Goal: Task Accomplishment & Management: Complete application form

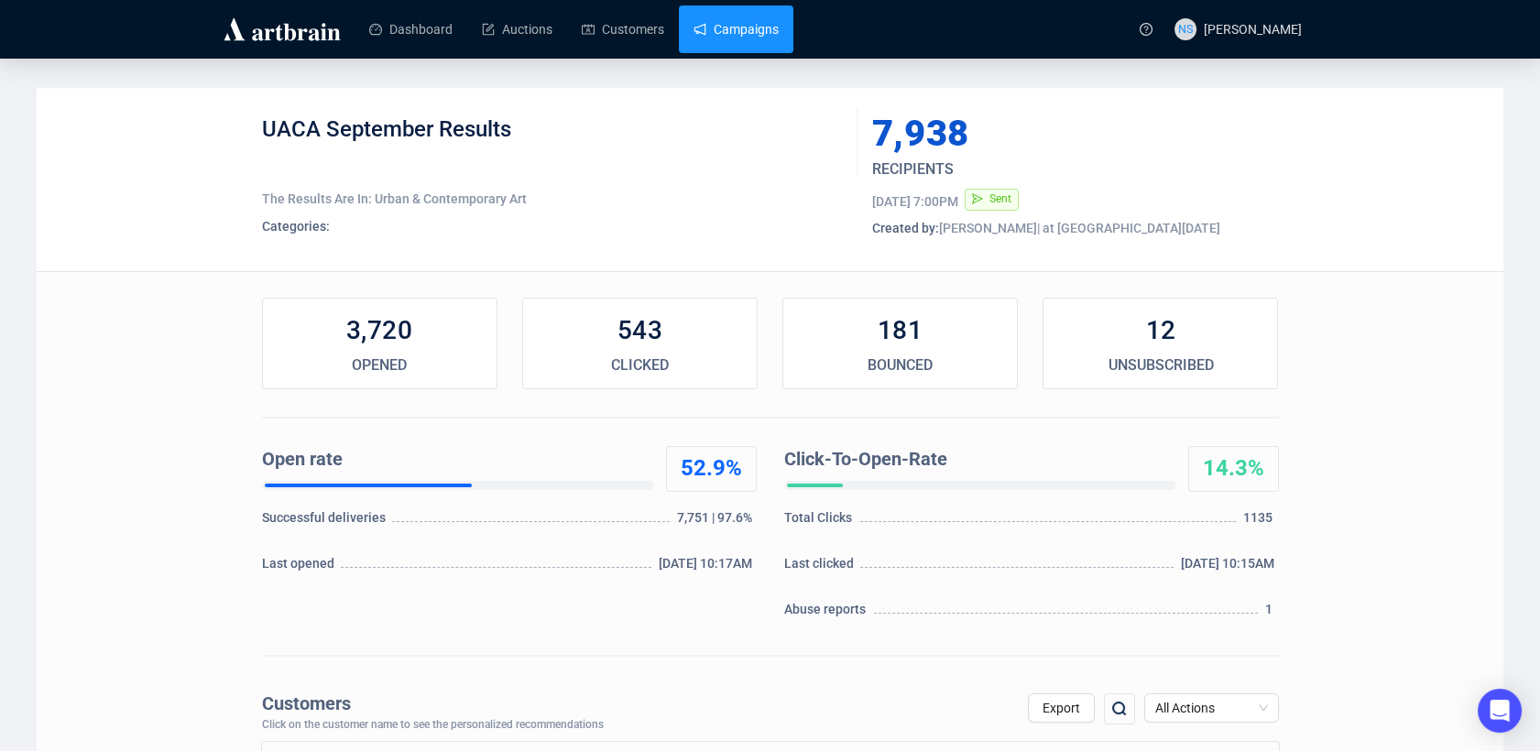
click at [764, 26] on link "Campaigns" at bounding box center [736, 29] width 85 height 48
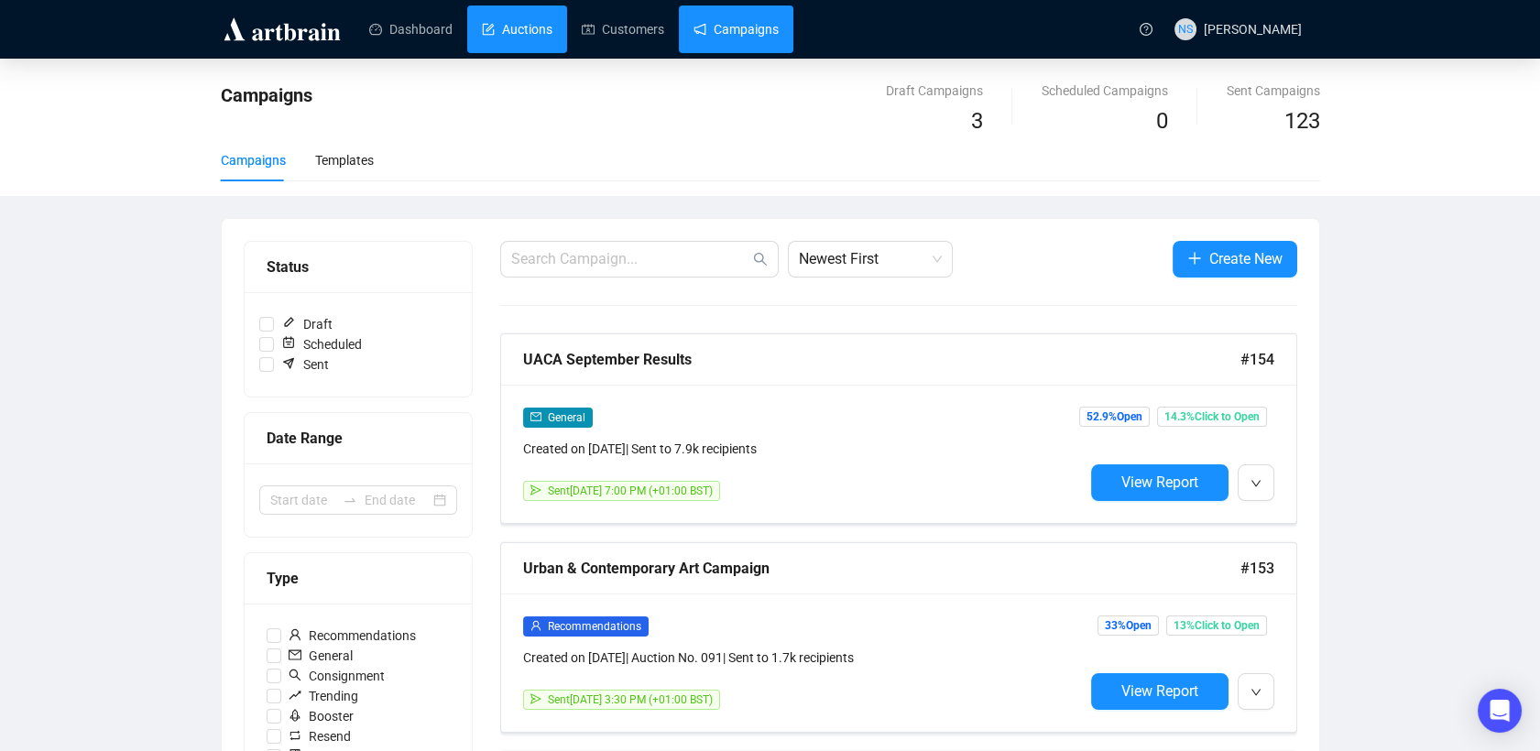
click at [508, 15] on link "Auctions" at bounding box center [517, 29] width 71 height 48
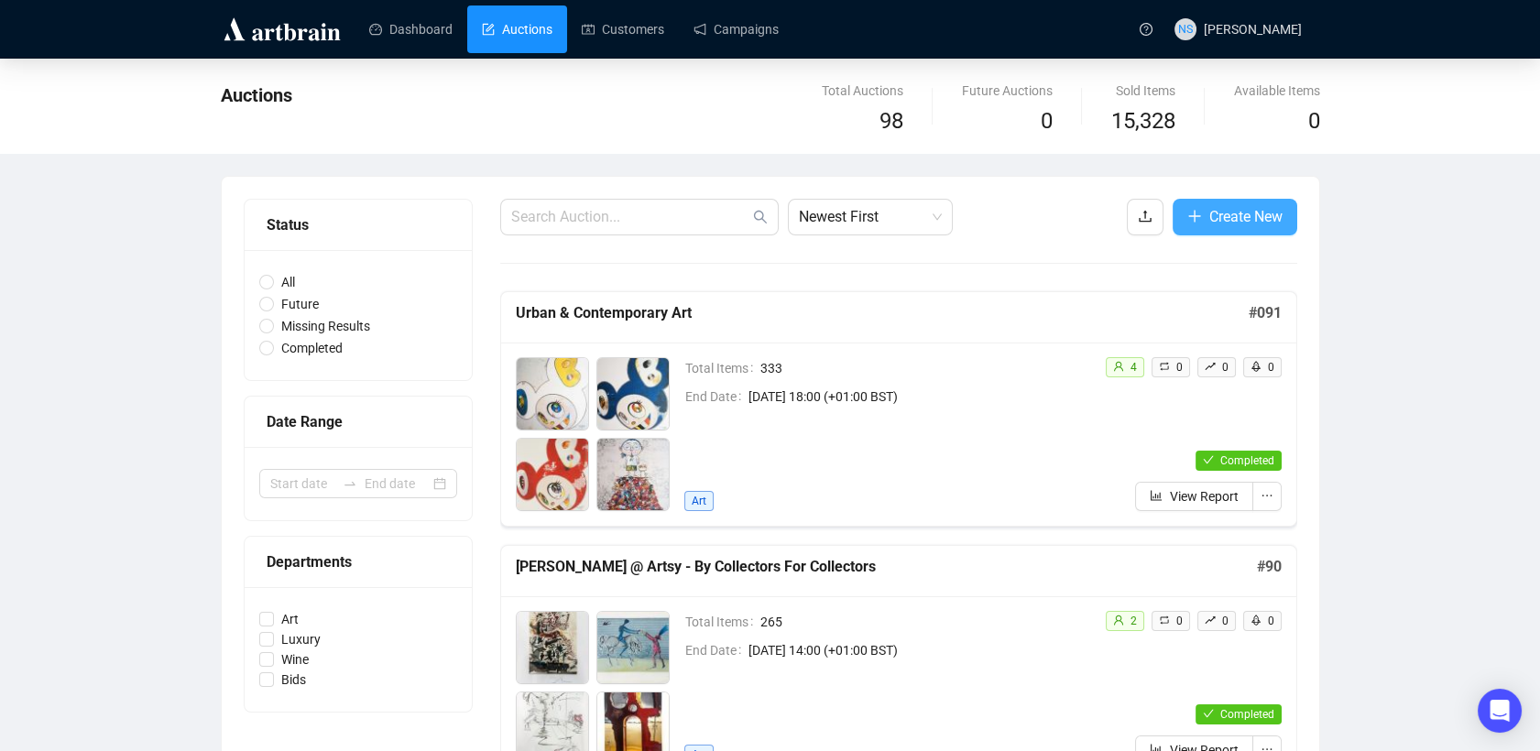
click at [1233, 209] on span "Create New" at bounding box center [1245, 216] width 73 height 23
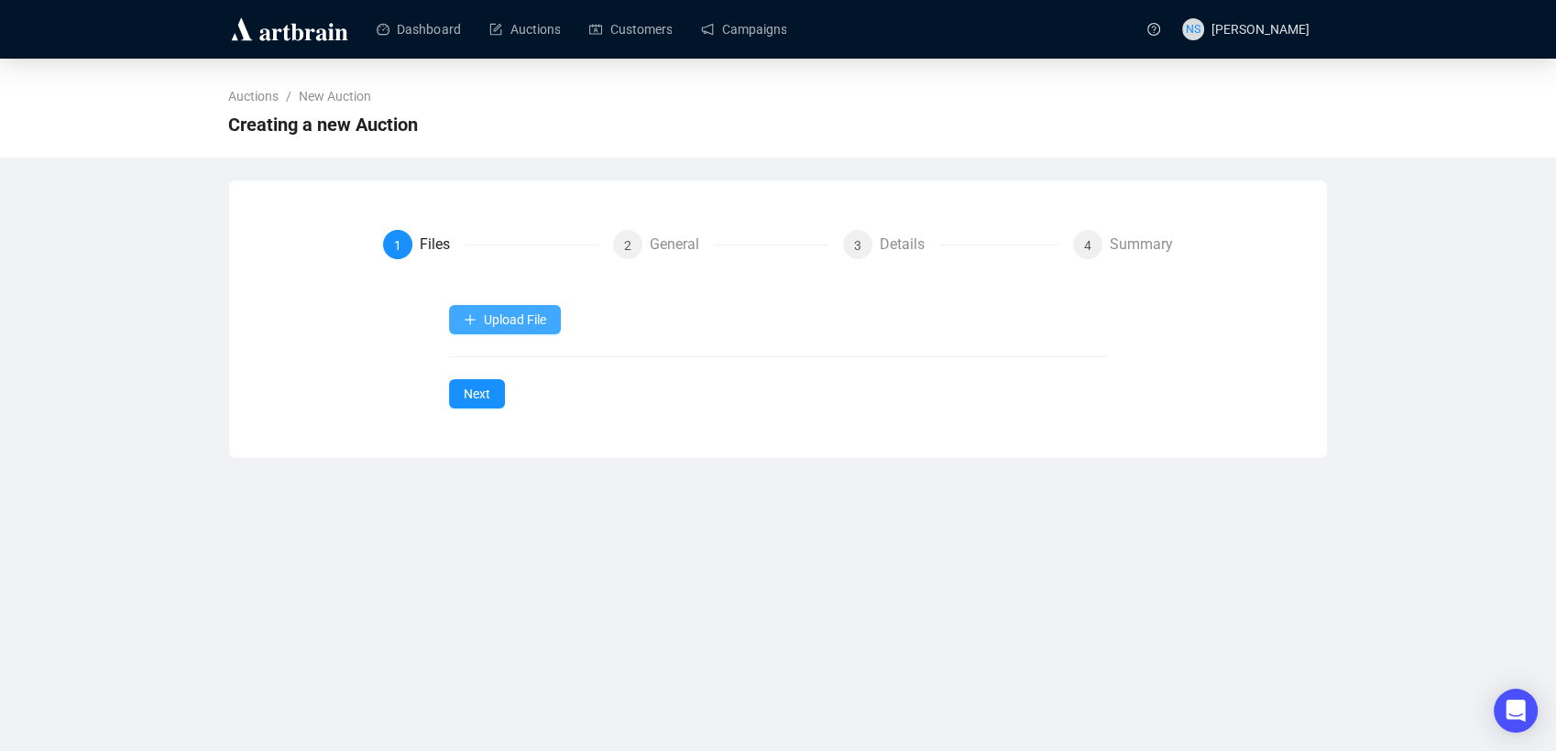
click at [518, 312] on span "Upload File" at bounding box center [515, 319] width 62 height 15
click at [494, 322] on span "Upload File" at bounding box center [515, 319] width 62 height 15
click at [491, 320] on span "Upload File" at bounding box center [515, 319] width 62 height 15
click at [500, 363] on span "Auction Items" at bounding box center [504, 364] width 83 height 20
click at [503, 372] on span "Auction Items" at bounding box center [504, 364] width 83 height 20
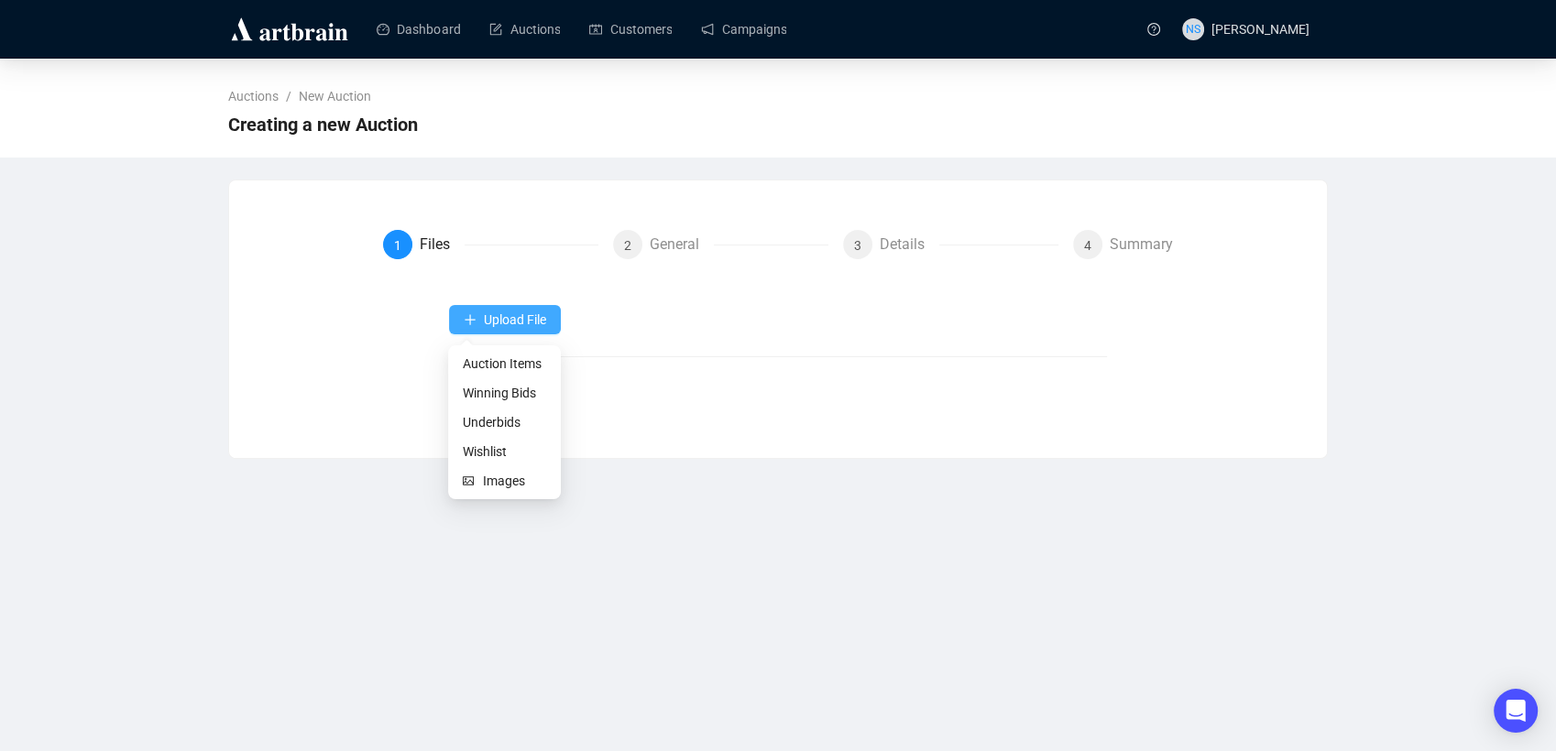
click at [500, 326] on span "Upload File" at bounding box center [515, 319] width 62 height 15
click at [472, 362] on span "Auction Items" at bounding box center [504, 364] width 83 height 20
click at [513, 316] on span "Upload File" at bounding box center [515, 319] width 62 height 15
click at [498, 369] on span "Auction Items" at bounding box center [504, 364] width 83 height 20
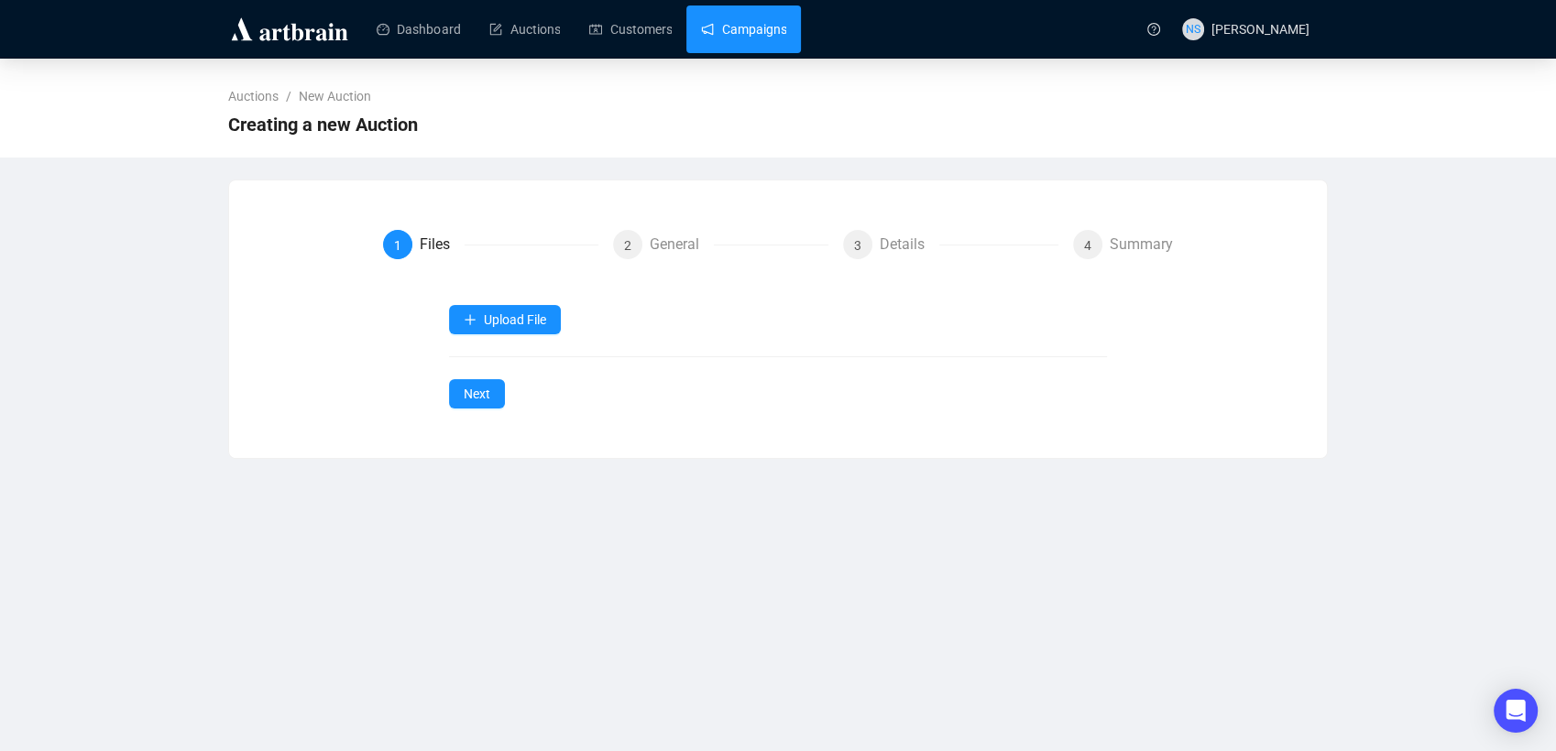
click at [706, 26] on link "Campaigns" at bounding box center [743, 29] width 85 height 48
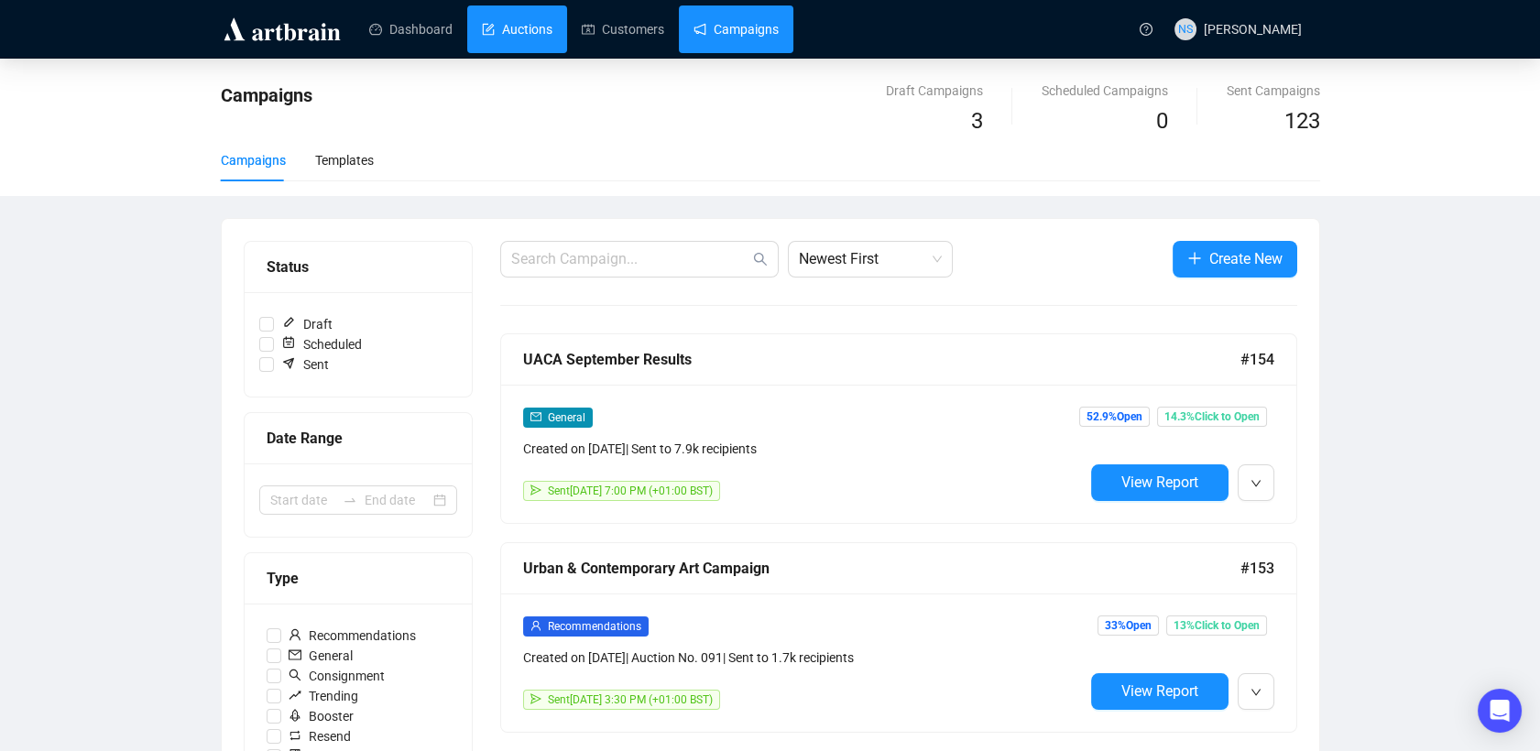
click at [536, 23] on link "Auctions" at bounding box center [517, 29] width 71 height 48
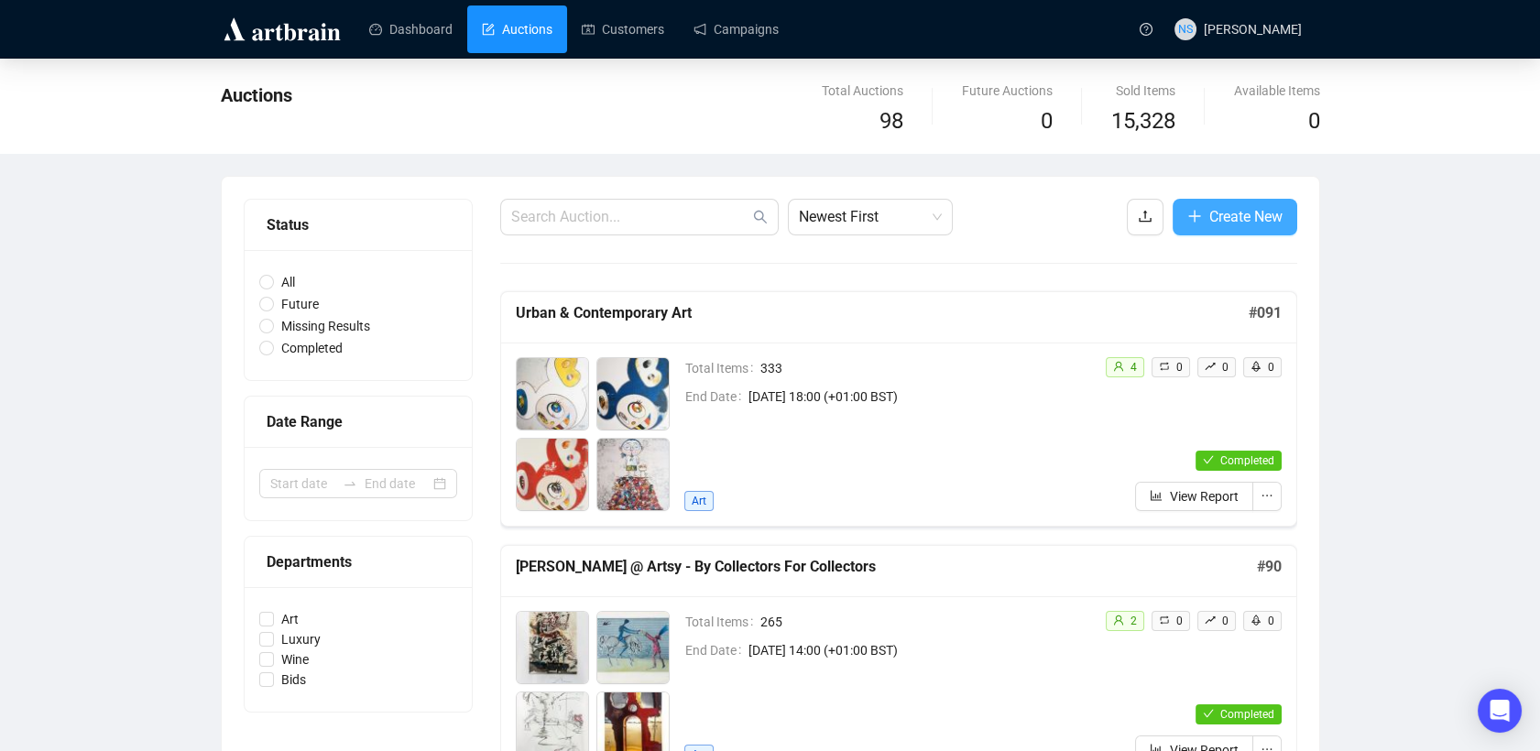
click at [1213, 216] on span "Create New" at bounding box center [1245, 216] width 73 height 23
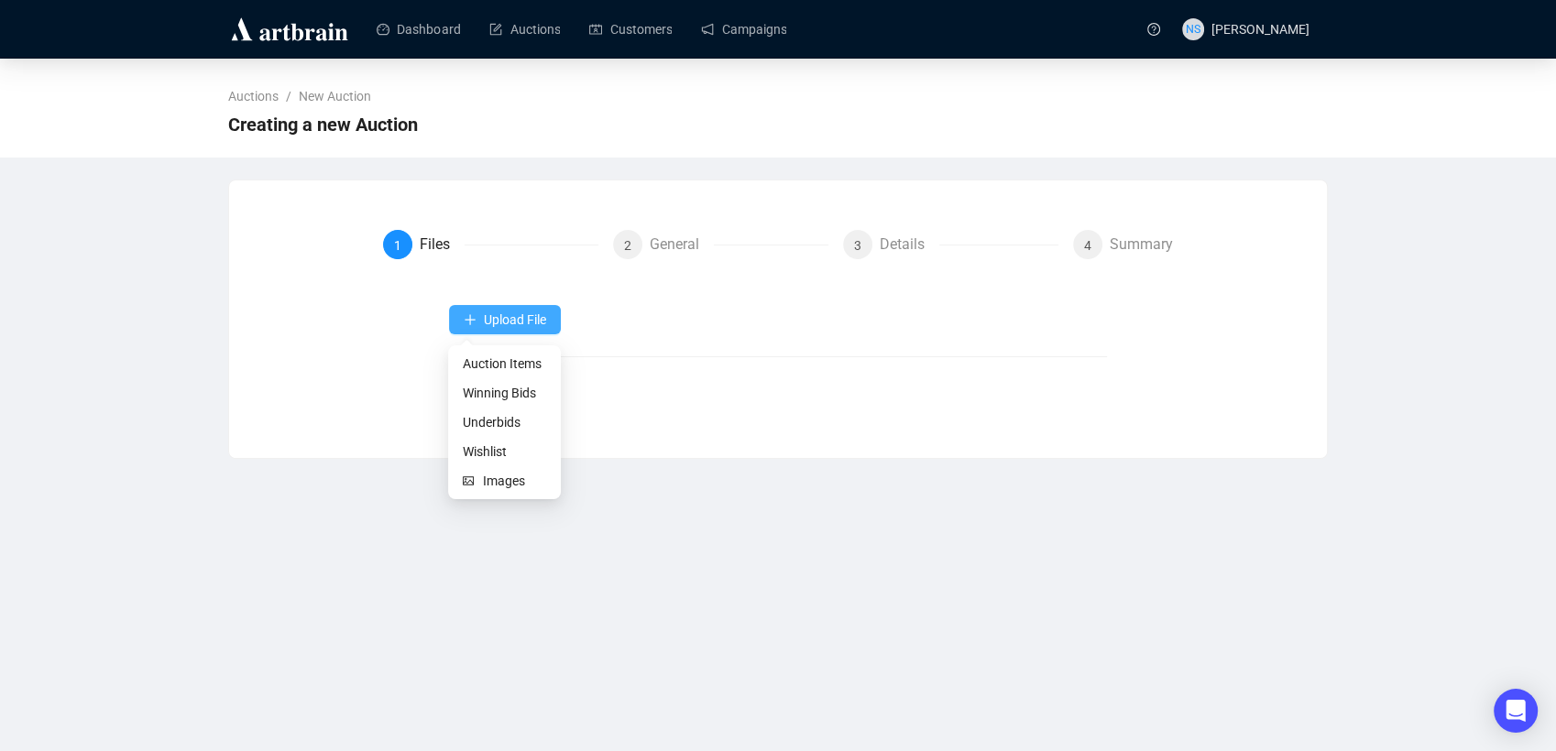
click at [514, 330] on button "Upload File" at bounding box center [505, 319] width 112 height 29
click at [514, 367] on div "Upload File Next" at bounding box center [778, 357] width 659 height 104
click at [454, 318] on button "Upload File" at bounding box center [505, 319] width 112 height 29
click at [476, 326] on icon "plus" at bounding box center [470, 319] width 13 height 13
click at [476, 365] on span "Auction Items" at bounding box center [504, 364] width 83 height 20
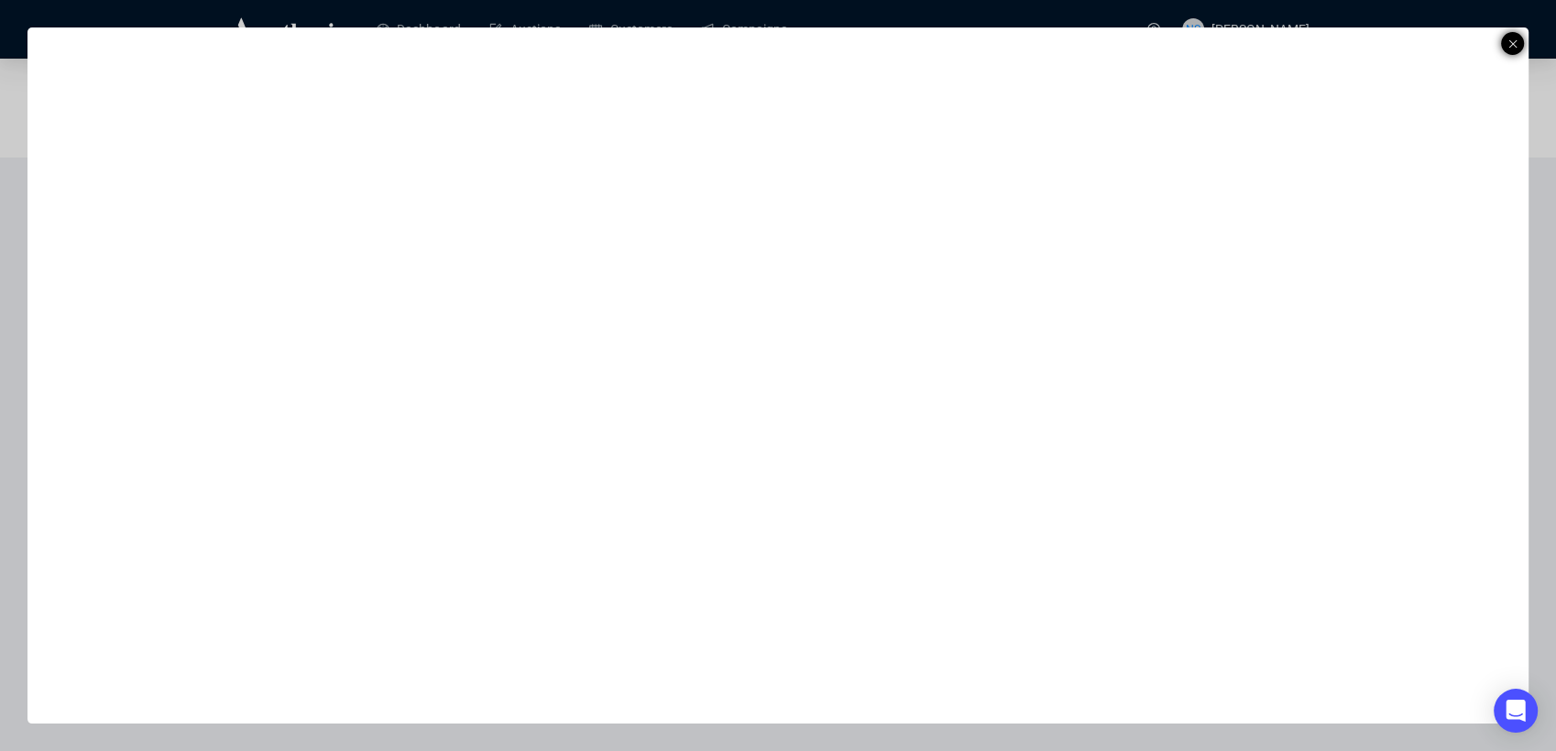
click at [1515, 41] on icon at bounding box center [1512, 44] width 9 height 22
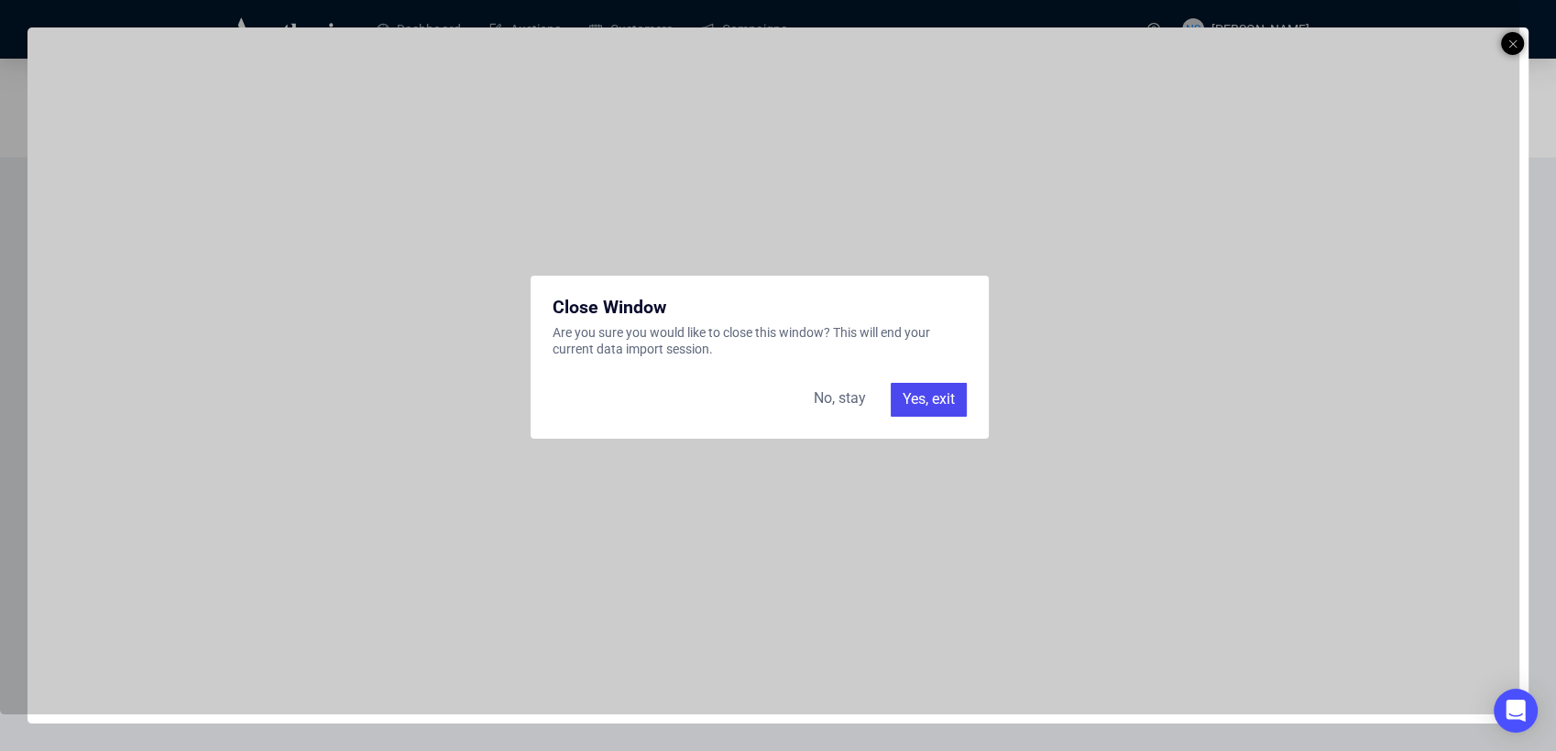
click at [929, 387] on div "Yes, exit" at bounding box center [929, 399] width 76 height 33
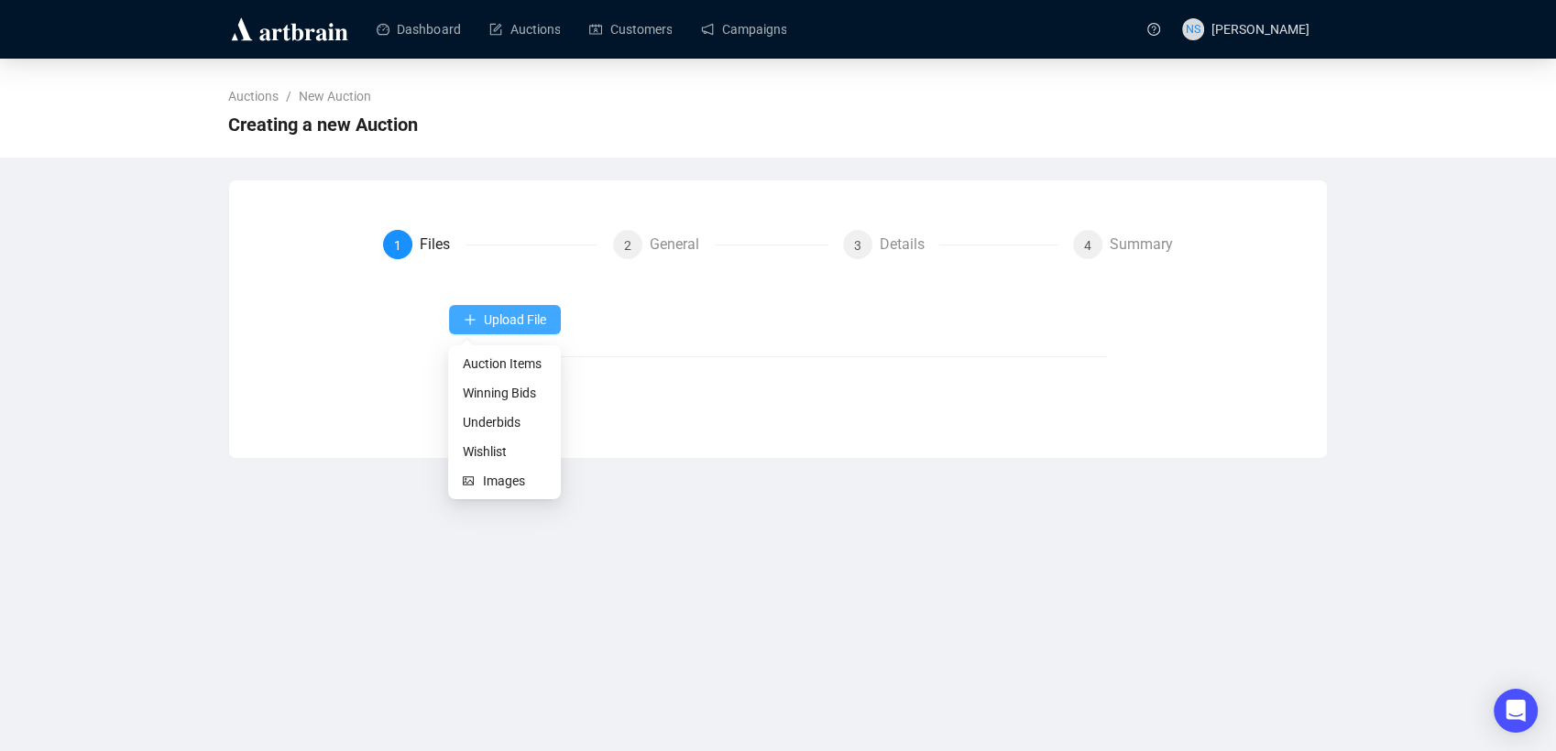
click at [471, 323] on icon "plus" at bounding box center [470, 319] width 13 height 13
click at [519, 373] on span "Auction Items" at bounding box center [504, 364] width 83 height 20
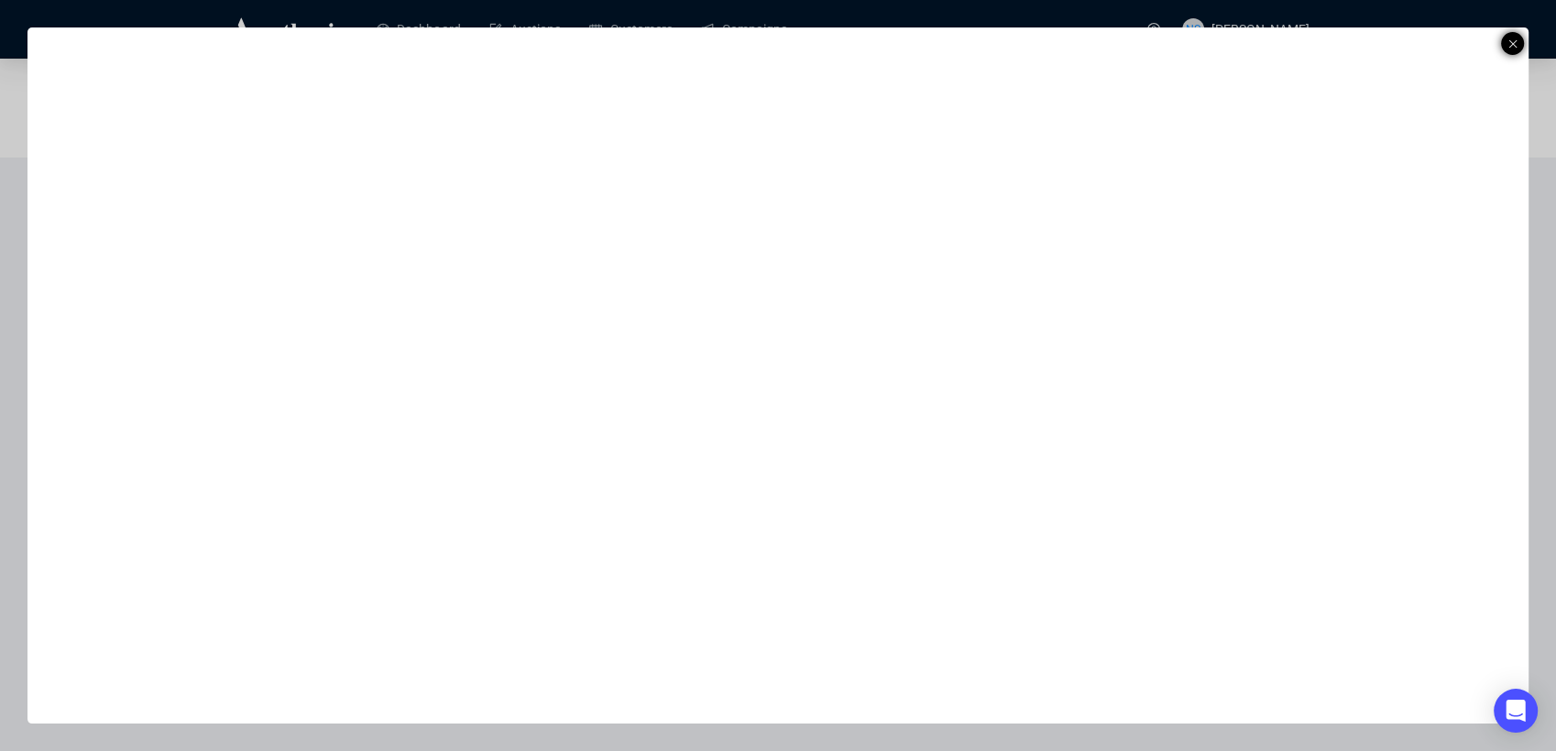
click at [1514, 38] on icon at bounding box center [1512, 44] width 9 height 22
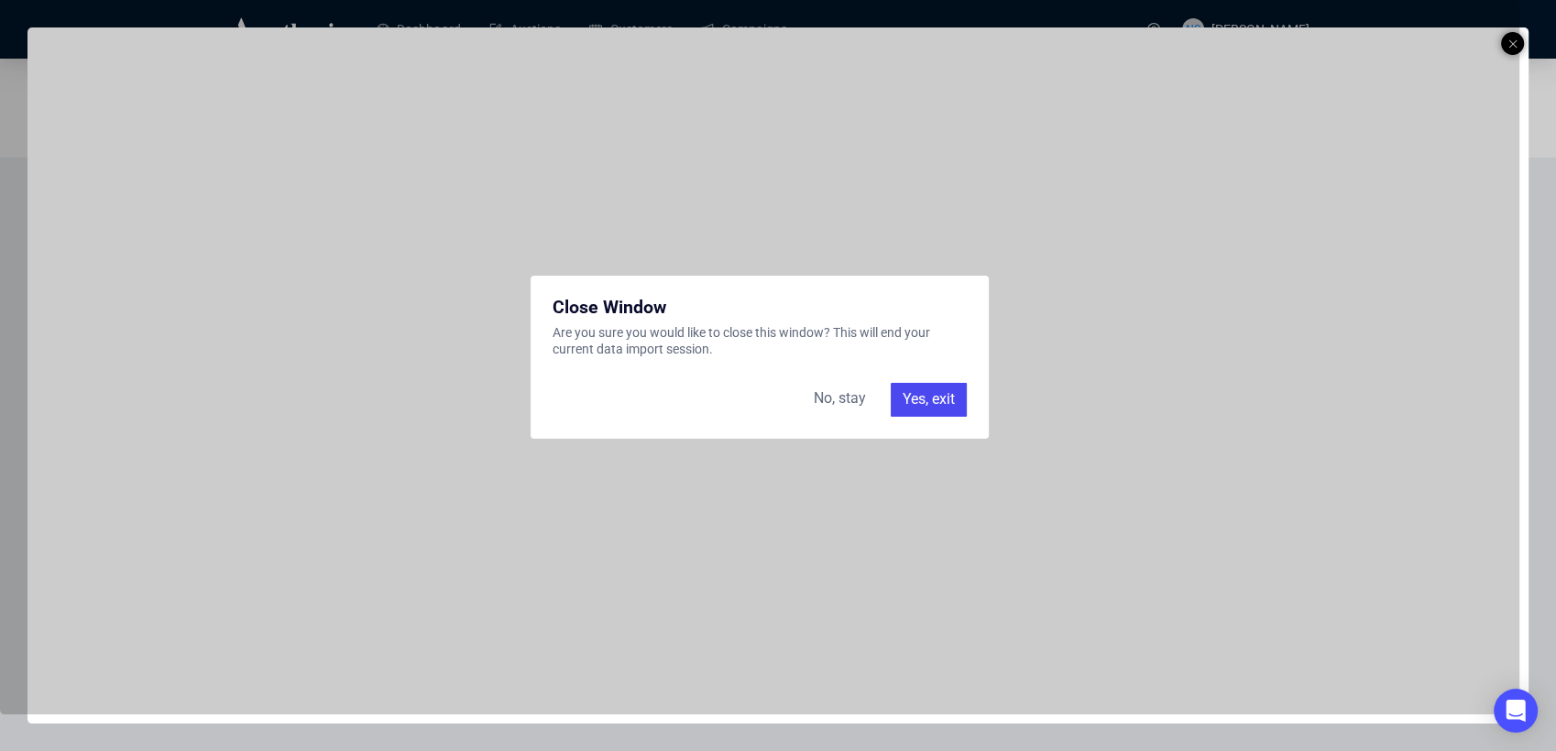
click at [924, 405] on div "Yes, exit" at bounding box center [929, 399] width 76 height 33
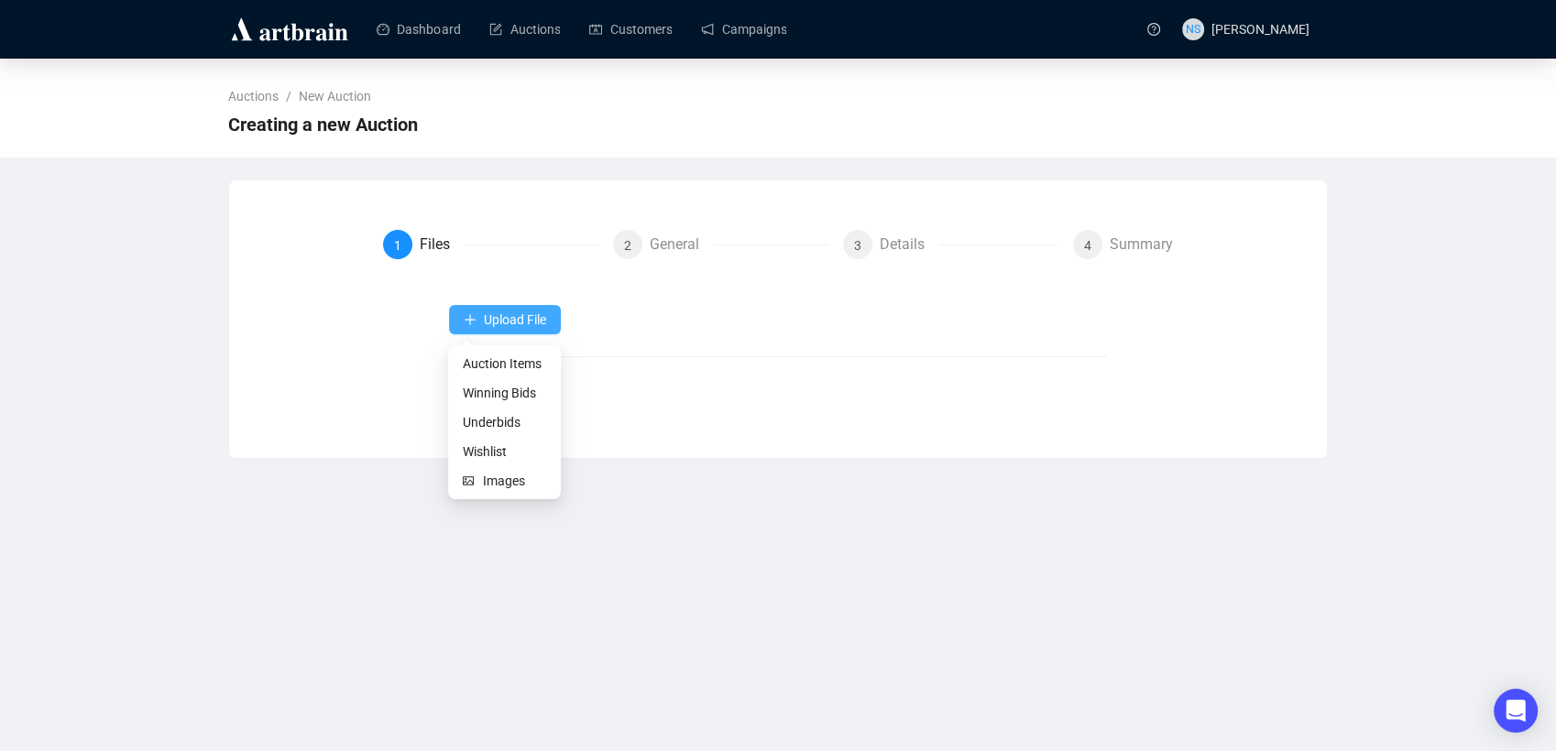
click at [473, 327] on span "button" at bounding box center [470, 319] width 13 height 15
click at [493, 359] on span "Auction Items" at bounding box center [504, 364] width 83 height 20
click at [517, 329] on button "Upload File" at bounding box center [505, 319] width 112 height 29
click at [520, 355] on span "Auction Items" at bounding box center [504, 364] width 83 height 20
click at [507, 333] on button "Upload File" at bounding box center [505, 319] width 112 height 29
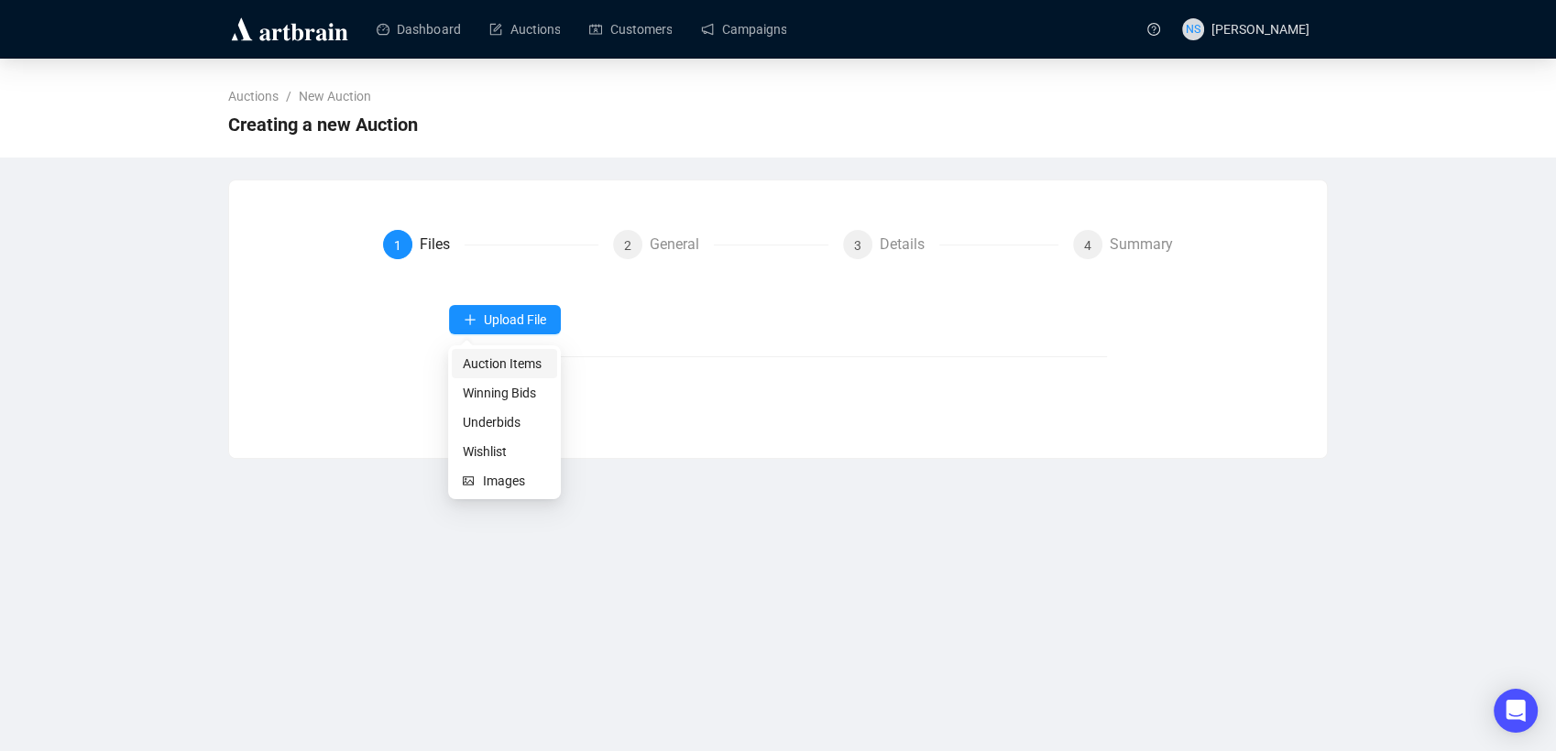
click at [497, 363] on span "Auction Items" at bounding box center [504, 364] width 83 height 20
click at [511, 321] on span "Upload File" at bounding box center [515, 319] width 62 height 15
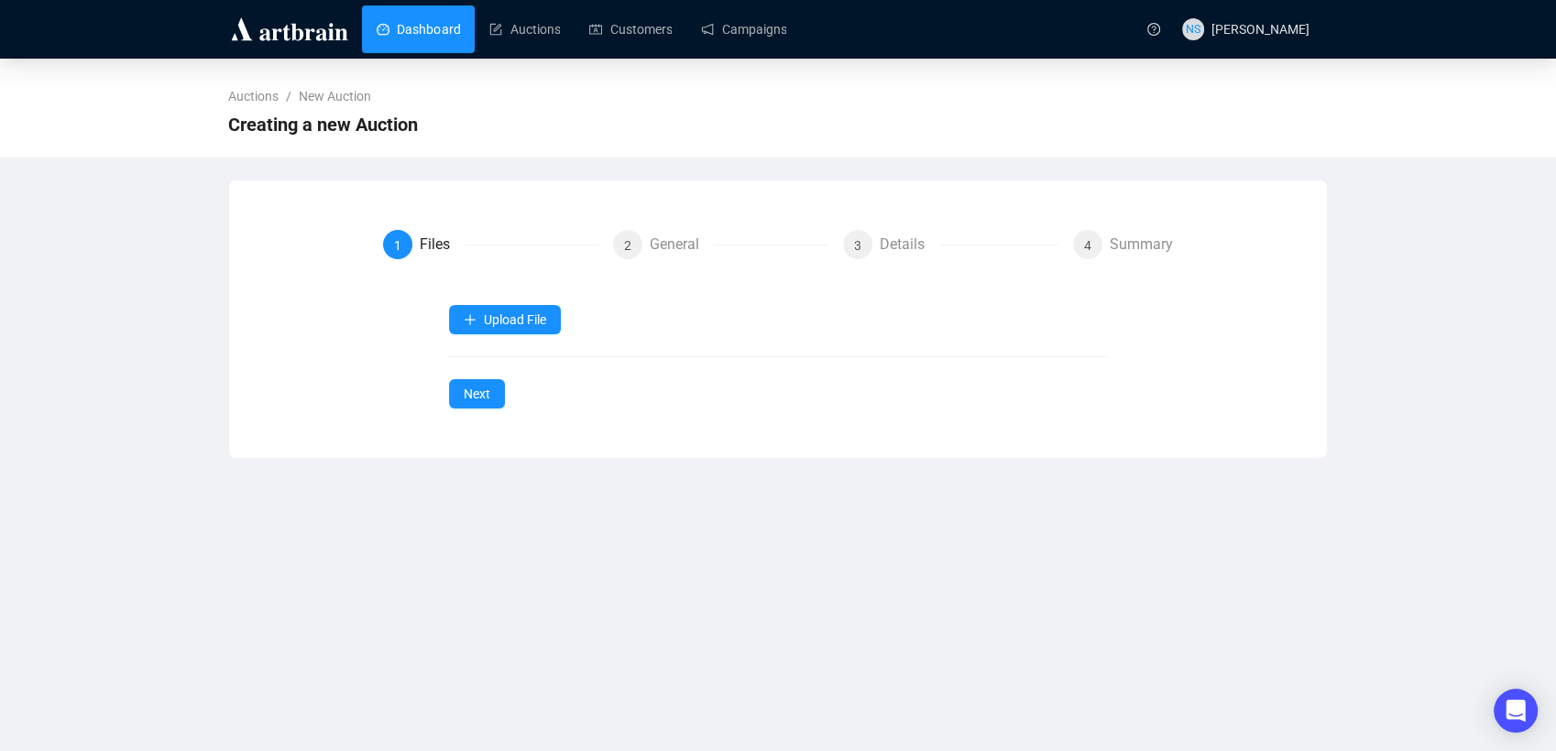
click at [414, 33] on link "Dashboard" at bounding box center [418, 29] width 83 height 48
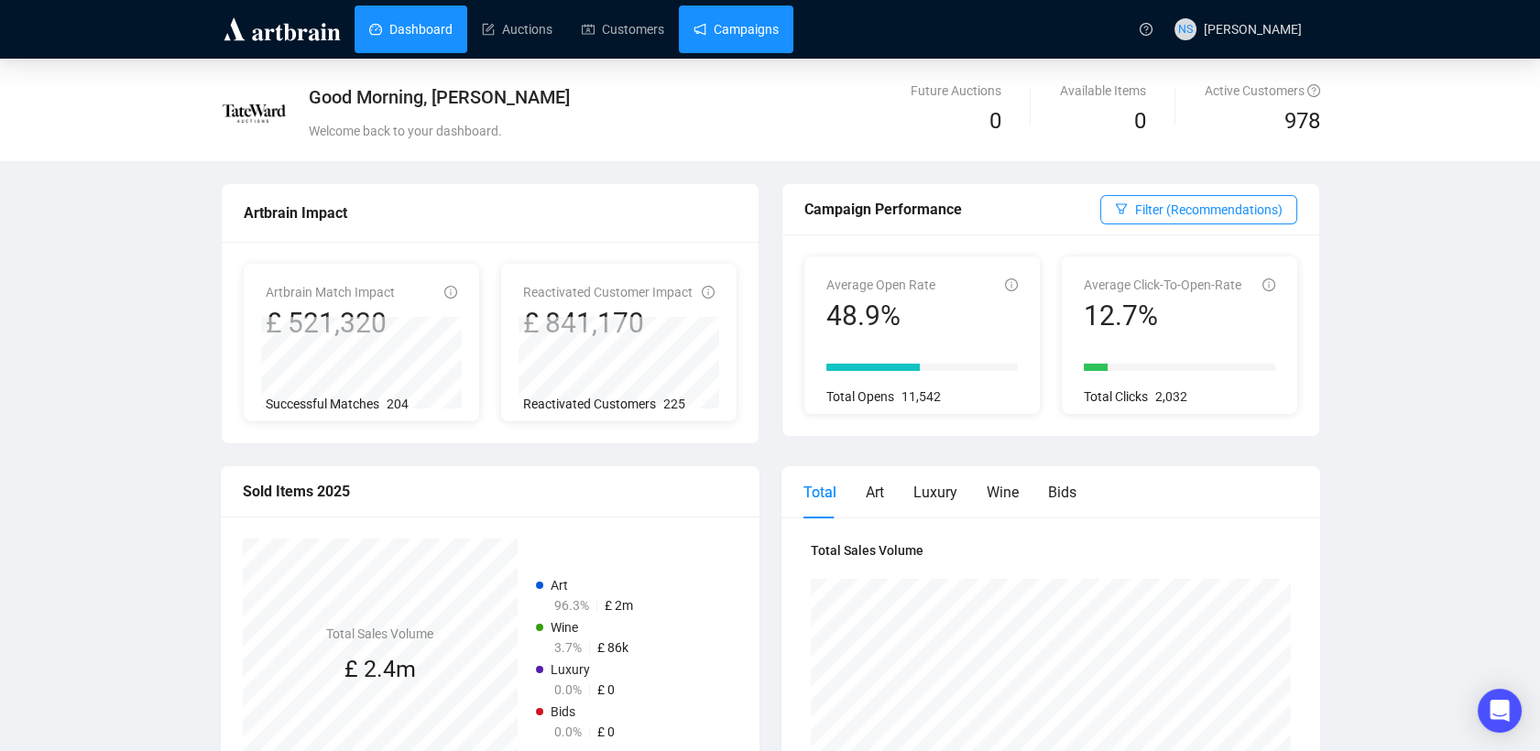
click at [749, 27] on link "Campaigns" at bounding box center [736, 29] width 85 height 48
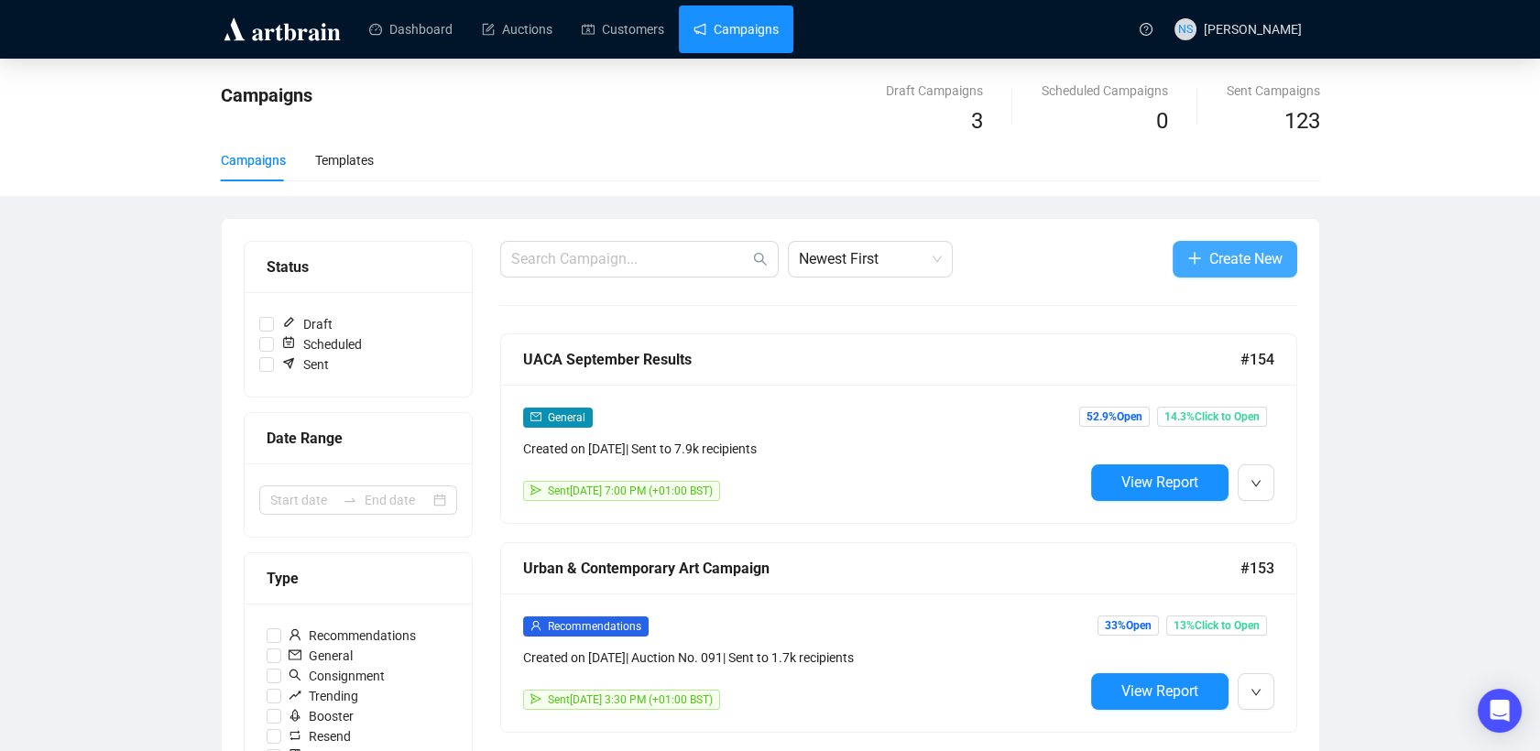
click at [1223, 266] on span "Create New" at bounding box center [1245, 258] width 73 height 23
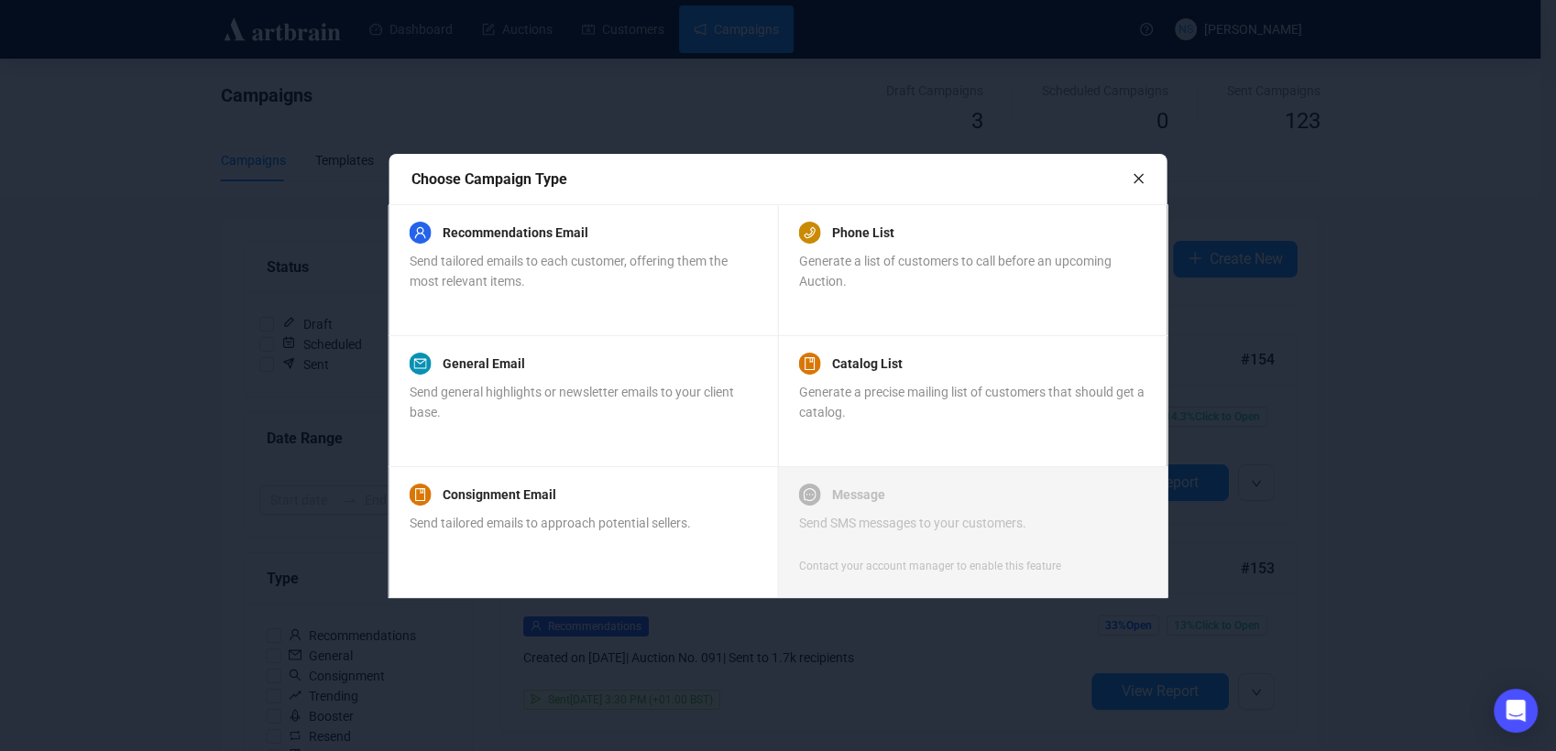
click at [1136, 180] on icon "close" at bounding box center [1138, 179] width 10 height 10
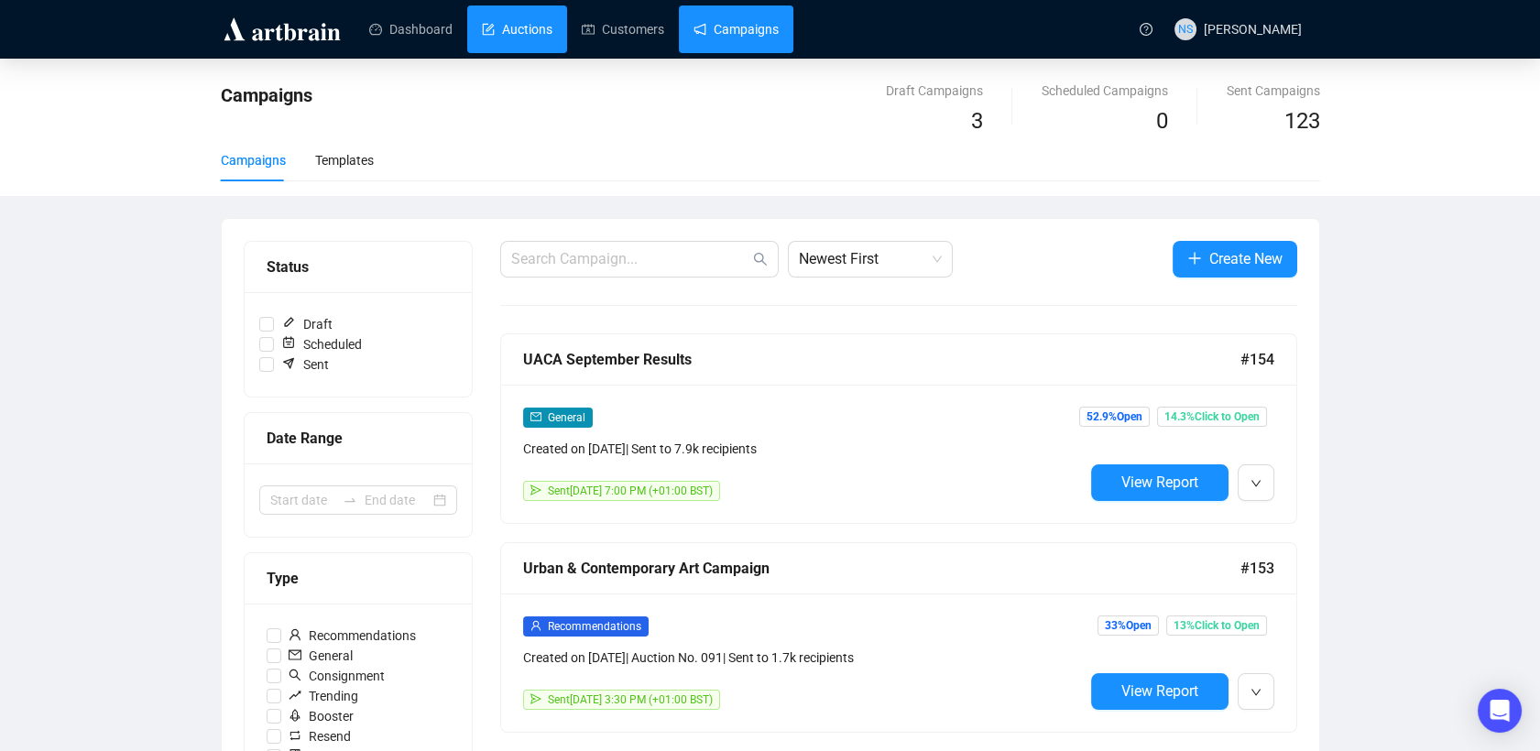
click at [528, 24] on link "Auctions" at bounding box center [517, 29] width 71 height 48
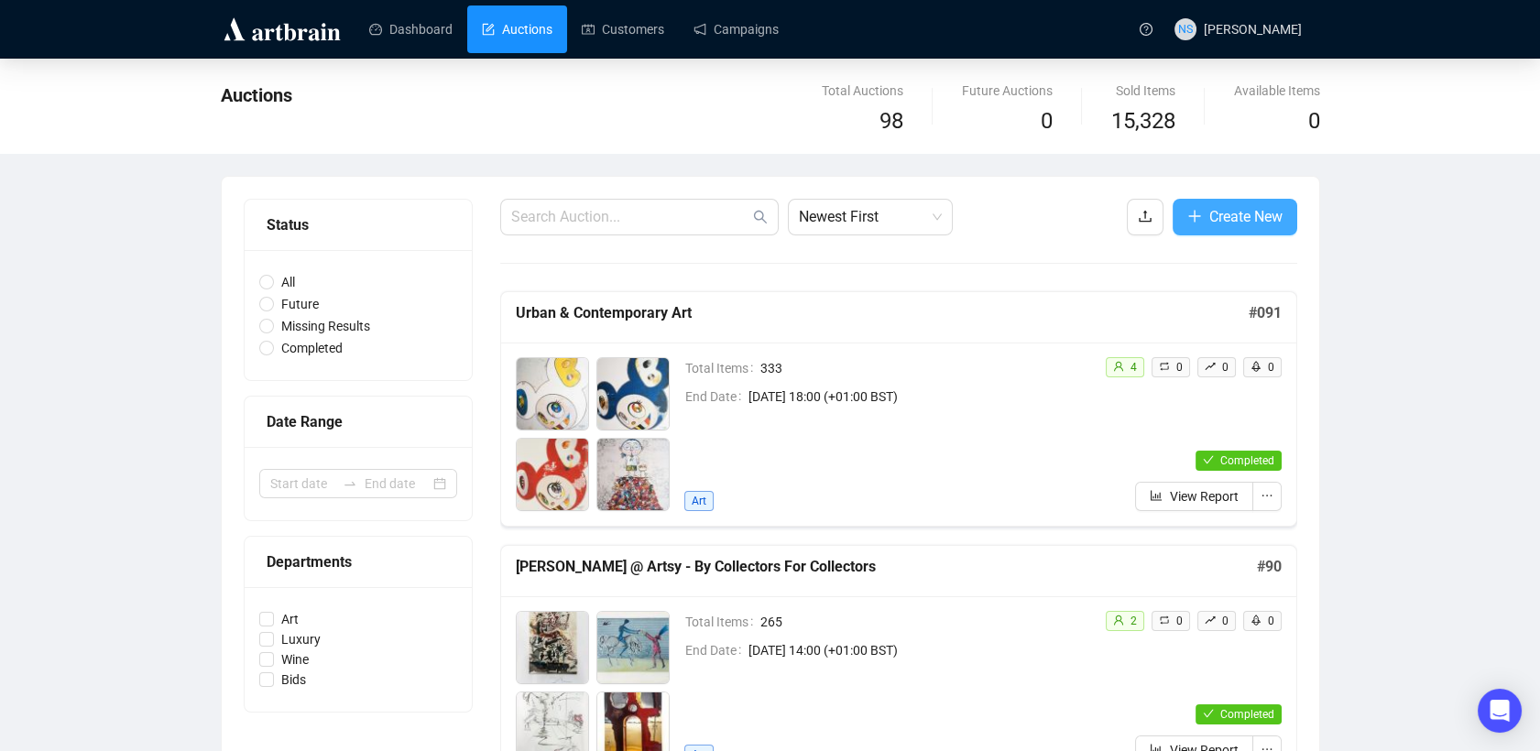
click at [1253, 217] on span "Create New" at bounding box center [1245, 216] width 73 height 23
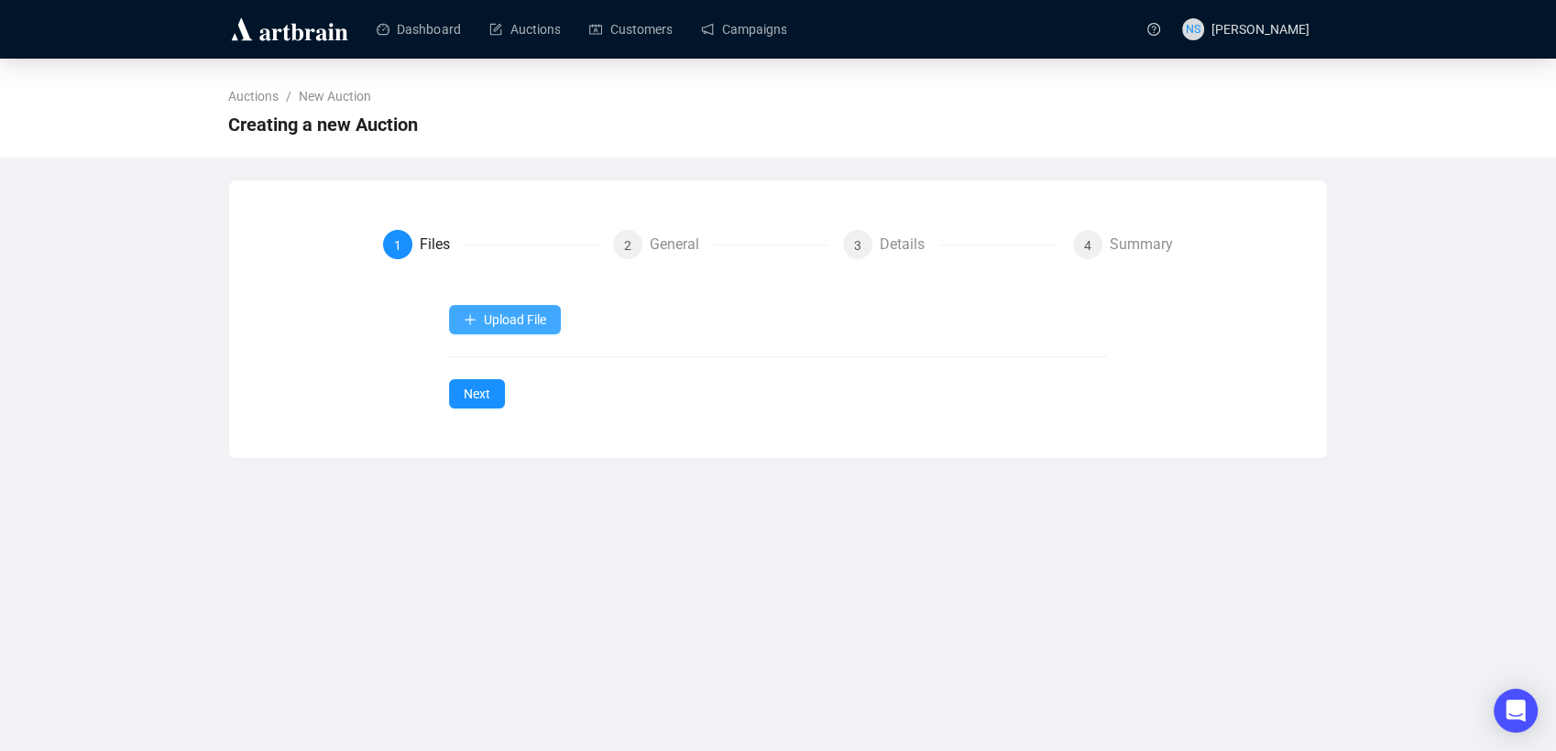
click at [507, 323] on span "Upload File" at bounding box center [515, 319] width 62 height 15
click at [490, 367] on span "Auction Items" at bounding box center [504, 364] width 83 height 20
click at [474, 327] on span "button" at bounding box center [470, 319] width 13 height 15
click at [485, 321] on span "Upload File" at bounding box center [515, 319] width 62 height 15
click at [500, 359] on div "Upload File Next" at bounding box center [778, 357] width 659 height 104
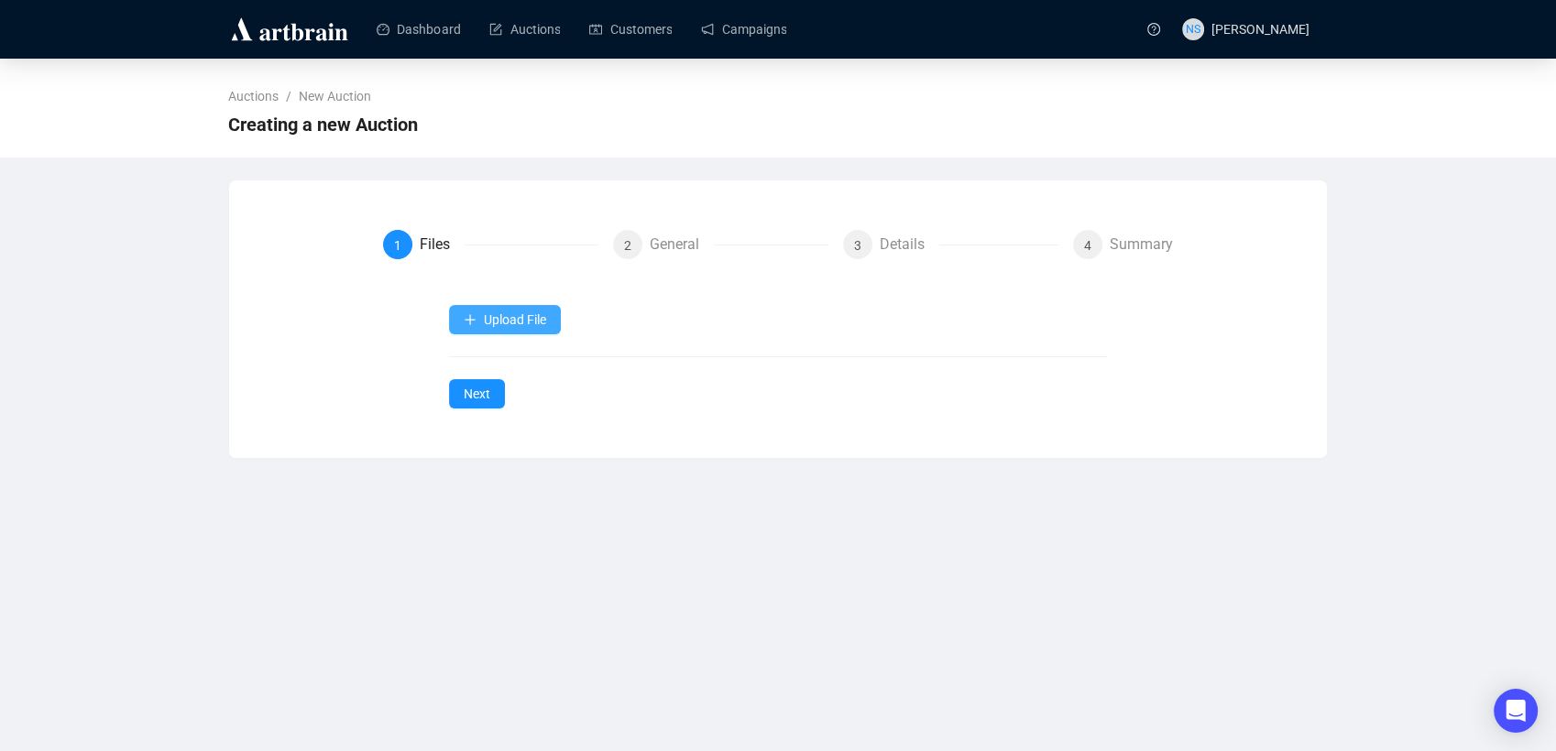
click at [478, 329] on button "Upload File" at bounding box center [505, 319] width 112 height 29
click at [484, 361] on div "Upload File Next" at bounding box center [778, 357] width 659 height 104
click at [484, 316] on span "Upload File" at bounding box center [515, 319] width 62 height 15
click at [484, 359] on span "Auction Items" at bounding box center [504, 364] width 83 height 20
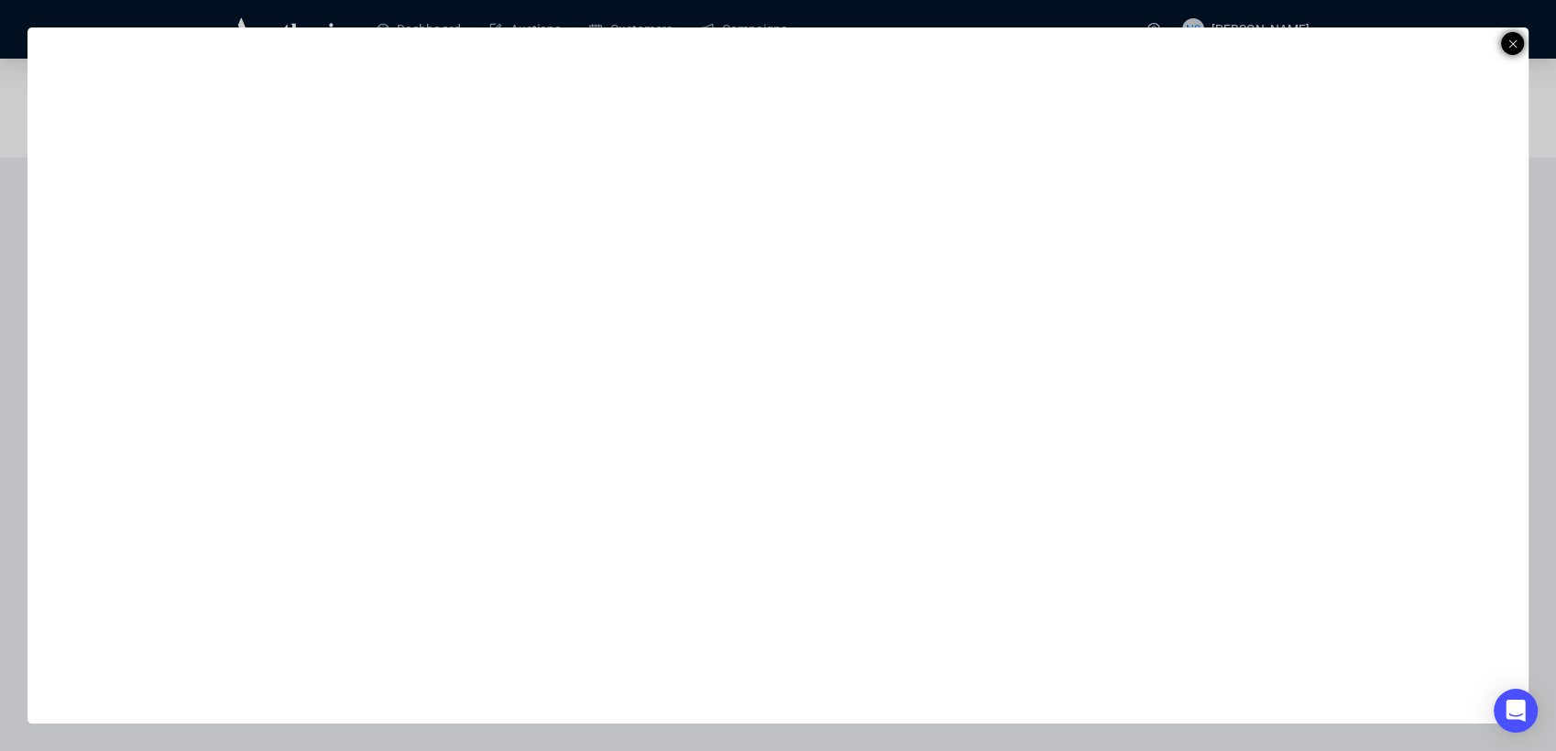
click at [1508, 46] on icon at bounding box center [1512, 44] width 9 height 22
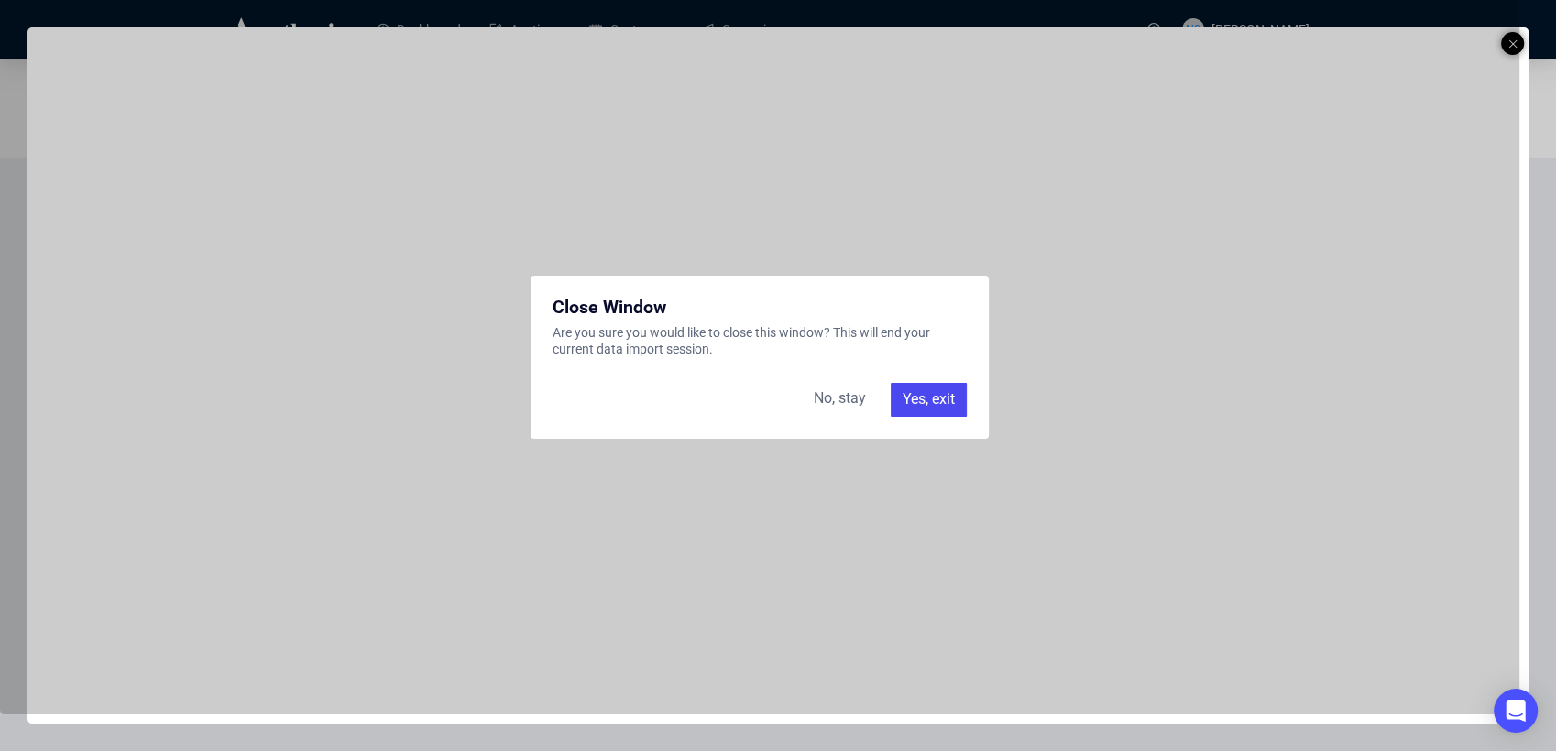
click at [885, 392] on div "No, stay Yes, exit" at bounding box center [759, 399] width 414 height 33
click at [918, 409] on div "Yes, exit" at bounding box center [929, 399] width 76 height 33
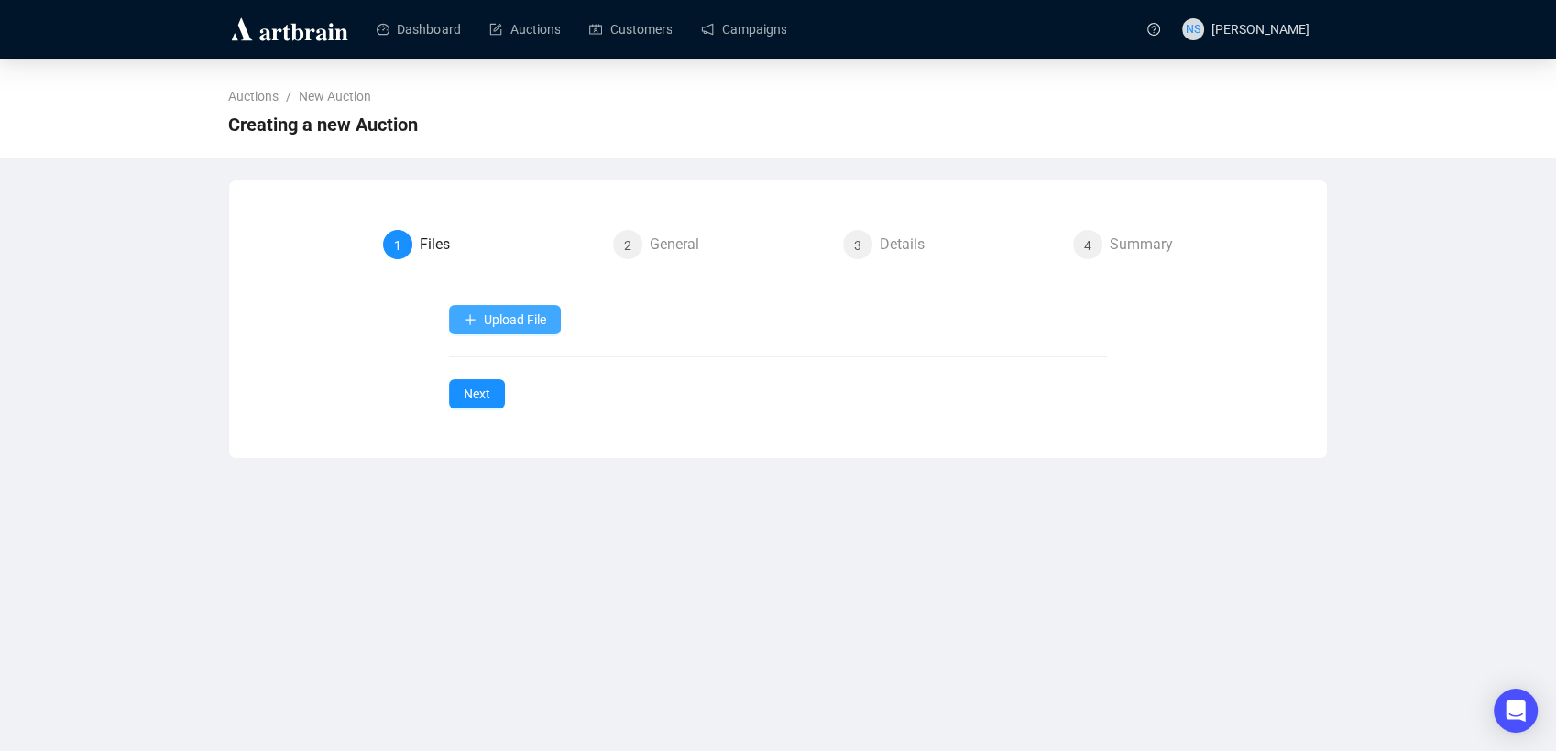
click at [484, 322] on span "Upload File" at bounding box center [515, 319] width 62 height 15
click at [487, 360] on div "Upload File Next" at bounding box center [778, 357] width 659 height 104
click at [492, 321] on span "Upload File" at bounding box center [515, 319] width 62 height 15
click at [482, 355] on span "Auction Items" at bounding box center [504, 364] width 83 height 20
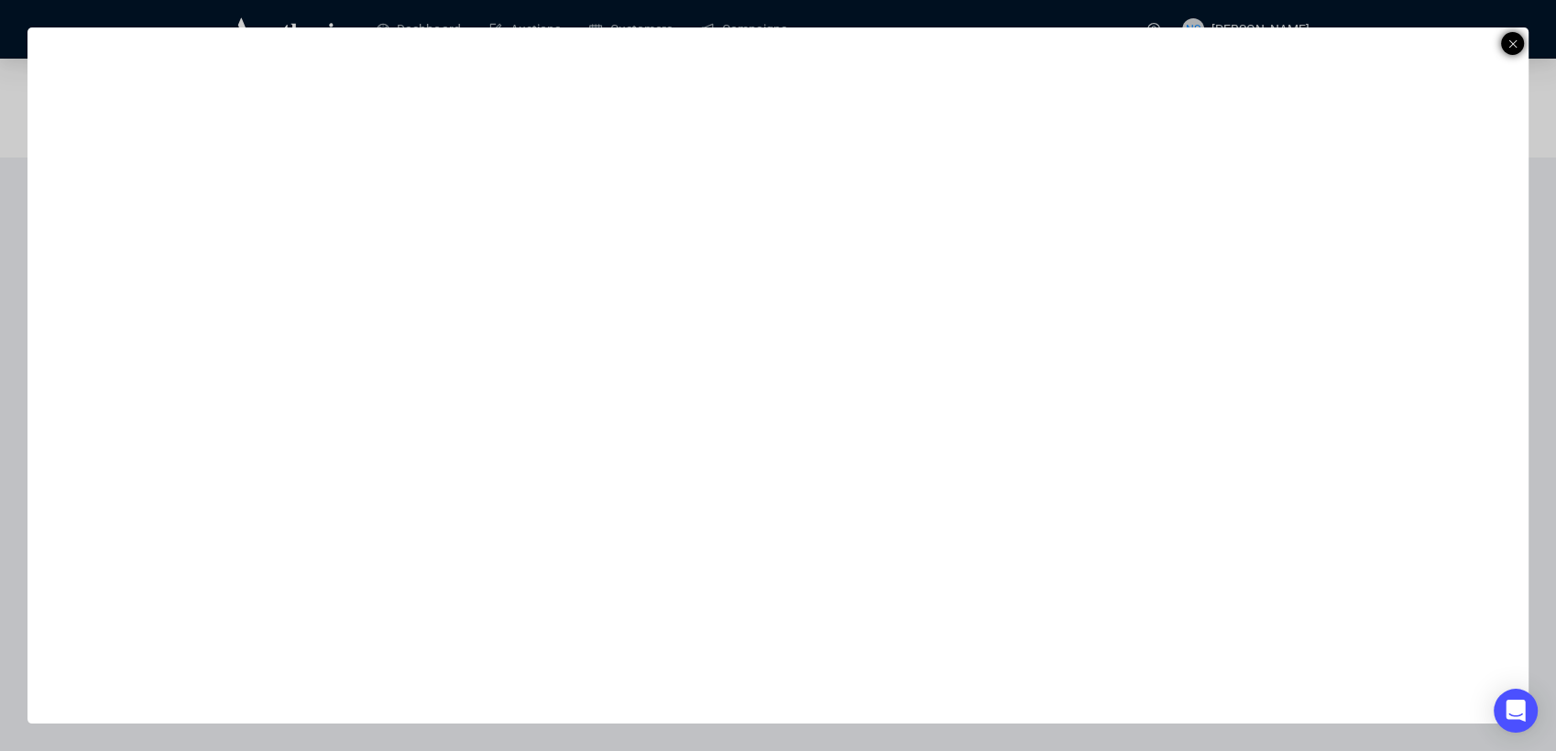
click at [1517, 40] on div at bounding box center [1512, 43] width 23 height 23
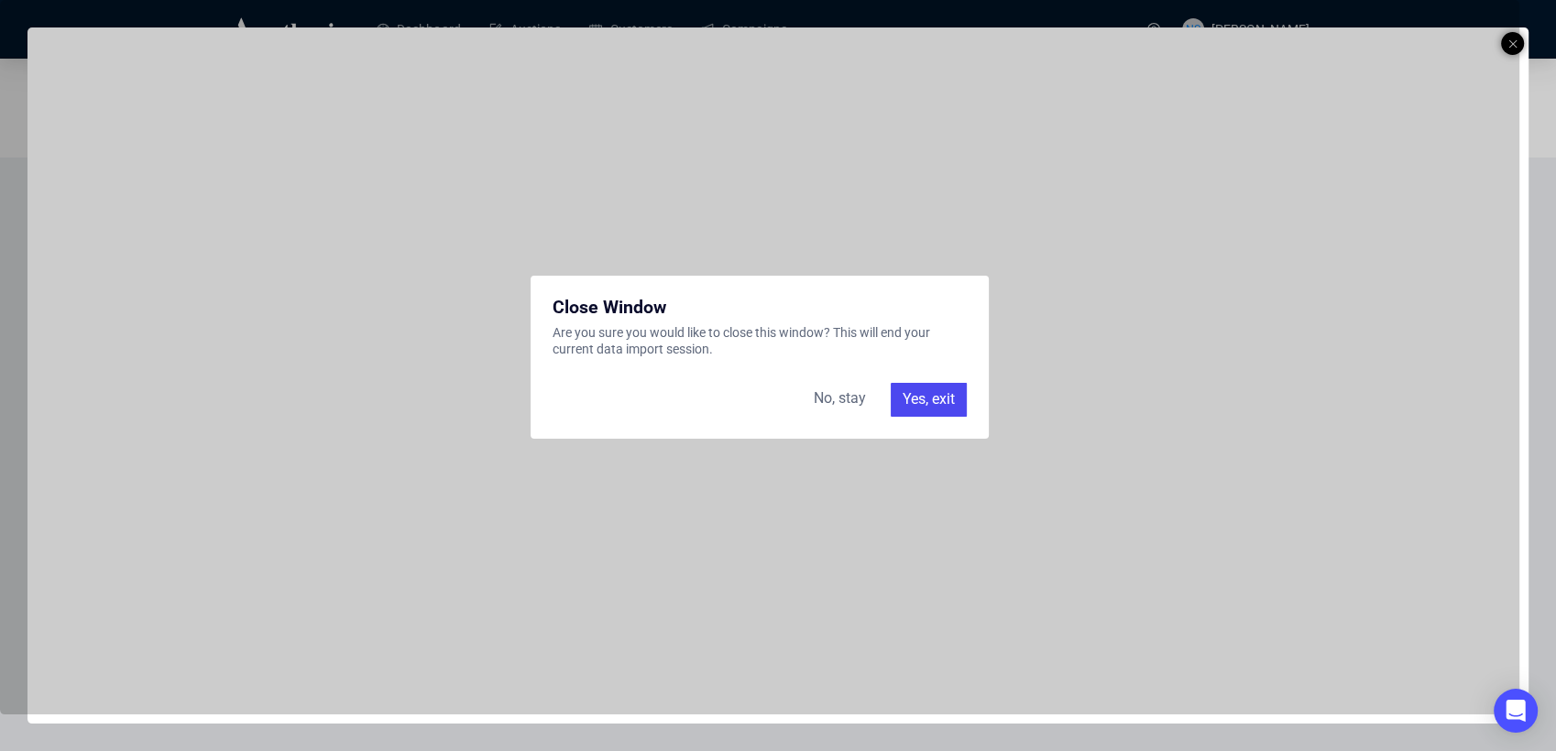
click at [908, 400] on div "Yes, exit" at bounding box center [929, 399] width 76 height 33
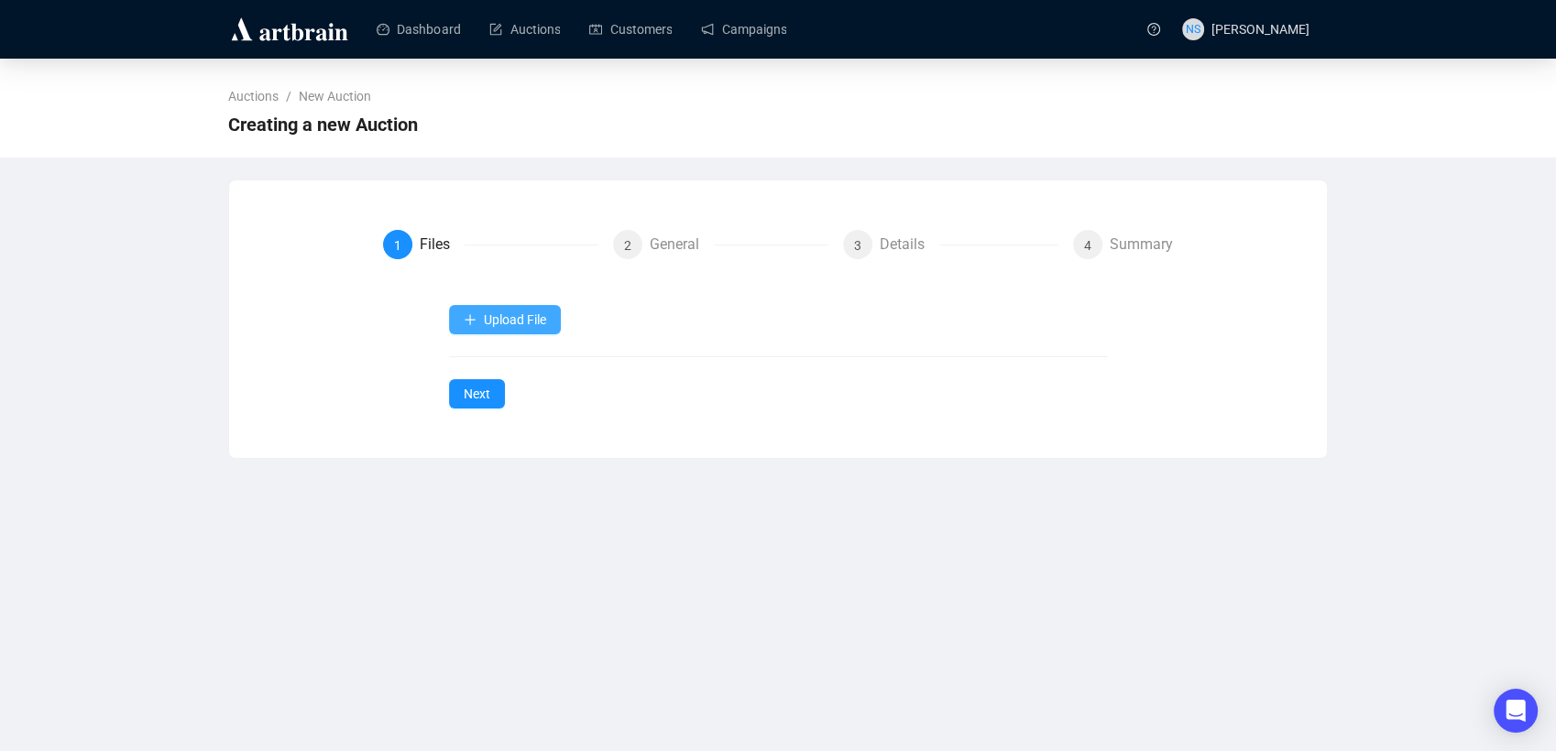
click at [511, 323] on span "Upload File" at bounding box center [515, 319] width 62 height 15
click at [537, 299] on form "1 Files 2 General 3 Details 4 Summary Upload File Next" at bounding box center [778, 319] width 791 height 179
click at [513, 320] on span "Upload File" at bounding box center [515, 319] width 62 height 15
click at [492, 357] on div "Upload File Next" at bounding box center [778, 357] width 659 height 104
click at [463, 357] on span "Auction Items" at bounding box center [504, 364] width 83 height 20
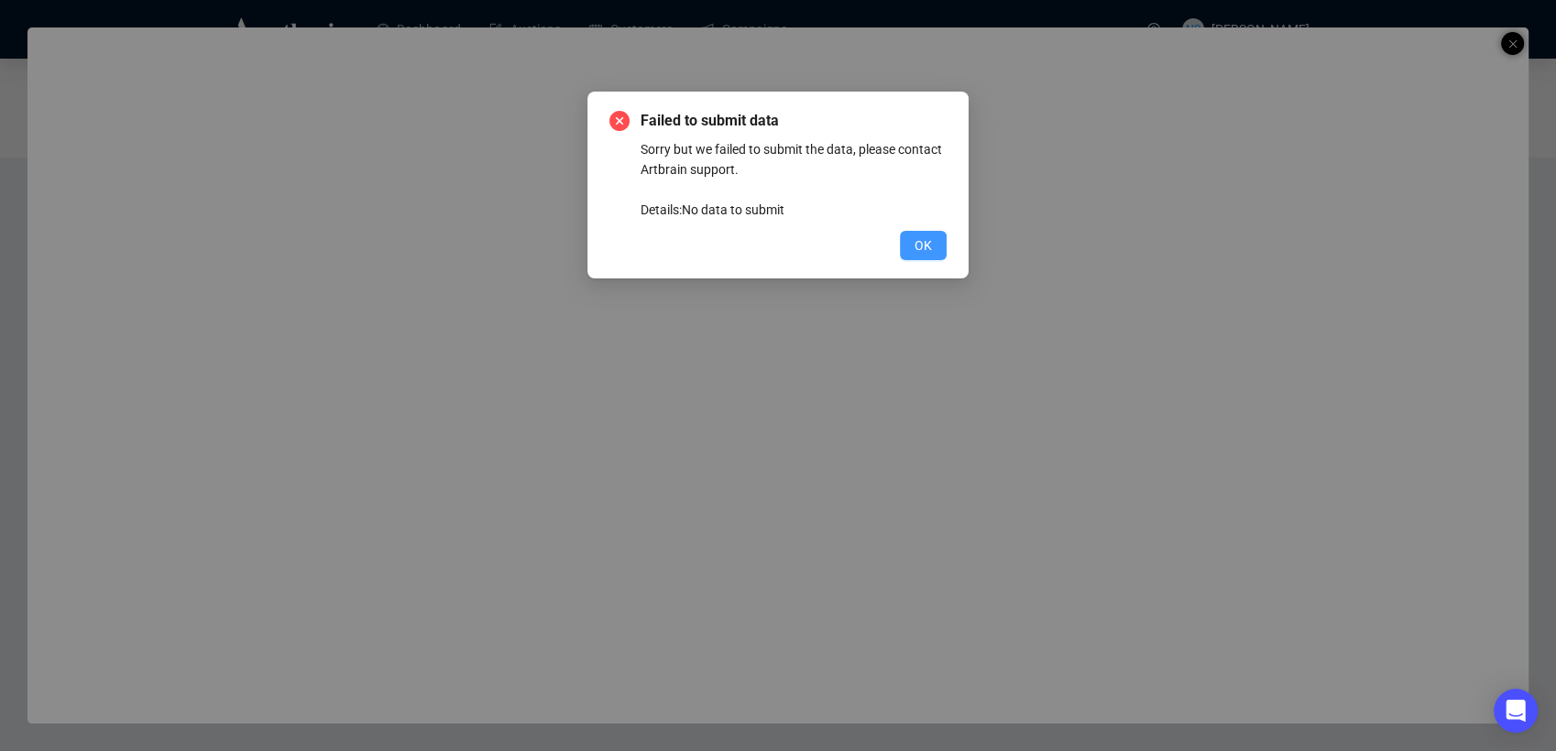
click at [937, 243] on button "OK" at bounding box center [923, 245] width 47 height 29
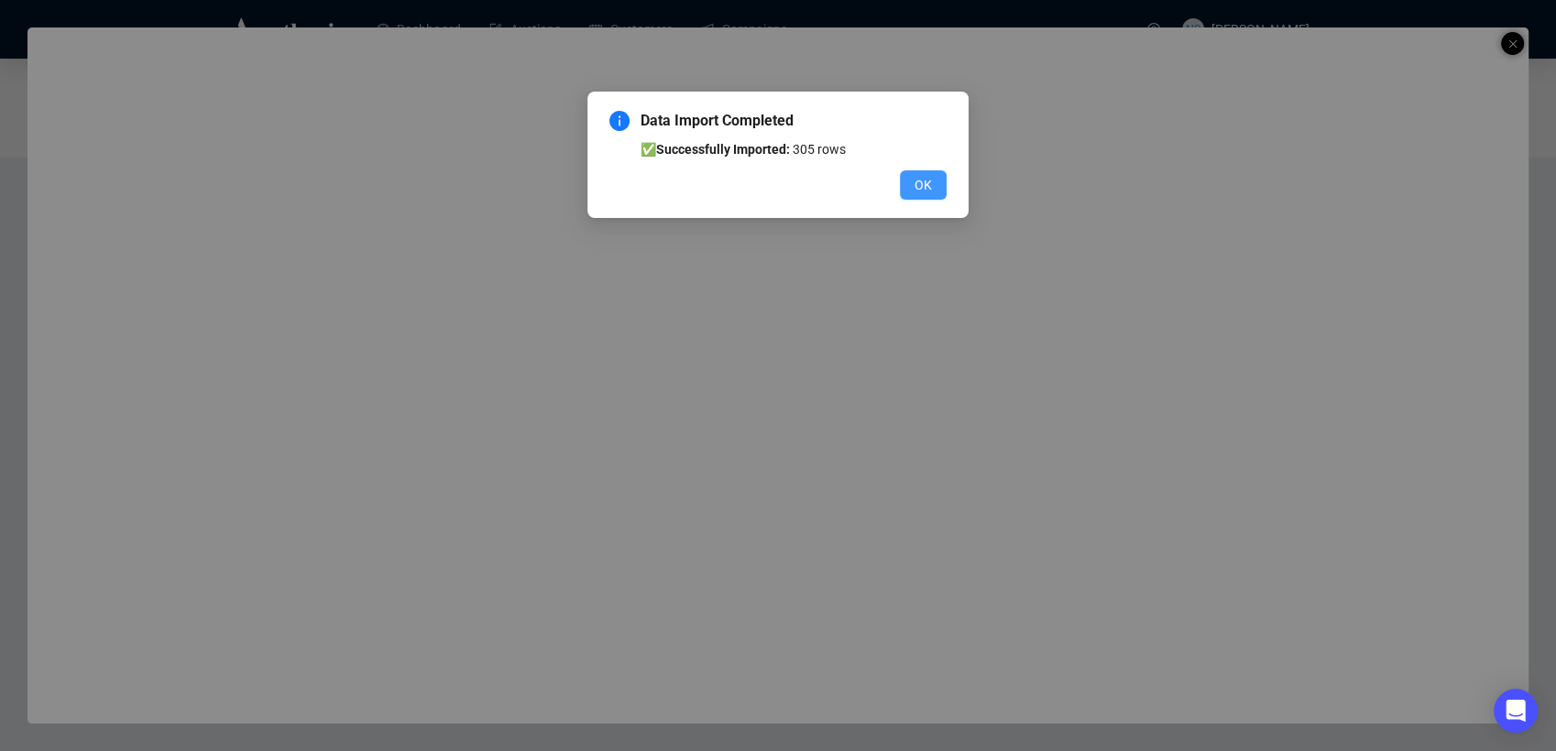
click at [920, 190] on span "OK" at bounding box center [922, 185] width 17 height 20
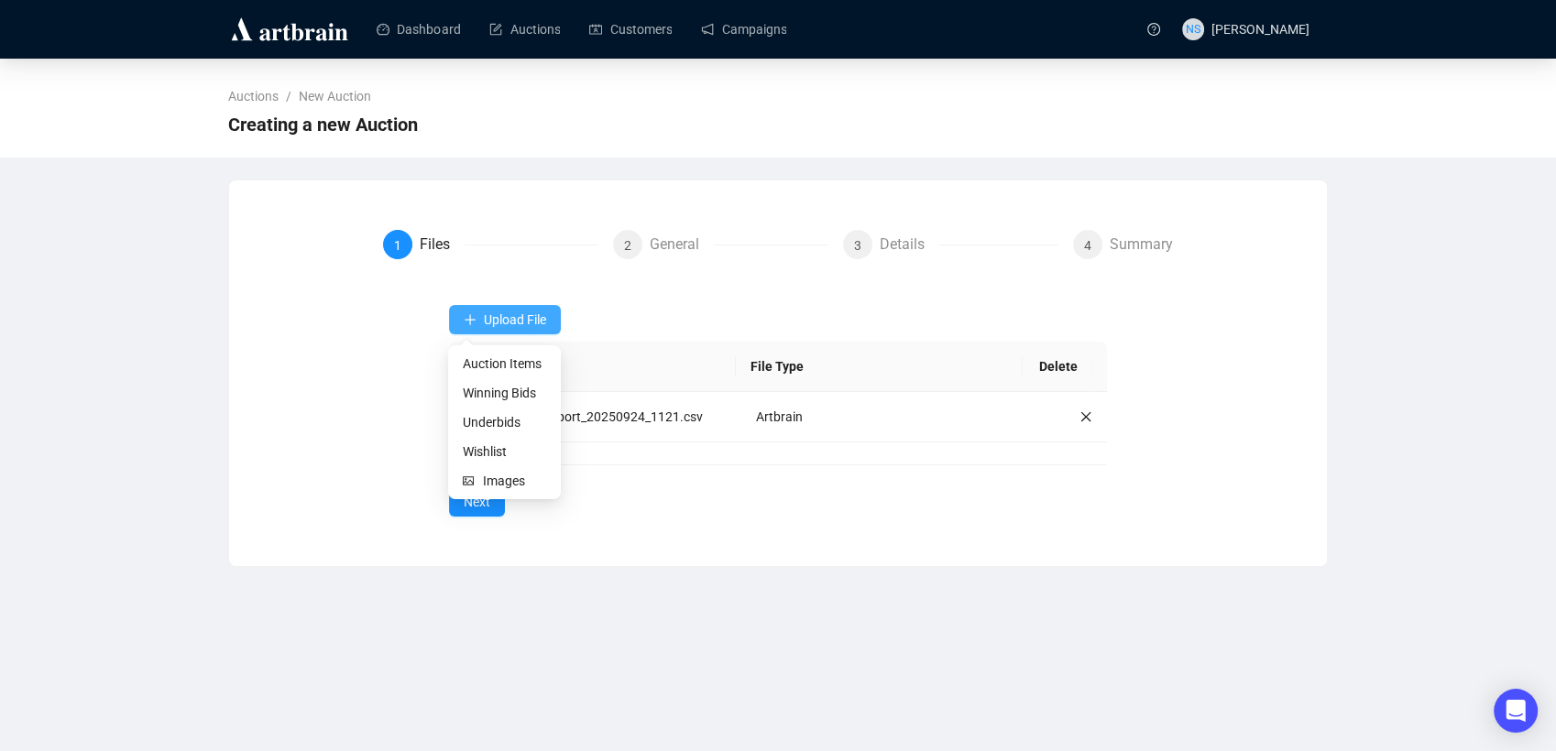
click at [528, 325] on span "Upload File" at bounding box center [515, 319] width 62 height 15
click at [491, 472] on span "Images" at bounding box center [514, 481] width 63 height 20
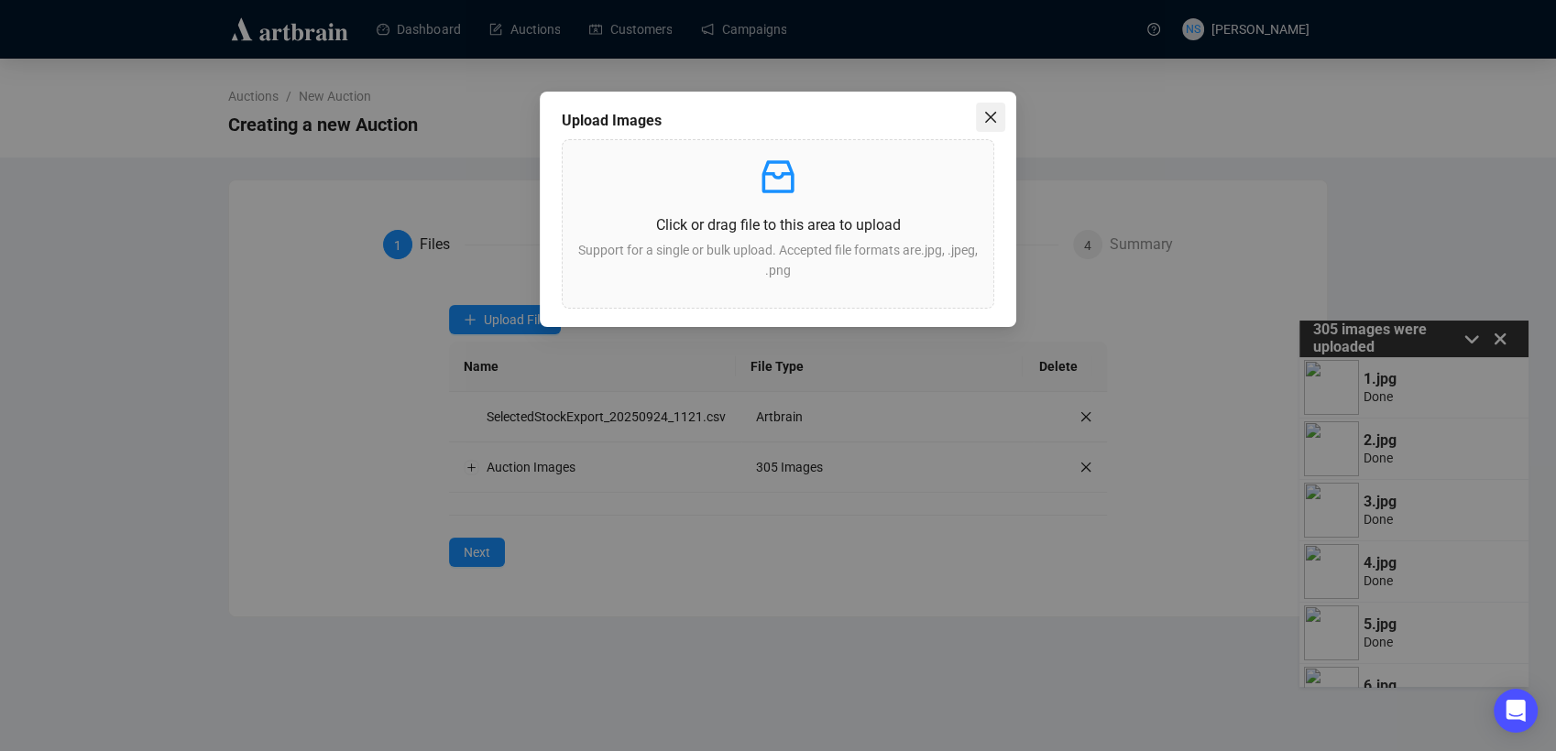
click at [994, 108] on button "Close" at bounding box center [990, 117] width 29 height 29
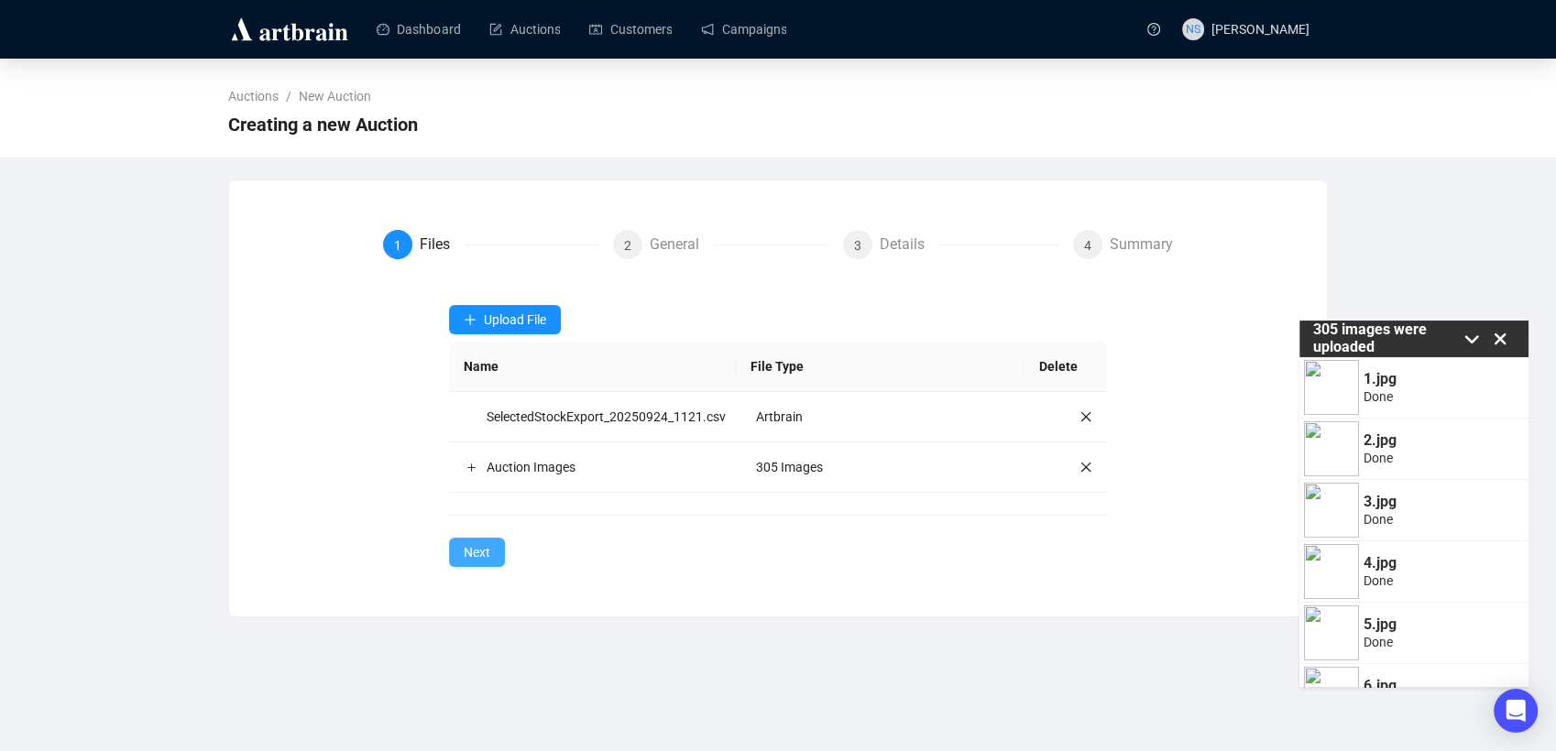
click at [487, 554] on span "Next" at bounding box center [477, 552] width 27 height 20
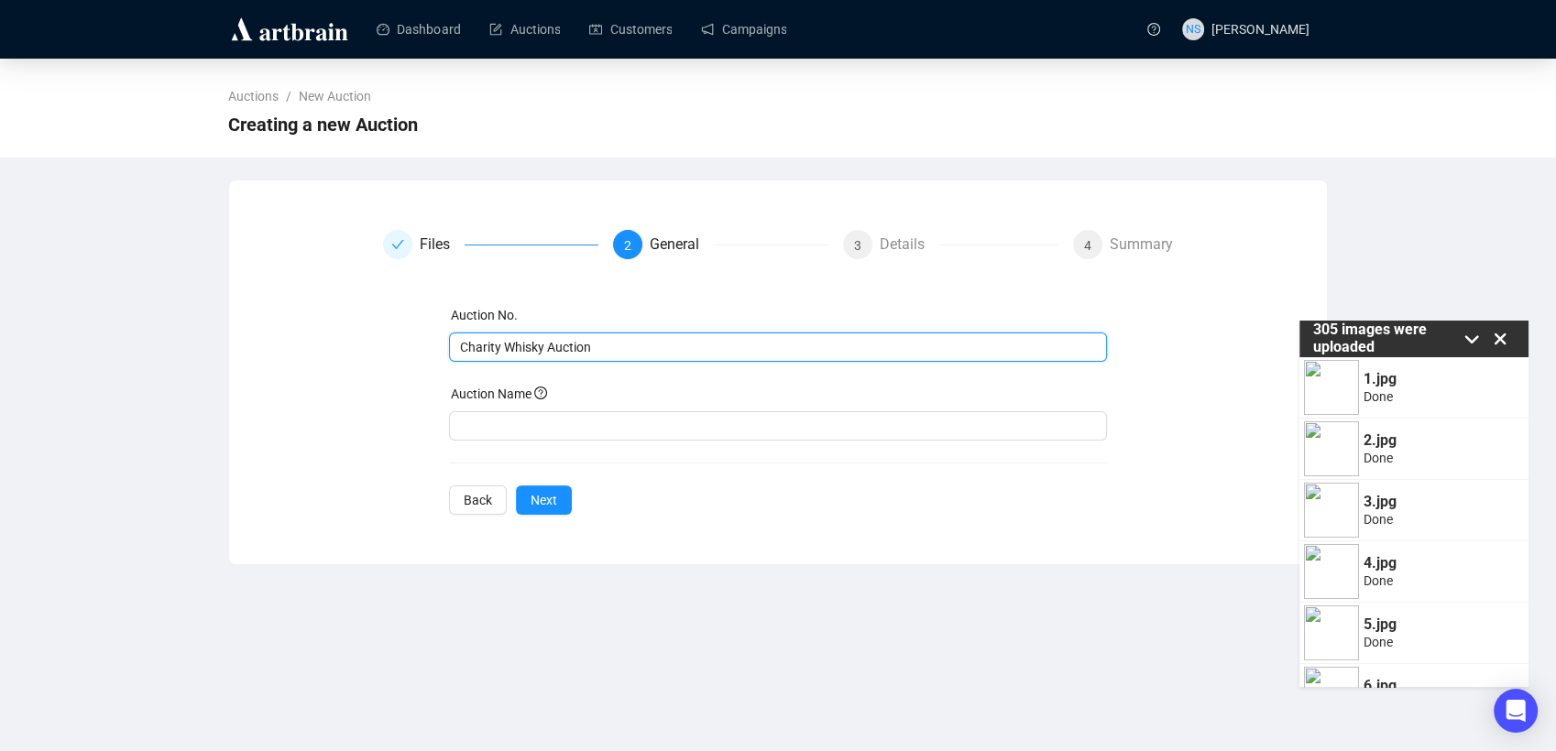
click at [513, 353] on input "Charity Whisky Auction" at bounding box center [776, 347] width 633 height 20
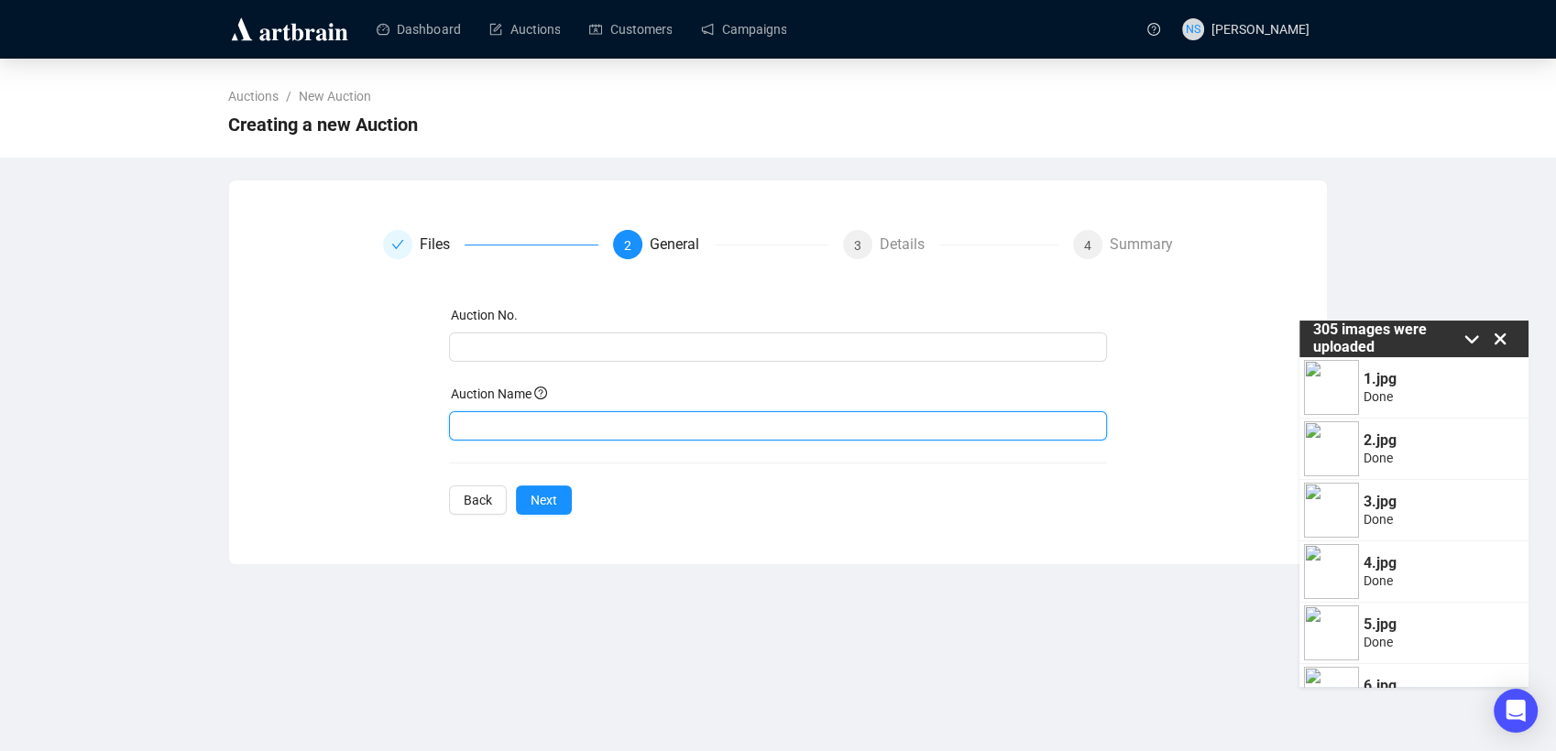
click at [481, 430] on input "text" at bounding box center [778, 425] width 659 height 29
paste input "Charity Whisky Auction"
type input "Charity Whisky Auction"
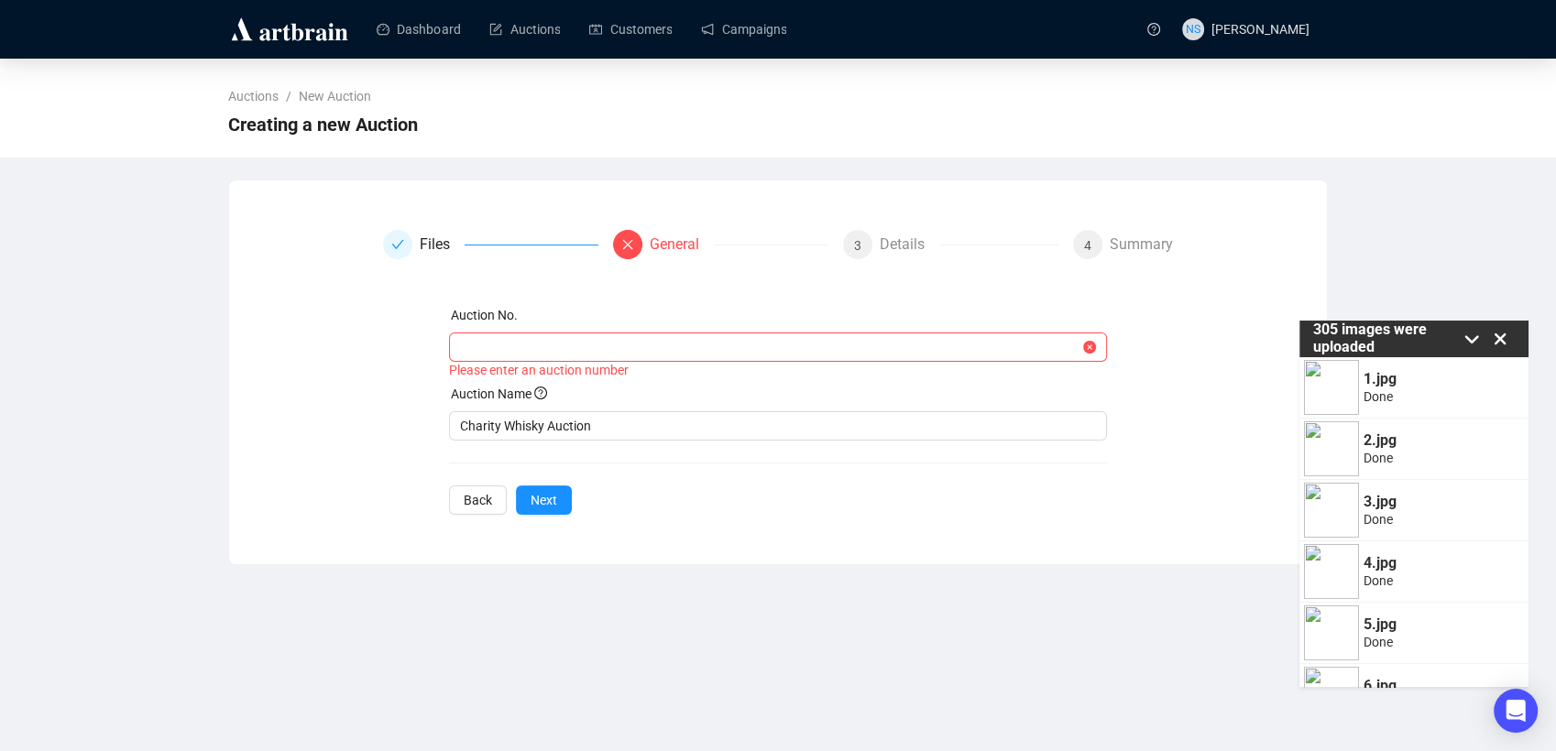
click at [506, 326] on div "Auction No." at bounding box center [778, 318] width 659 height 27
click at [522, 344] on input "text" at bounding box center [770, 347] width 620 height 20
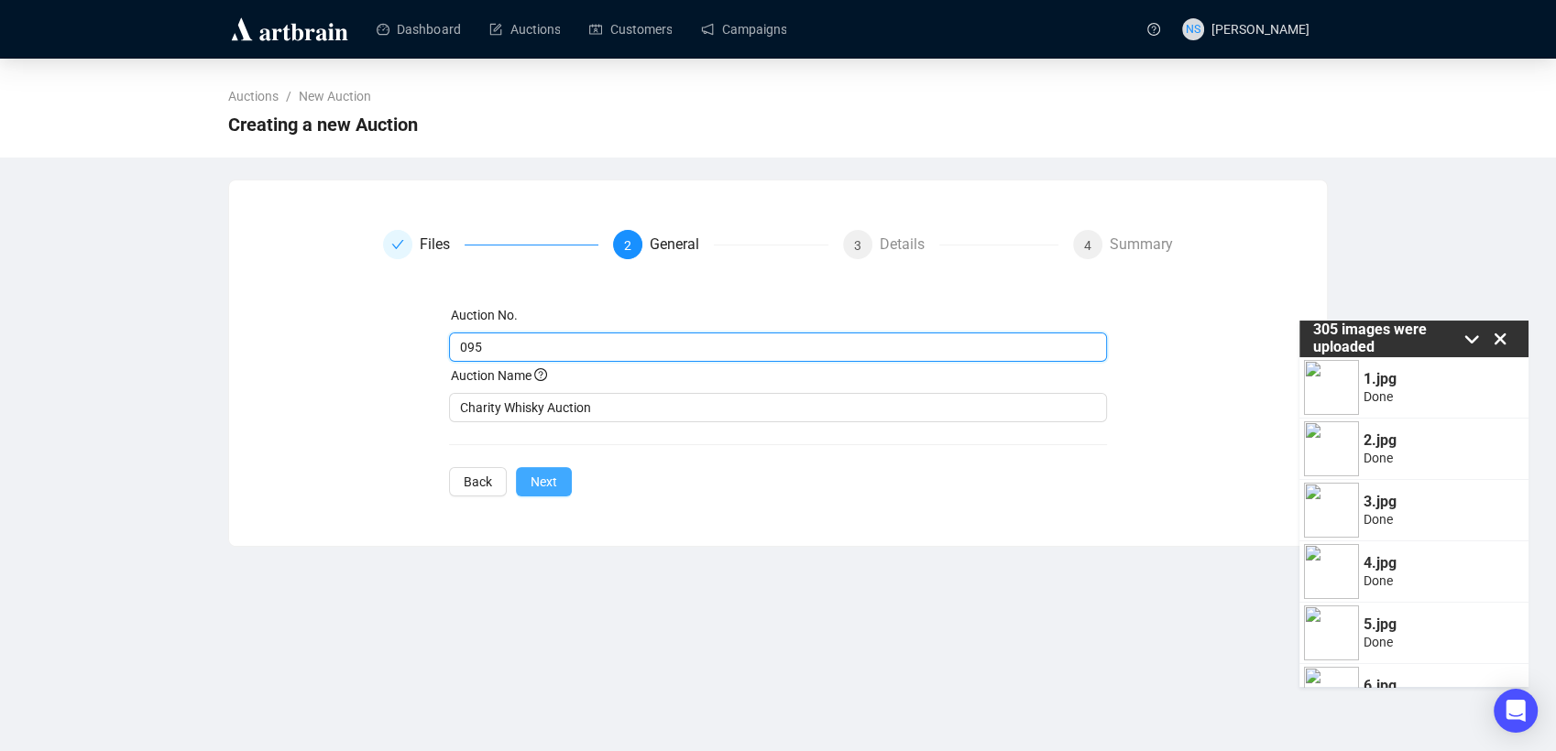
type input "095"
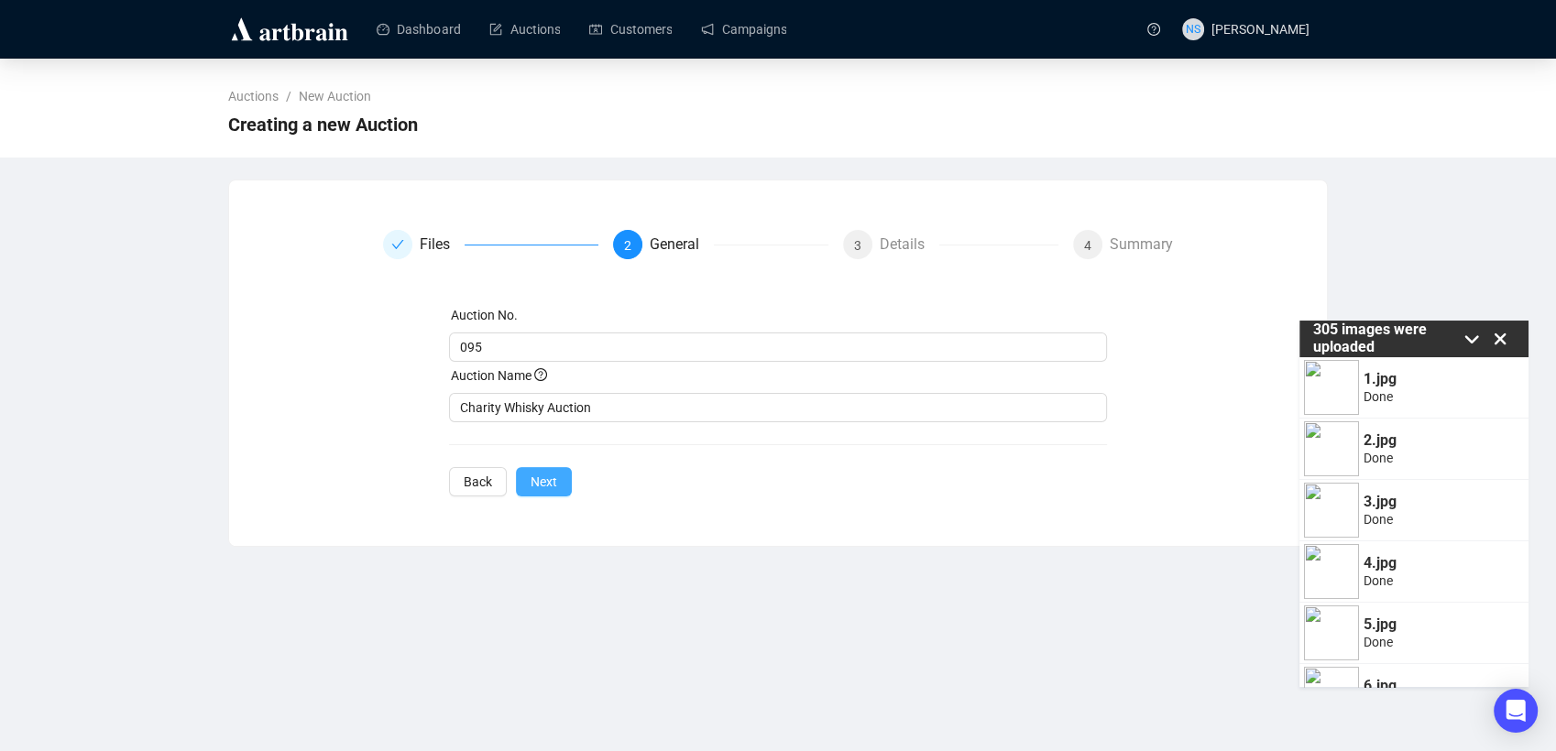
click at [539, 482] on span "Next" at bounding box center [543, 482] width 27 height 20
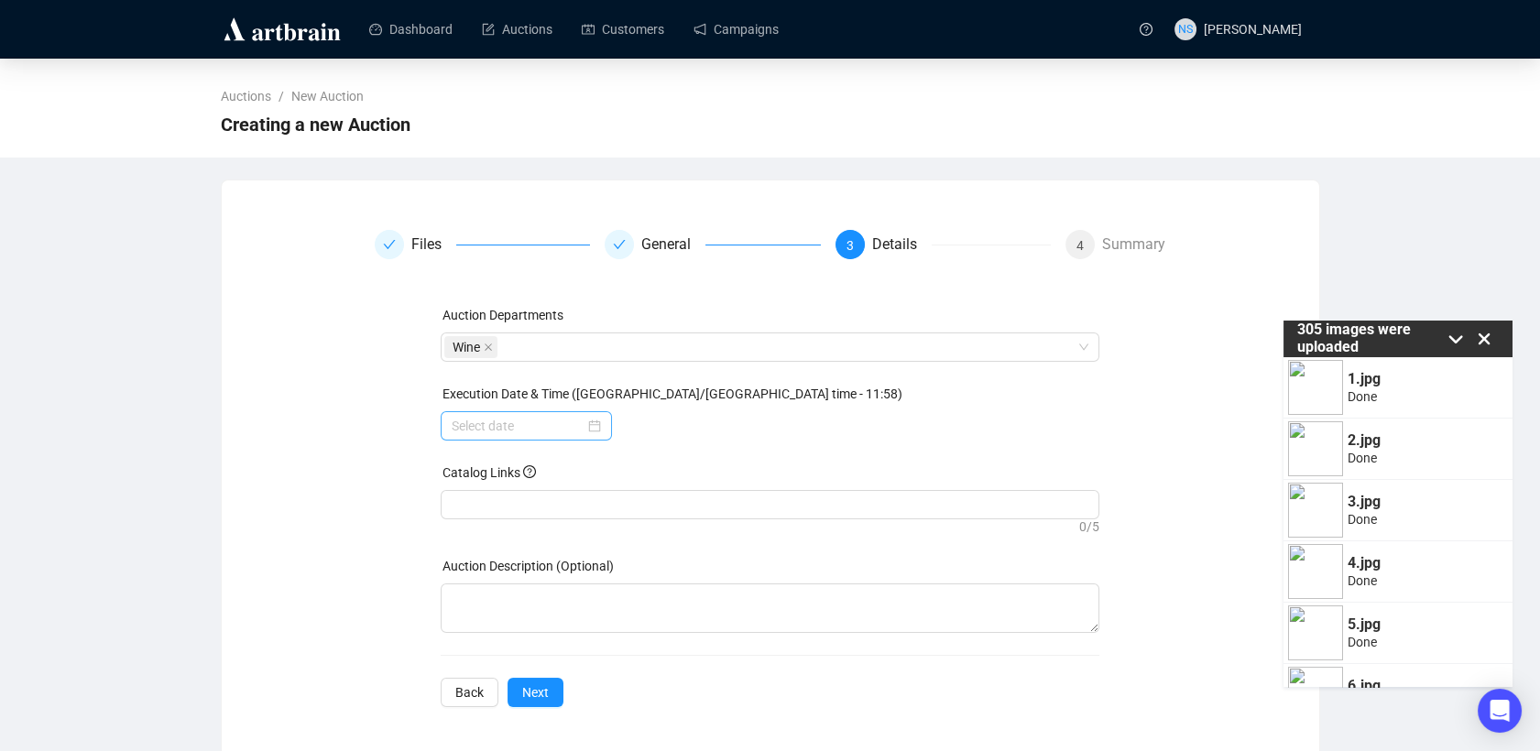
click at [593, 429] on div at bounding box center [526, 426] width 149 height 20
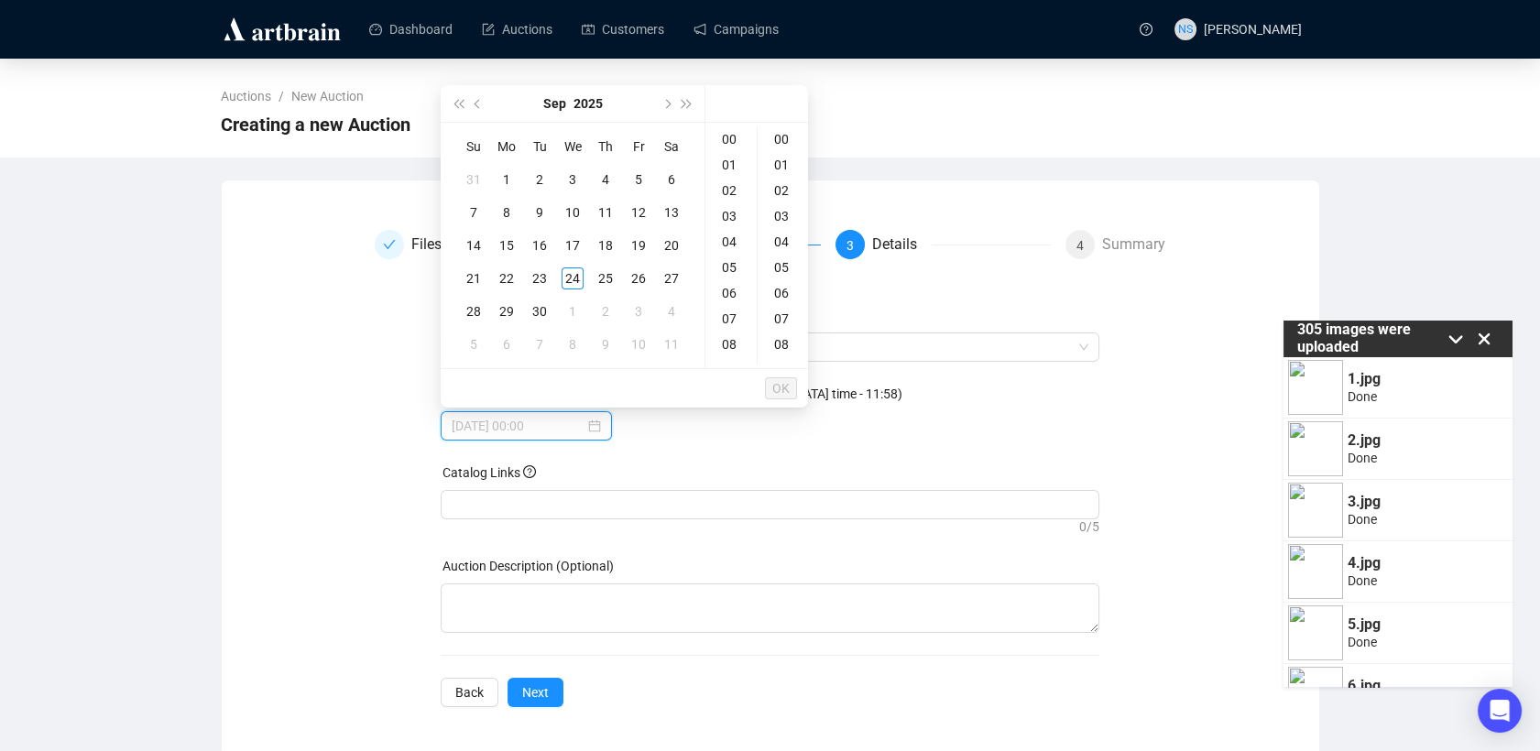
type input "2025-09-03 00:00"
click at [510, 309] on div "29" at bounding box center [507, 312] width 22 height 22
click at [731, 275] on div "20" at bounding box center [731, 277] width 44 height 26
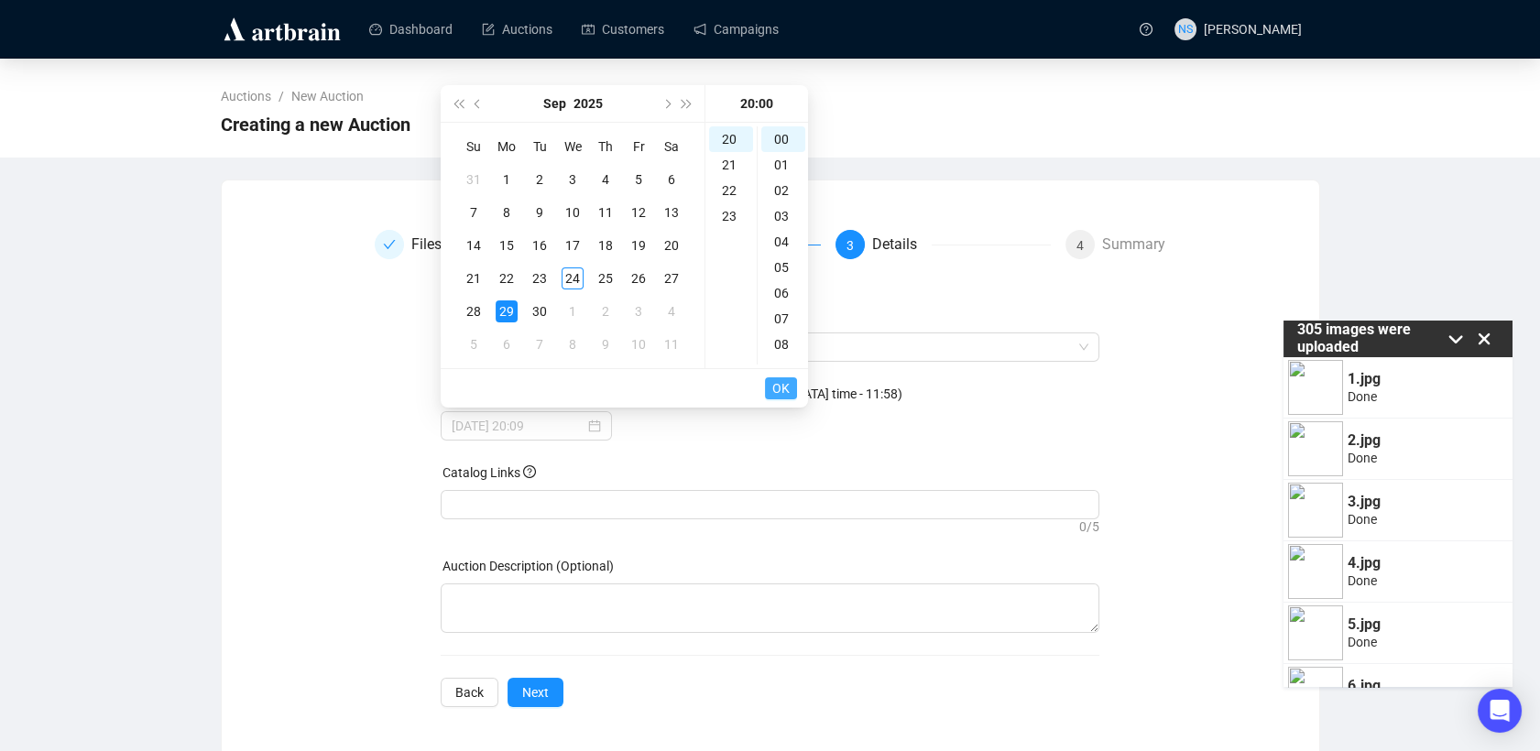
type input "2025-09-29 20:00"
click at [780, 395] on span "OK" at bounding box center [780, 388] width 17 height 35
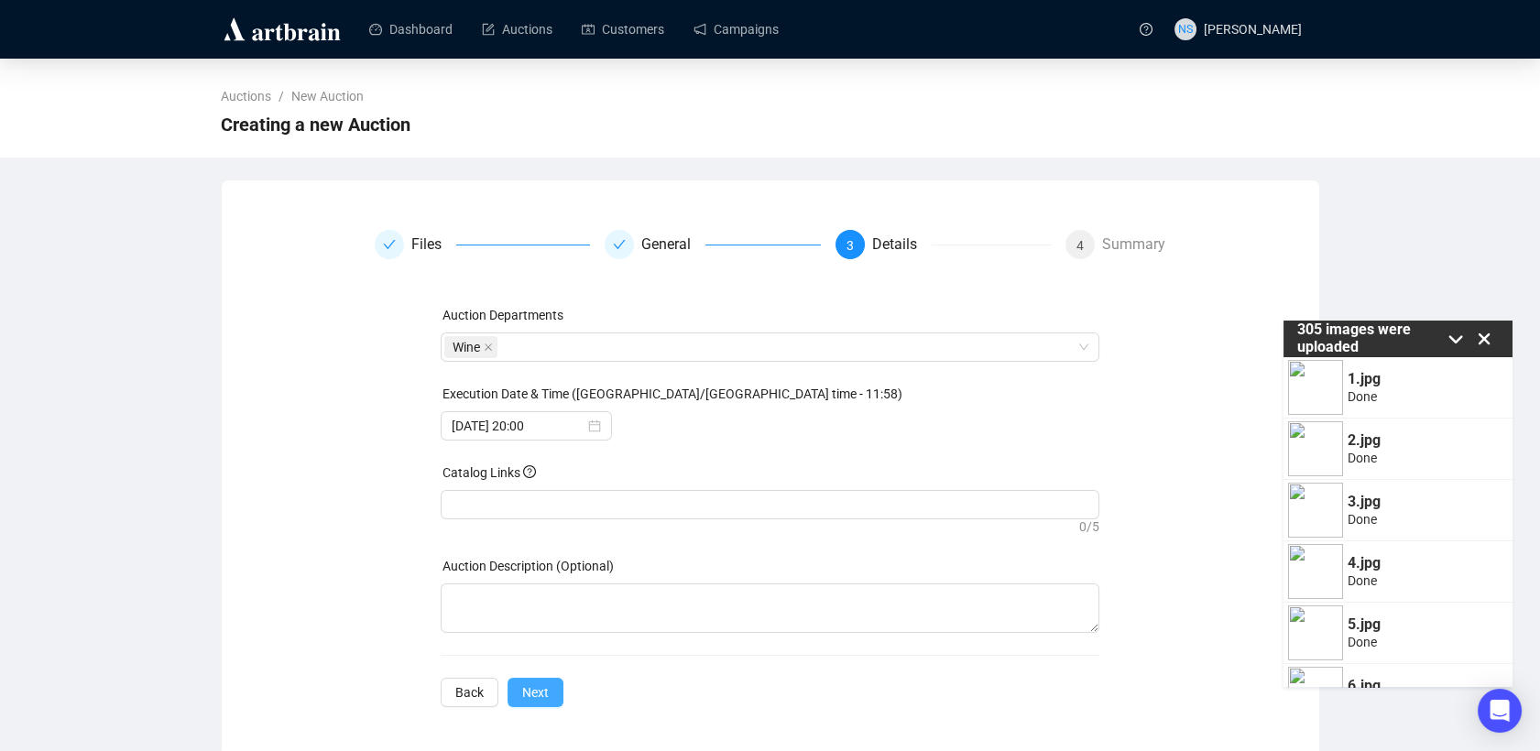
click at [523, 694] on span "Next" at bounding box center [535, 693] width 27 height 20
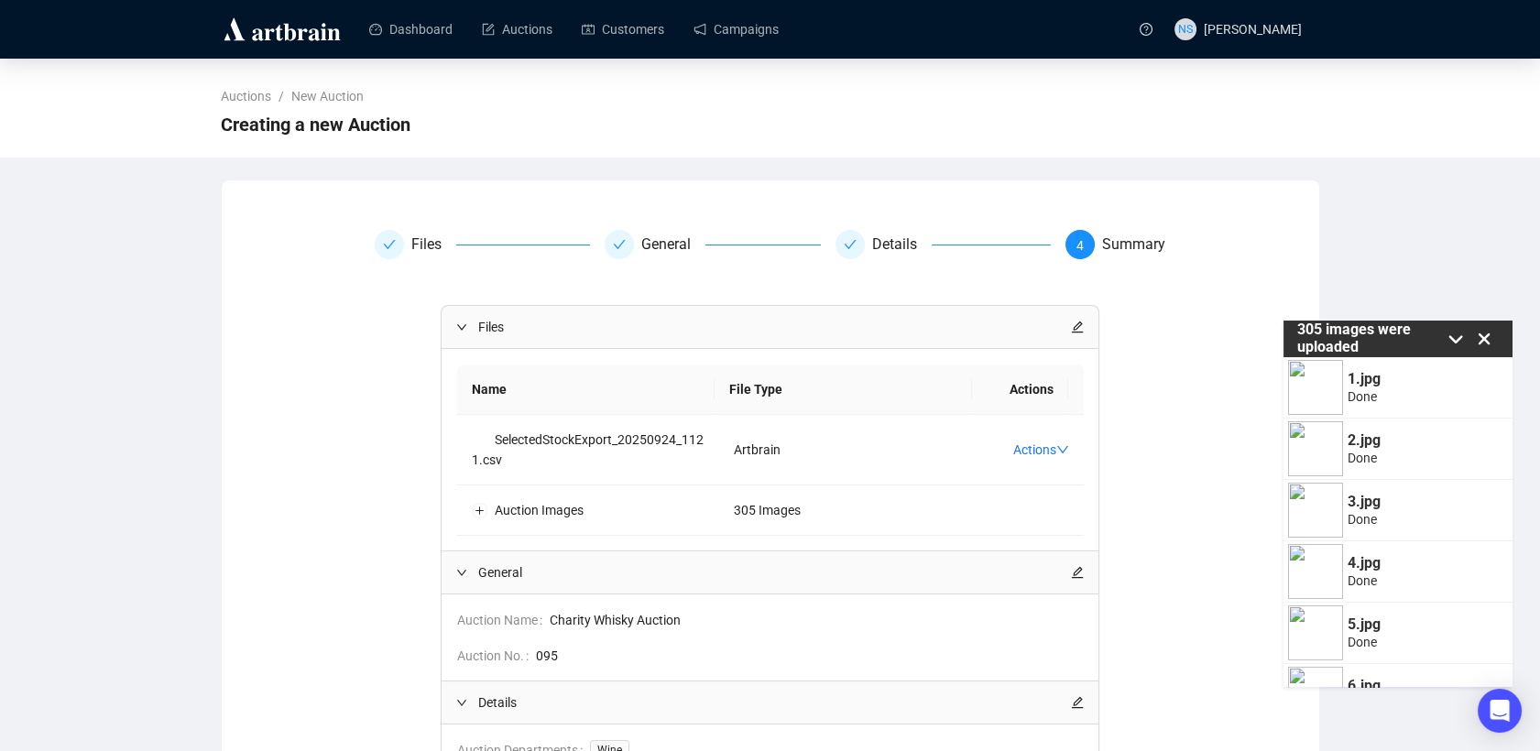
scroll to position [206, 0]
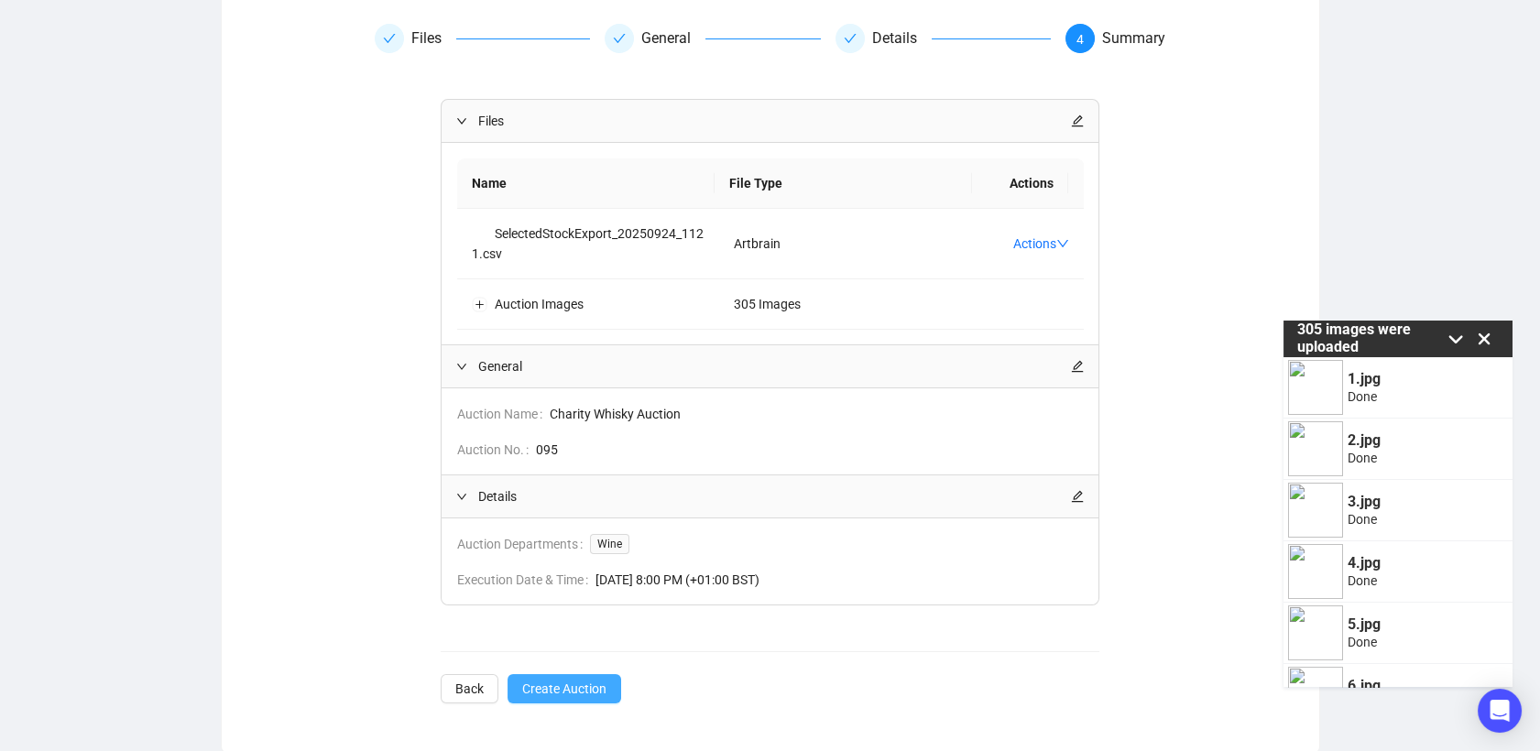
click at [586, 679] on span "Create Auction" at bounding box center [564, 689] width 84 height 20
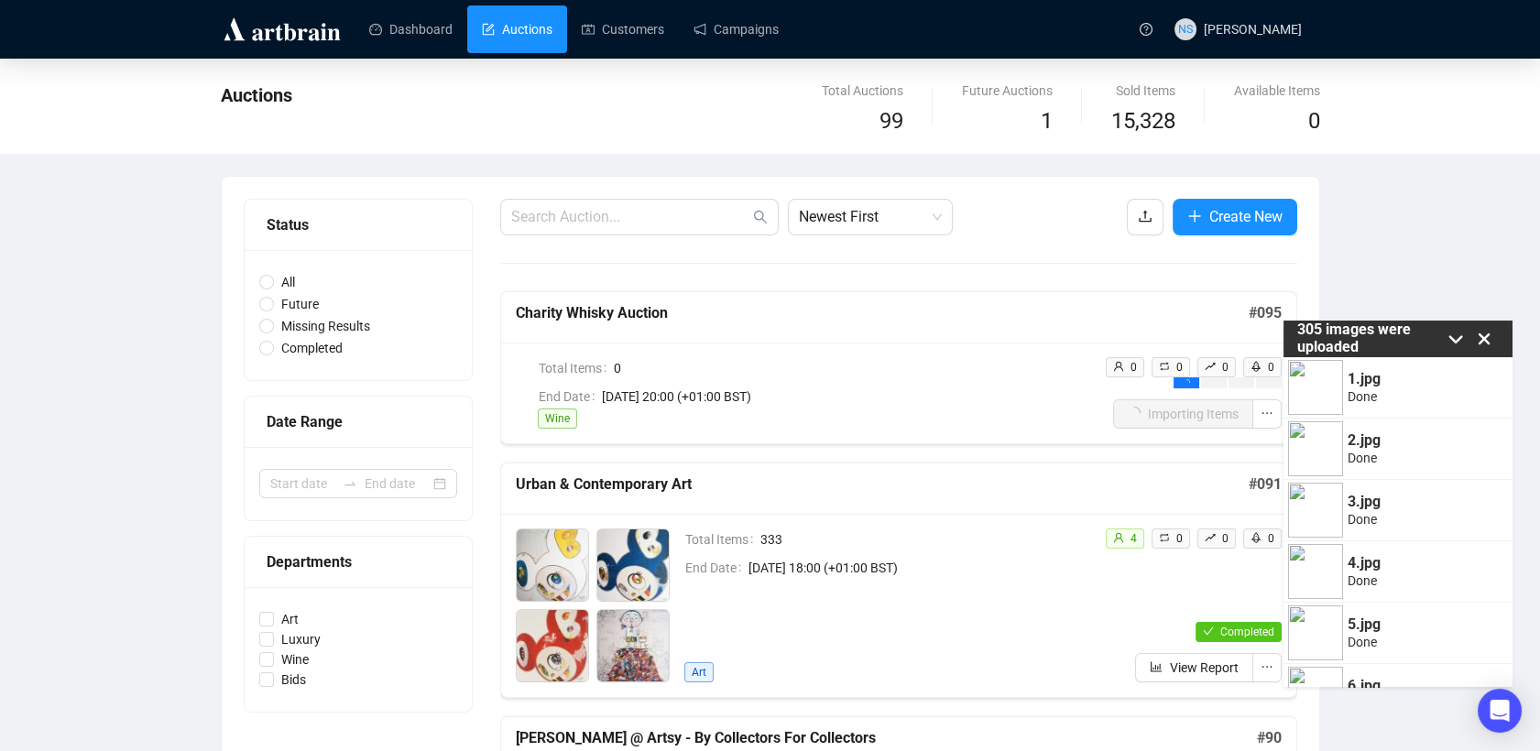
click at [1482, 348] on icon at bounding box center [1484, 338] width 27 height 27
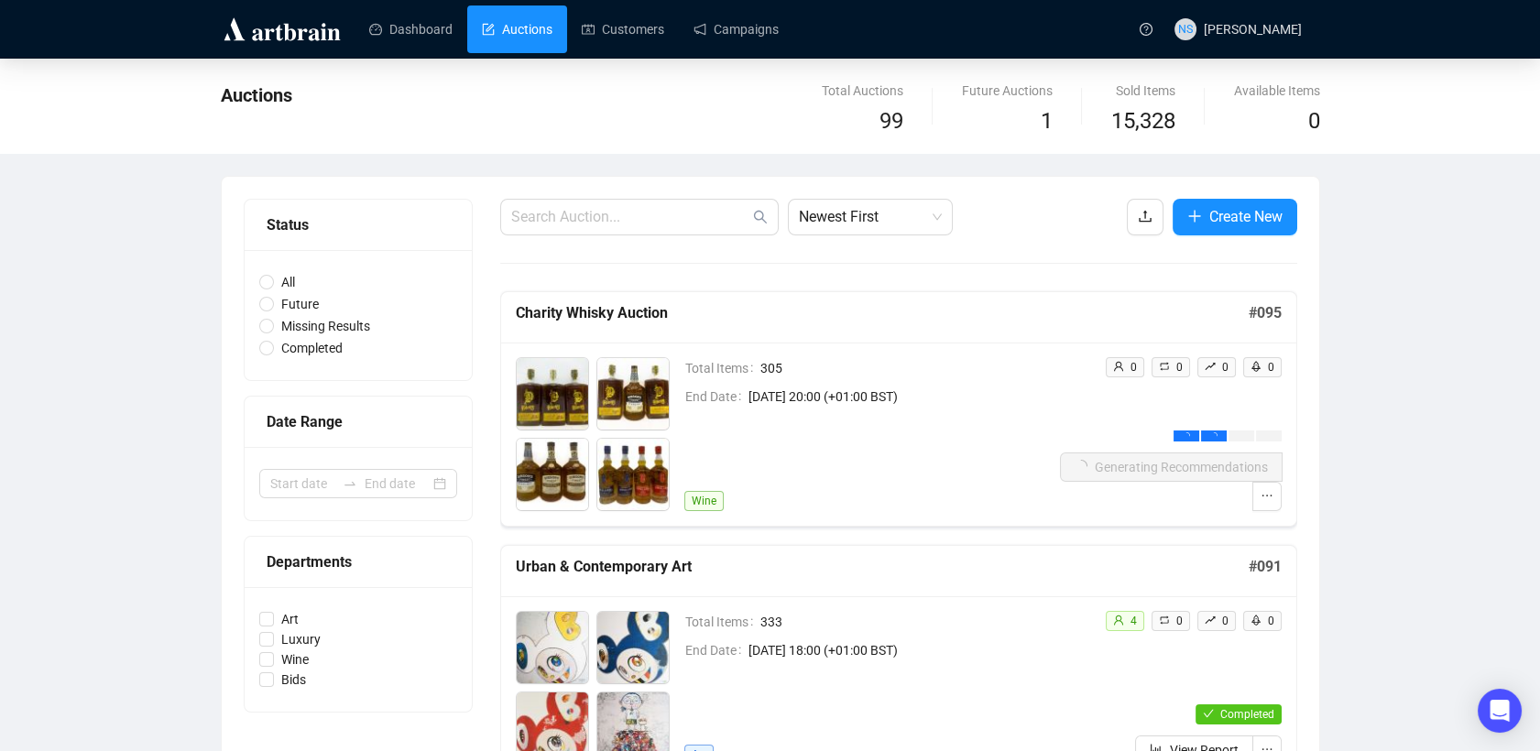
click at [487, 43] on link "Auctions" at bounding box center [517, 29] width 71 height 48
click at [527, 22] on link "Auctions" at bounding box center [517, 29] width 71 height 48
click at [420, 33] on link "Dashboard" at bounding box center [410, 29] width 83 height 48
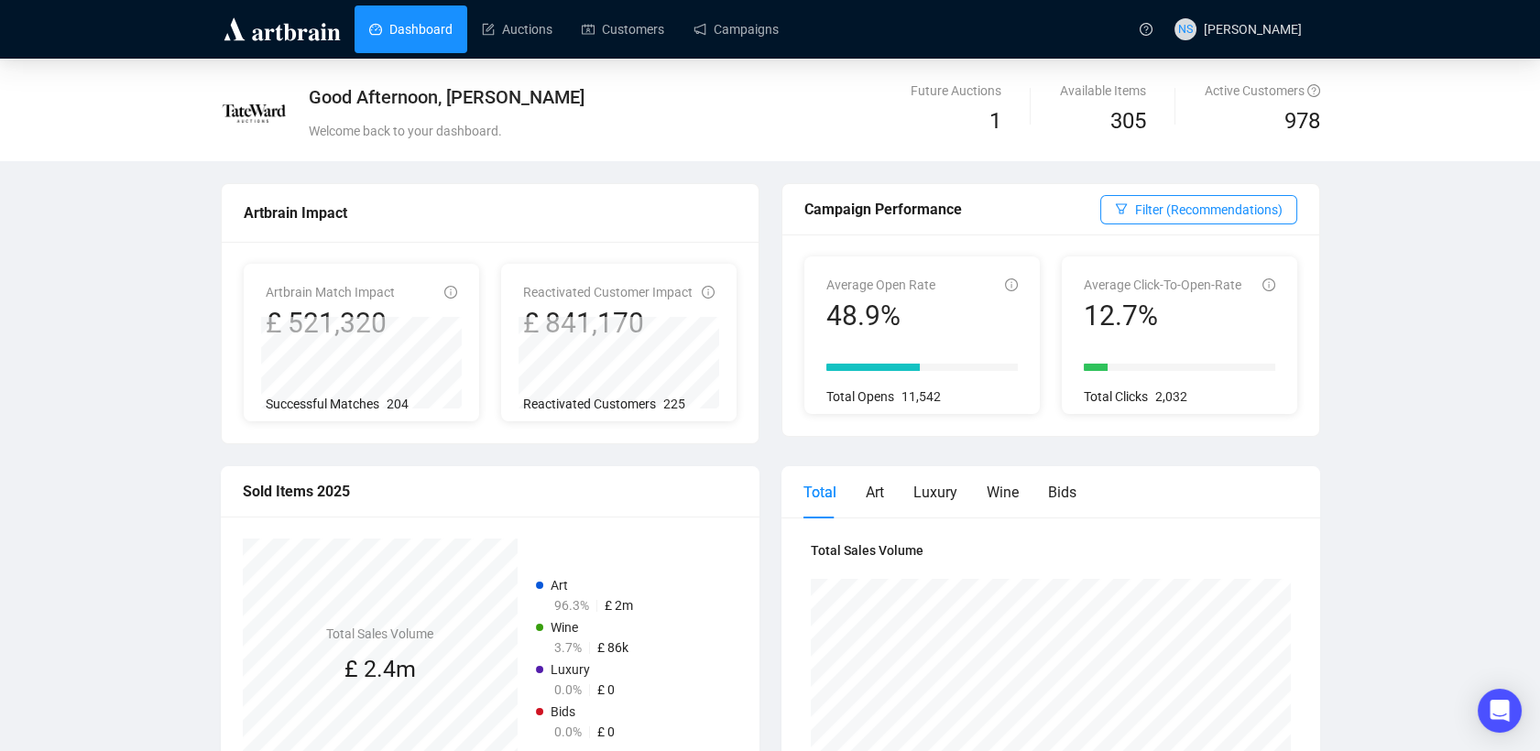
click at [439, 13] on link "Dashboard" at bounding box center [410, 29] width 83 height 48
click at [520, 40] on link "Auctions" at bounding box center [517, 29] width 71 height 48
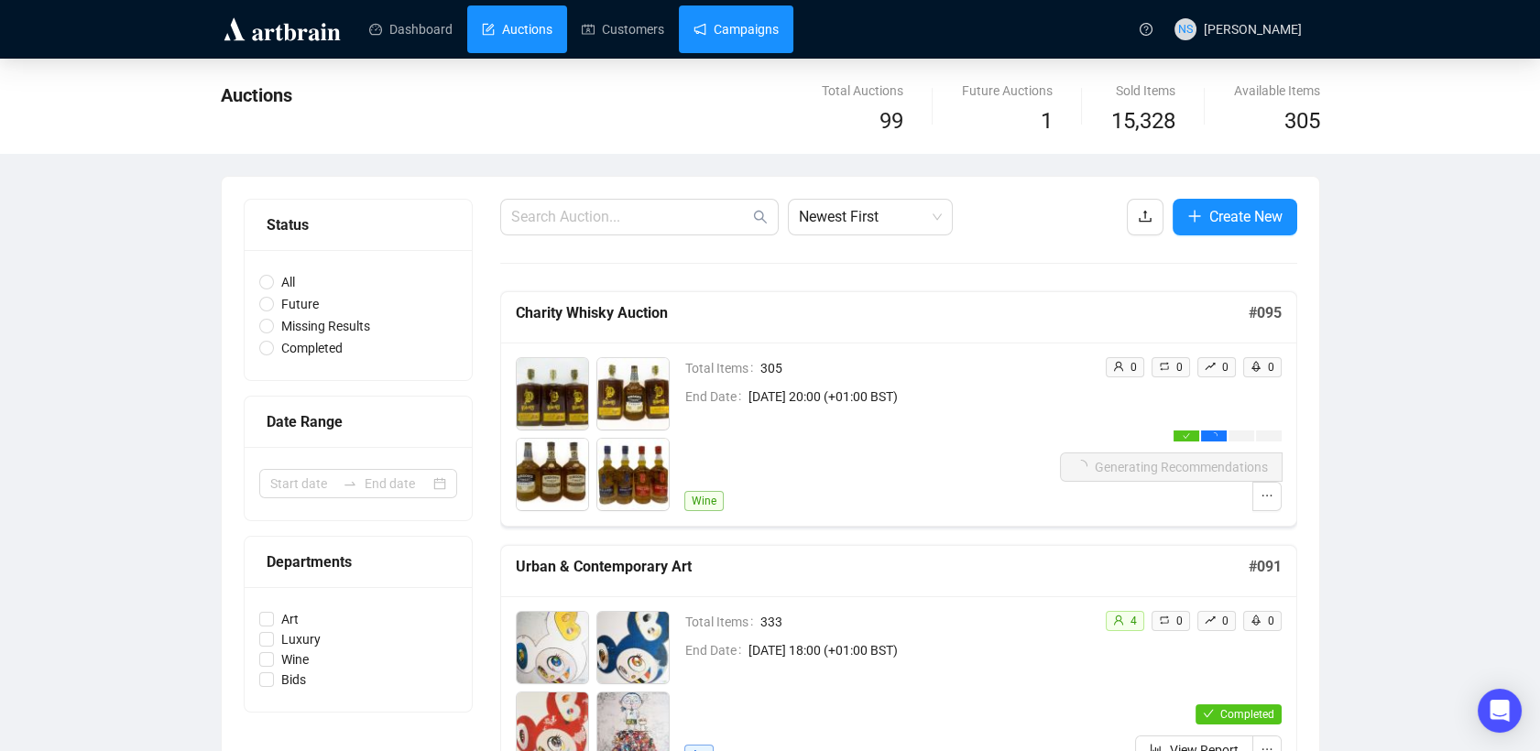
click at [757, 29] on link "Campaigns" at bounding box center [736, 29] width 85 height 48
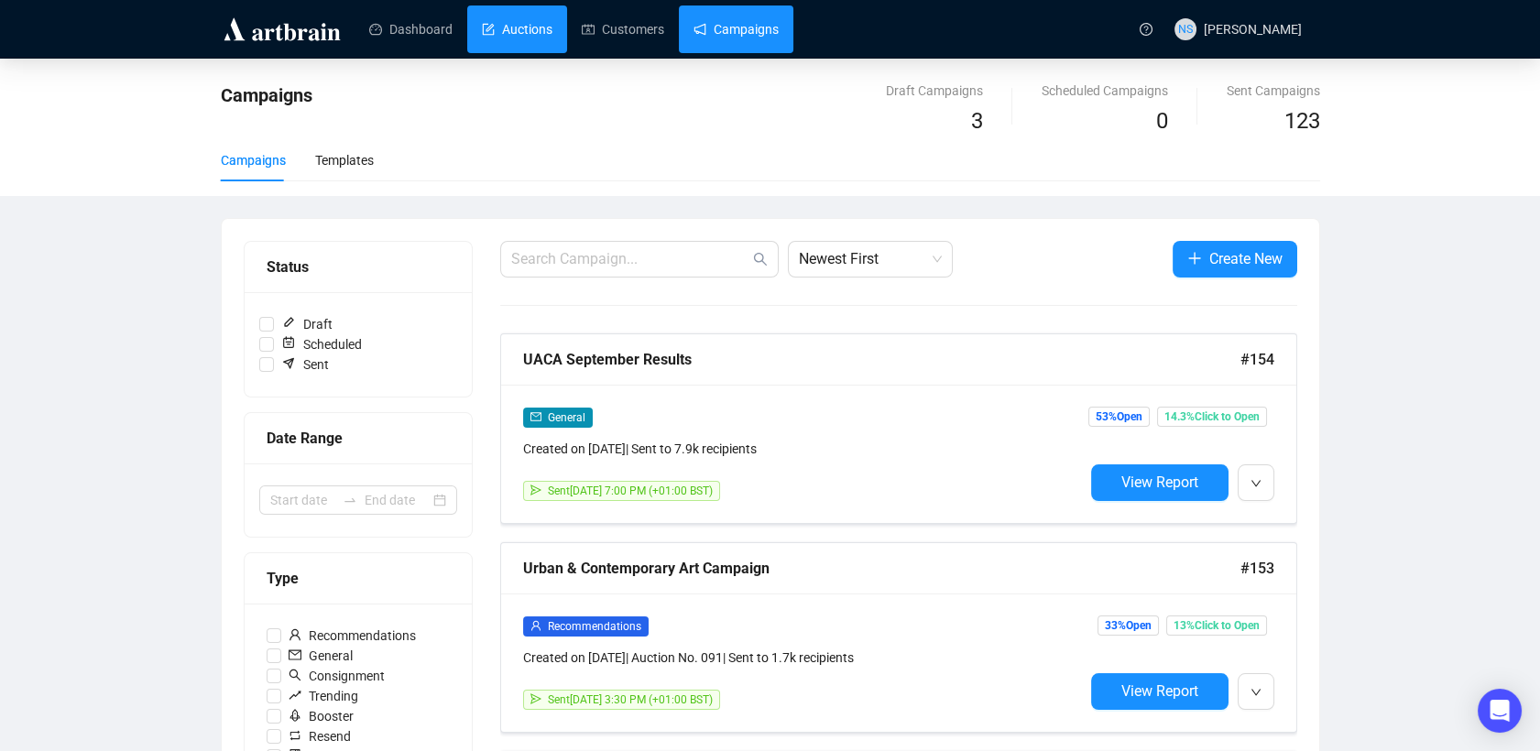
click at [535, 27] on link "Auctions" at bounding box center [517, 29] width 71 height 48
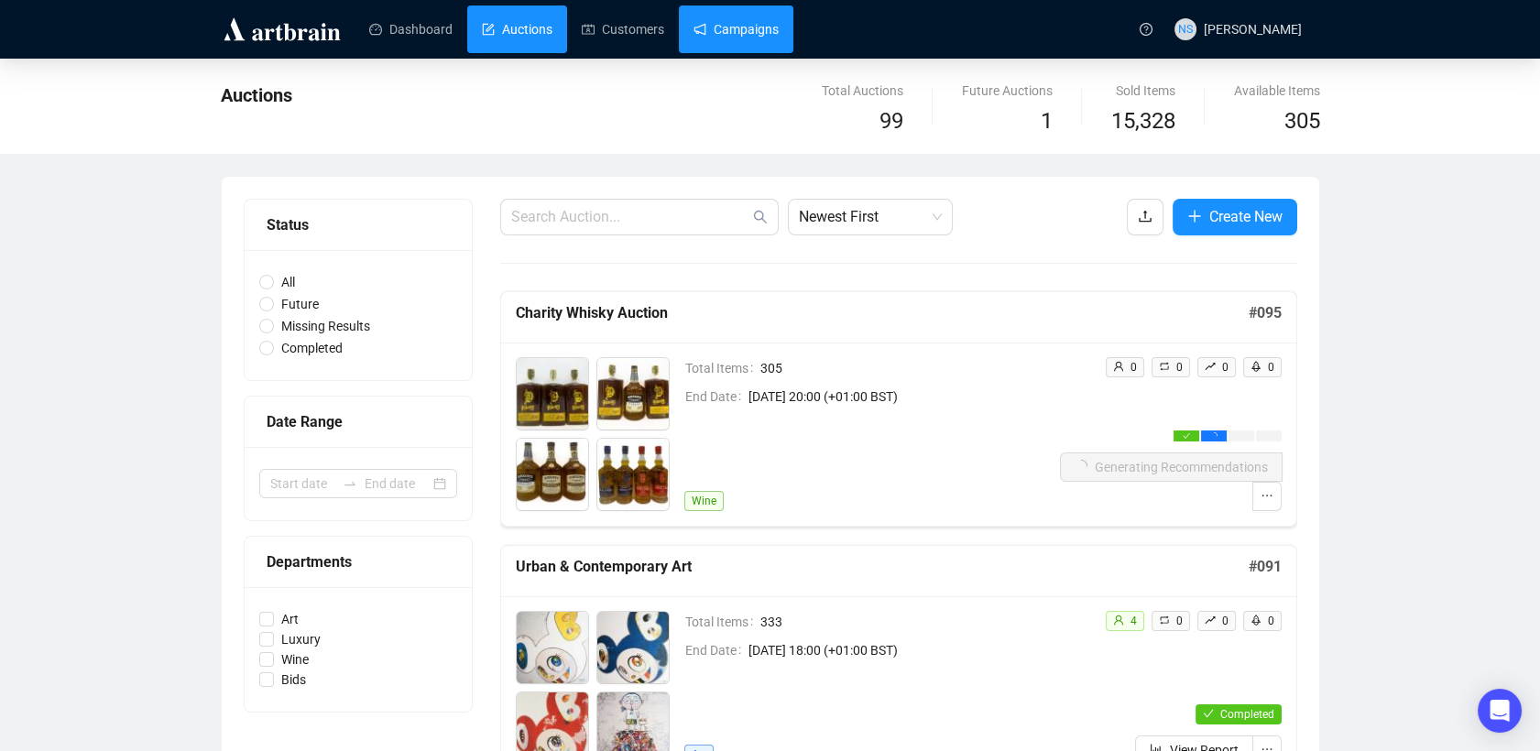
click at [728, 25] on link "Campaigns" at bounding box center [736, 29] width 85 height 48
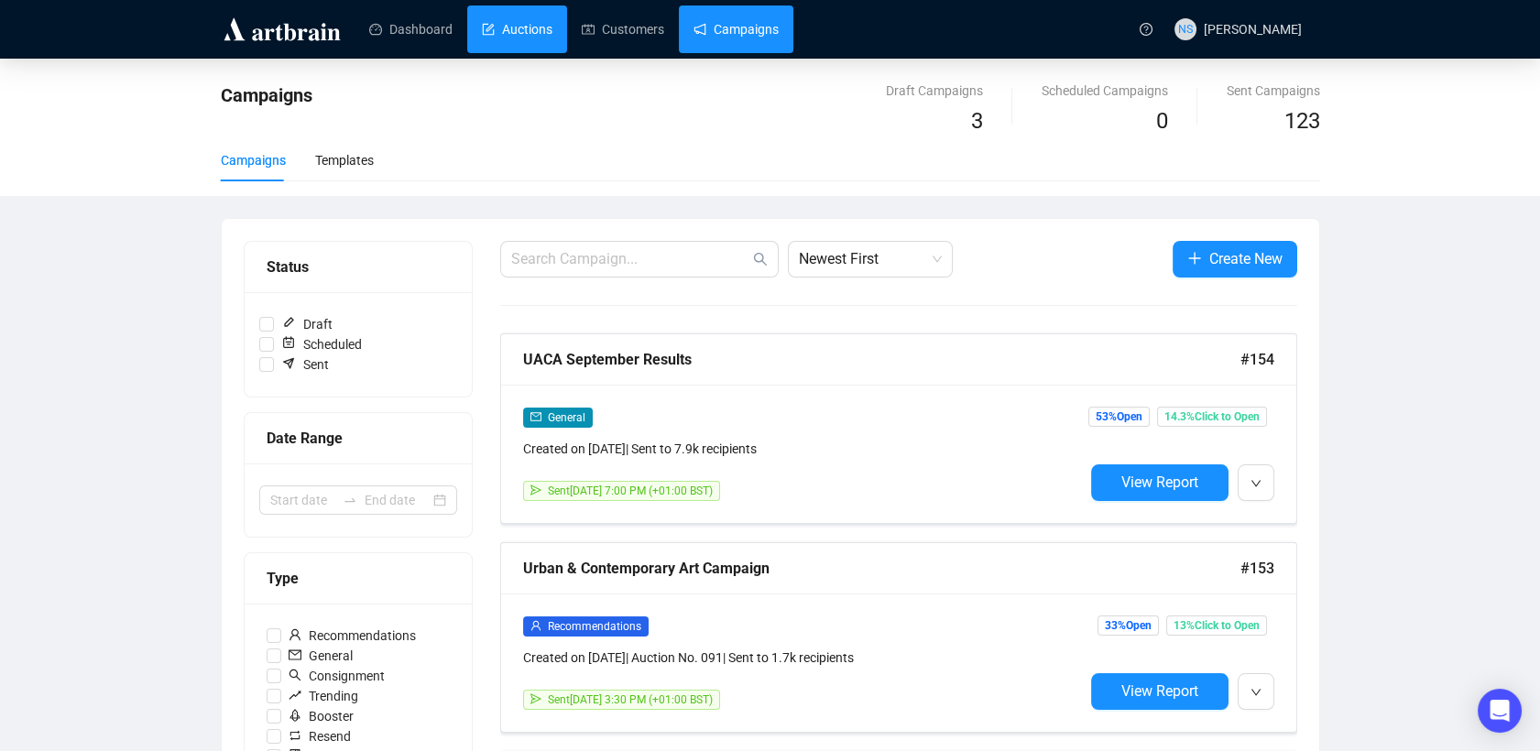
click at [502, 23] on link "Auctions" at bounding box center [517, 29] width 71 height 48
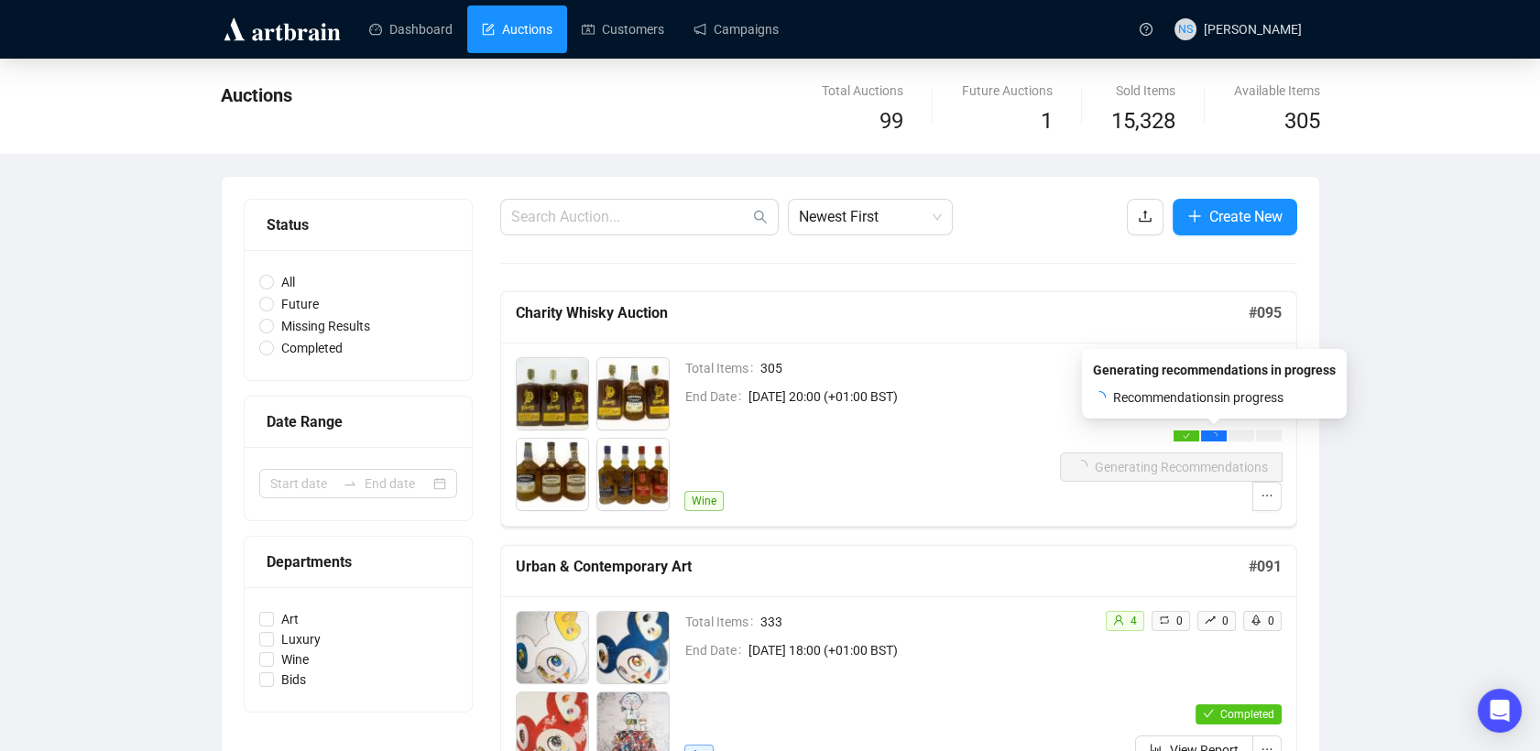
click at [1209, 431] on div at bounding box center [1214, 436] width 26 height 11
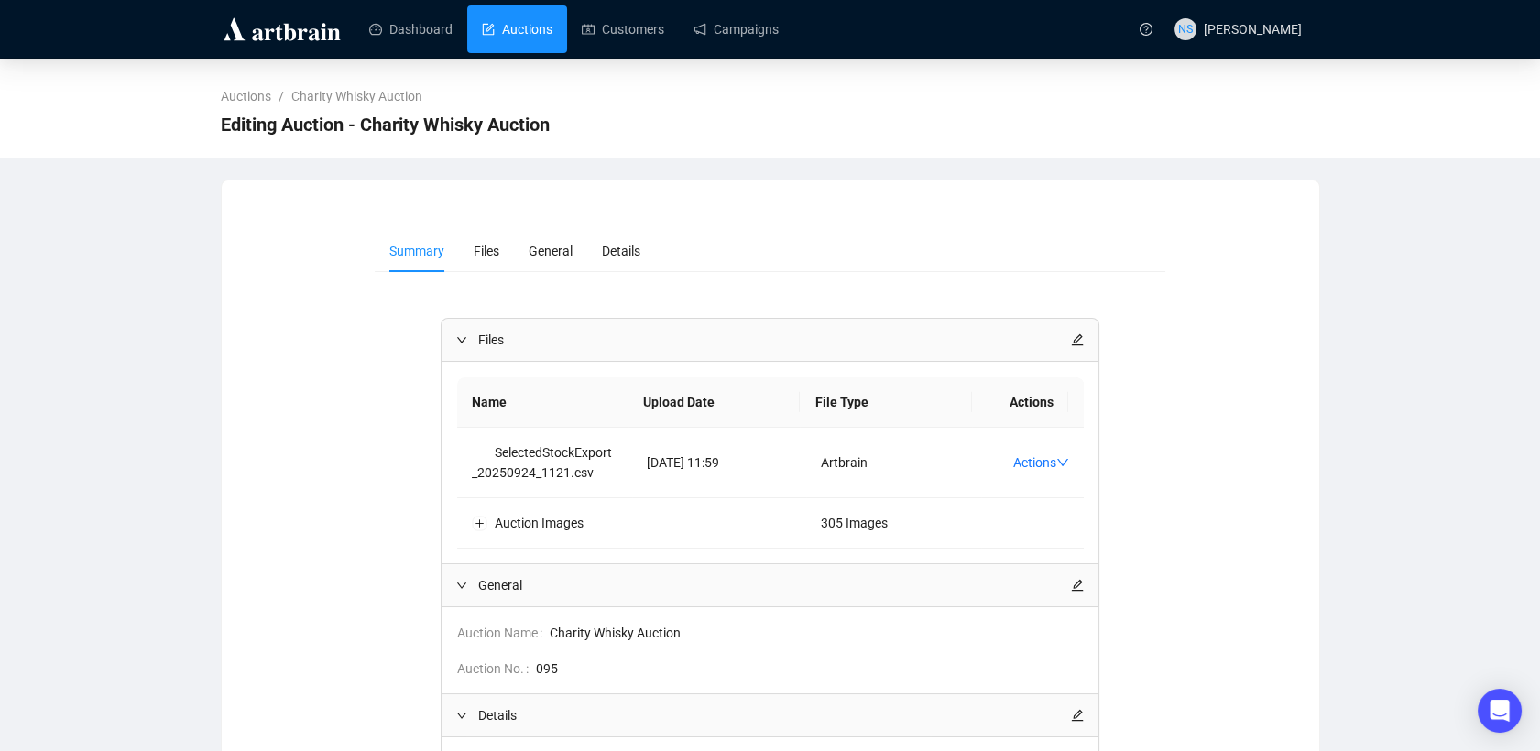
click at [496, 33] on link "Auctions" at bounding box center [517, 29] width 71 height 48
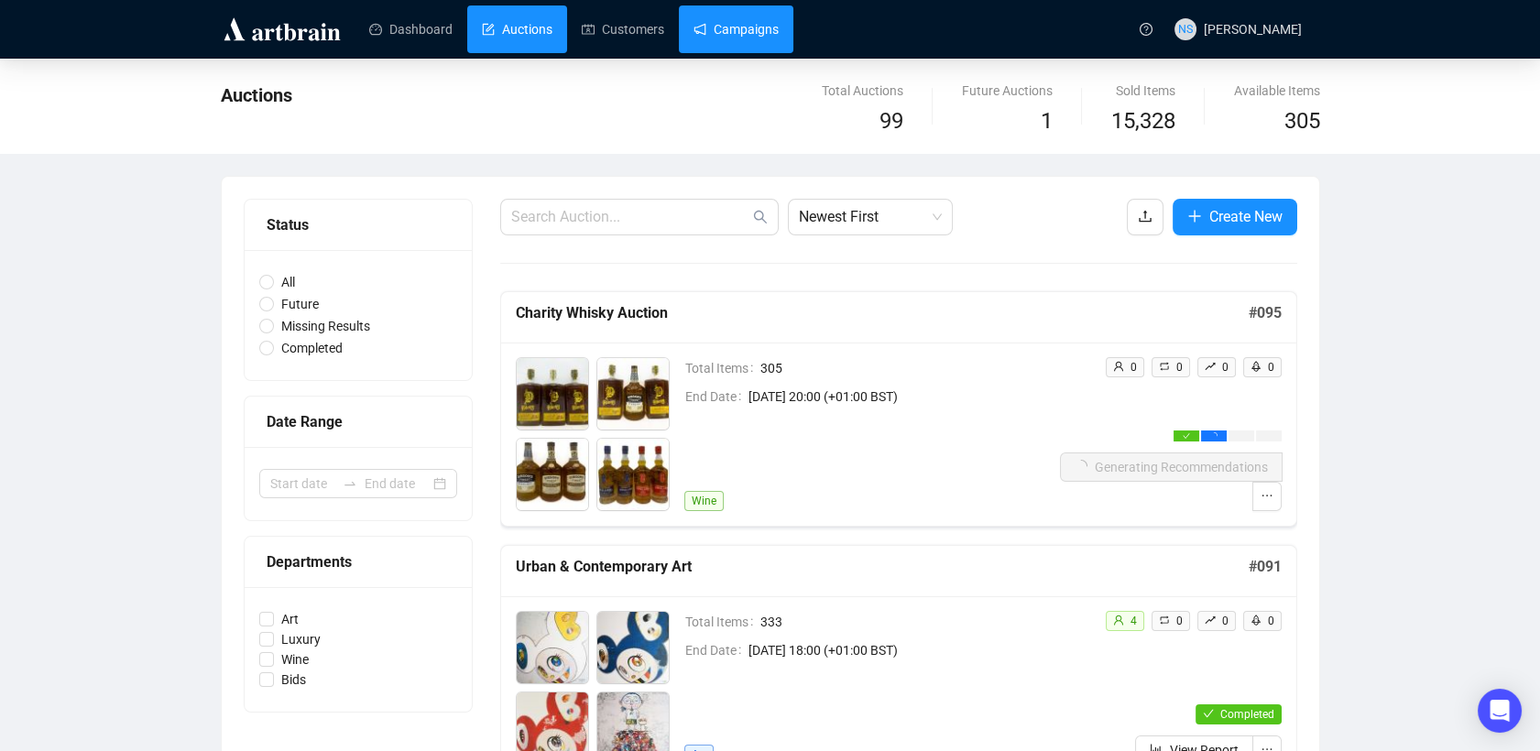
click at [736, 28] on link "Campaigns" at bounding box center [736, 29] width 85 height 48
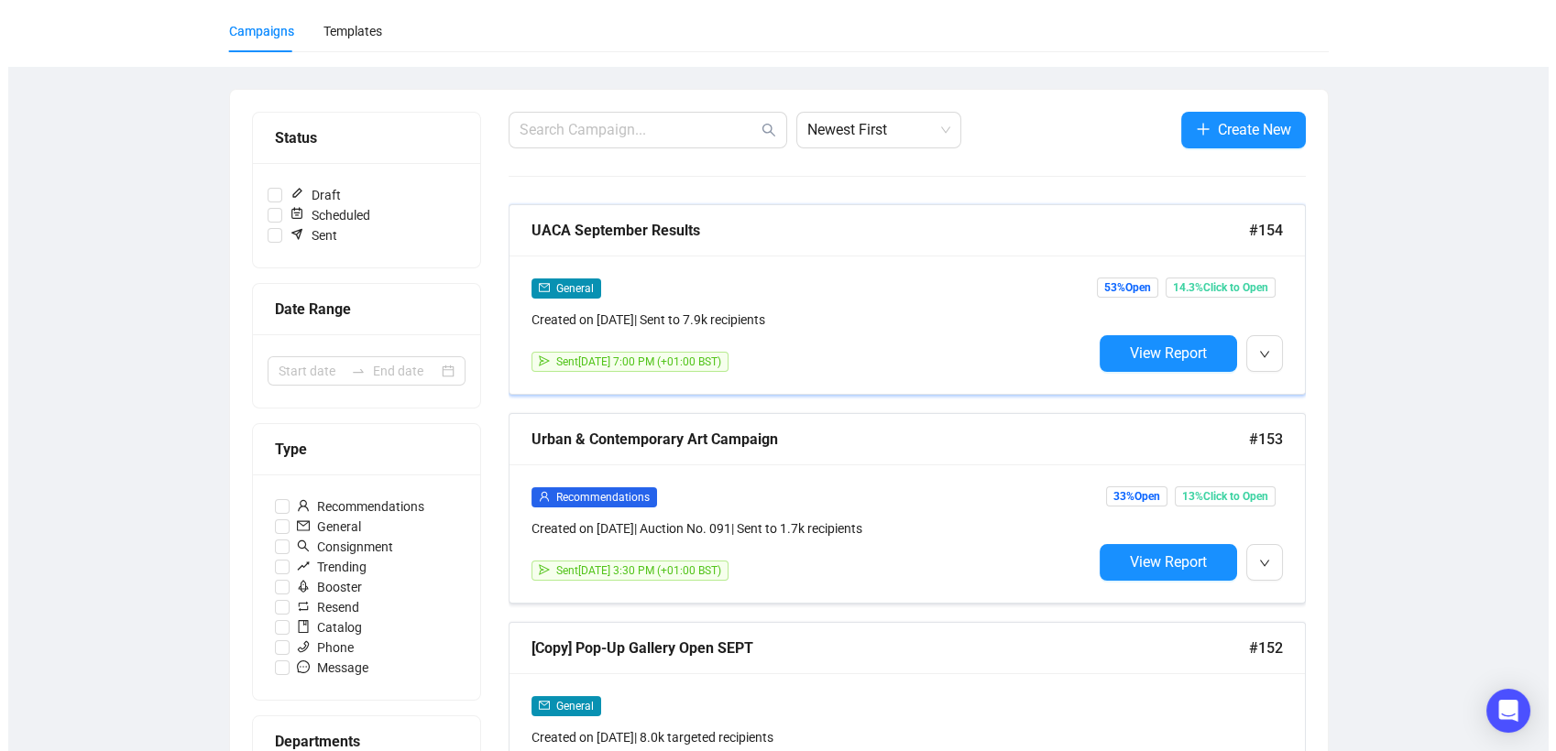
scroll to position [130, 0]
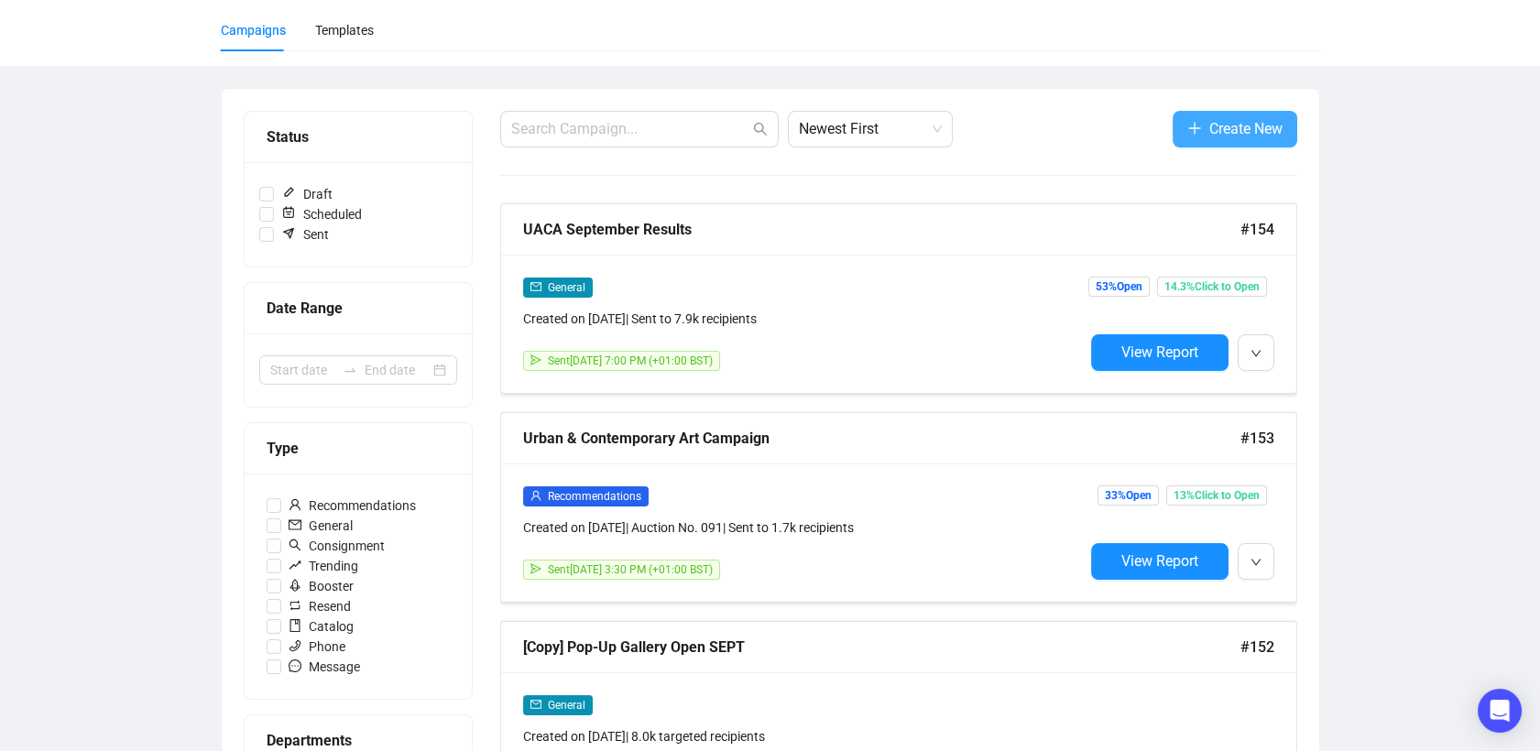
click at [1252, 133] on span "Create New" at bounding box center [1245, 128] width 73 height 23
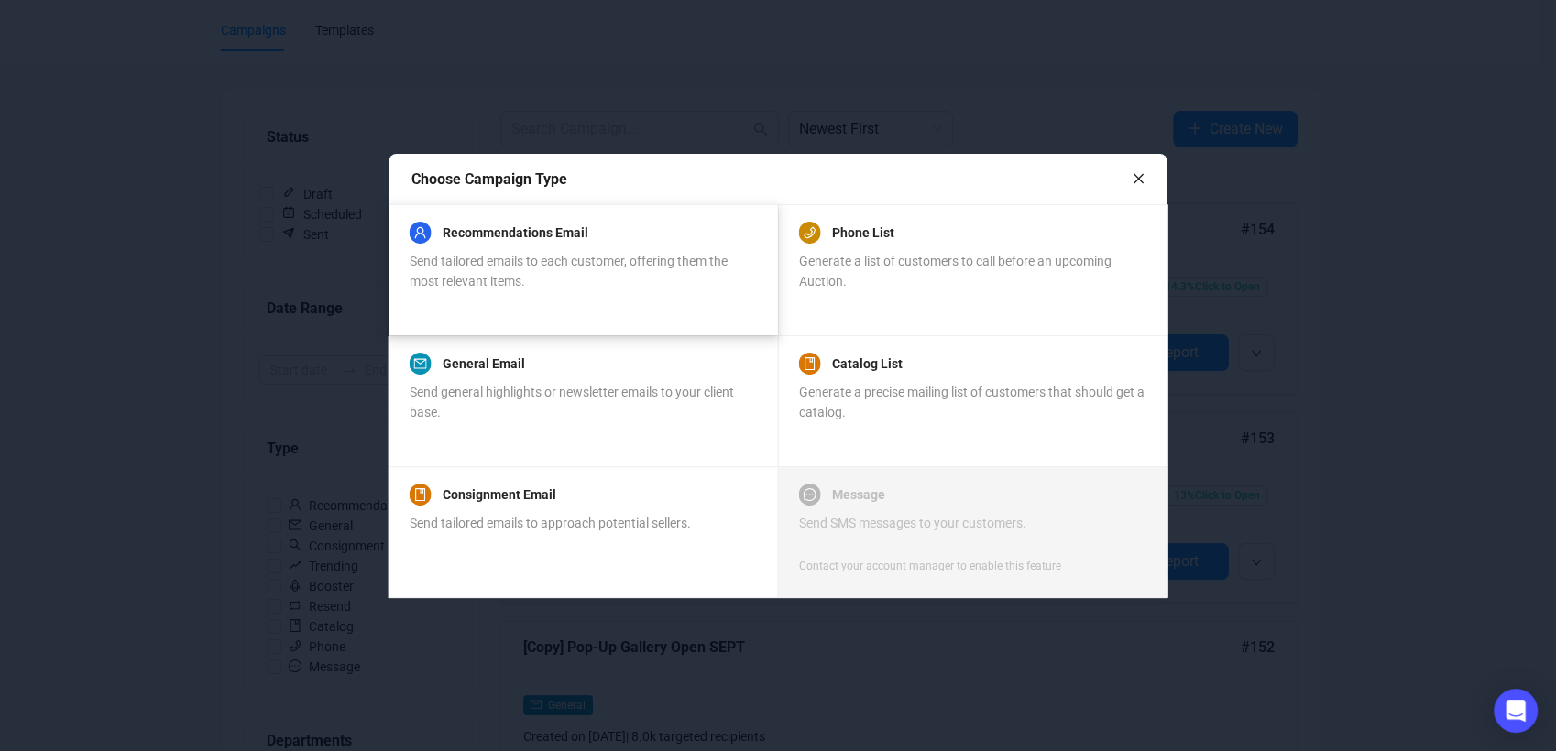
click at [556, 254] on span "Send tailored emails to each customer, offering them the most relevant items." at bounding box center [569, 271] width 318 height 35
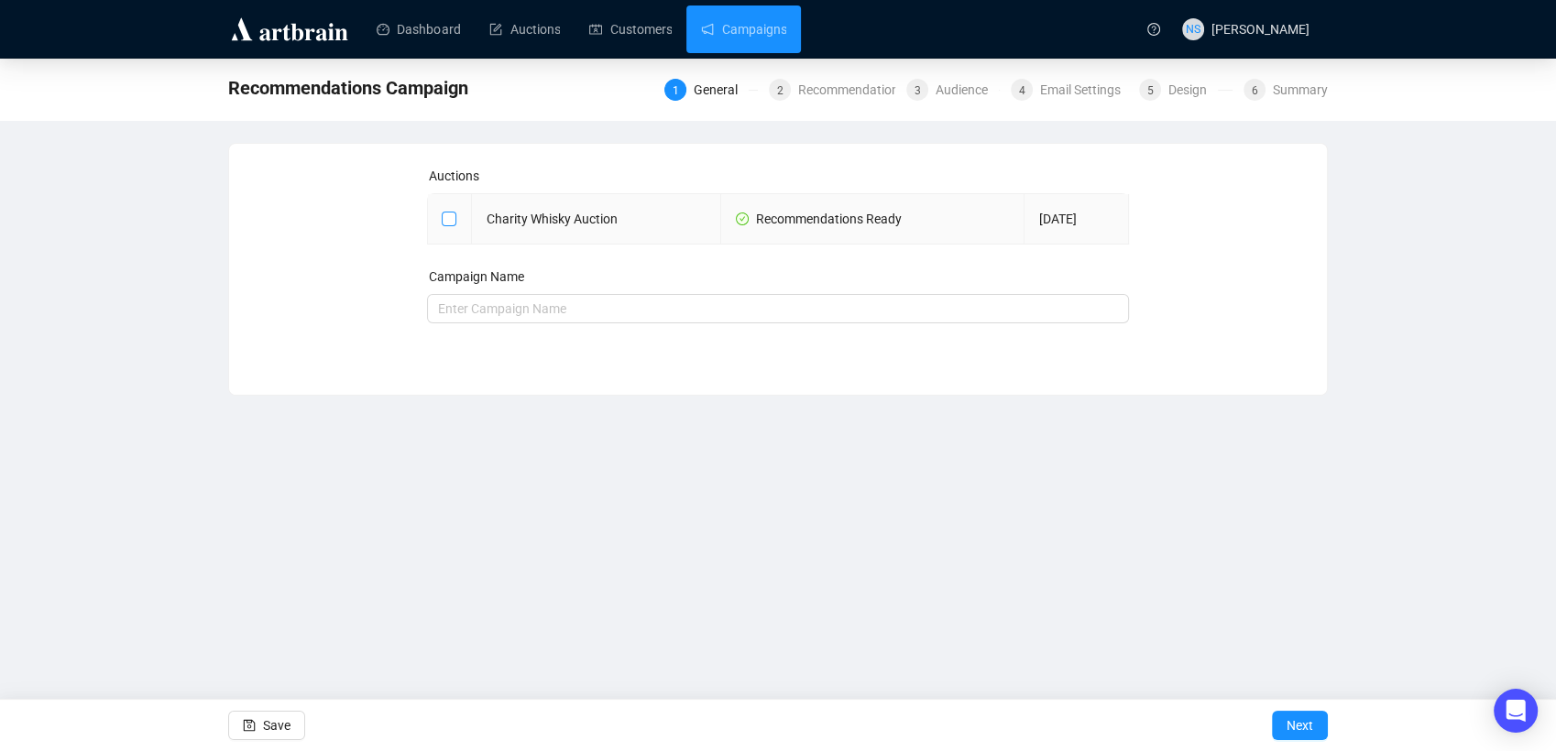
click at [453, 224] on input "checkbox" at bounding box center [448, 218] width 13 height 13
checkbox input "true"
type input "Charity Whisky Auction Campaign"
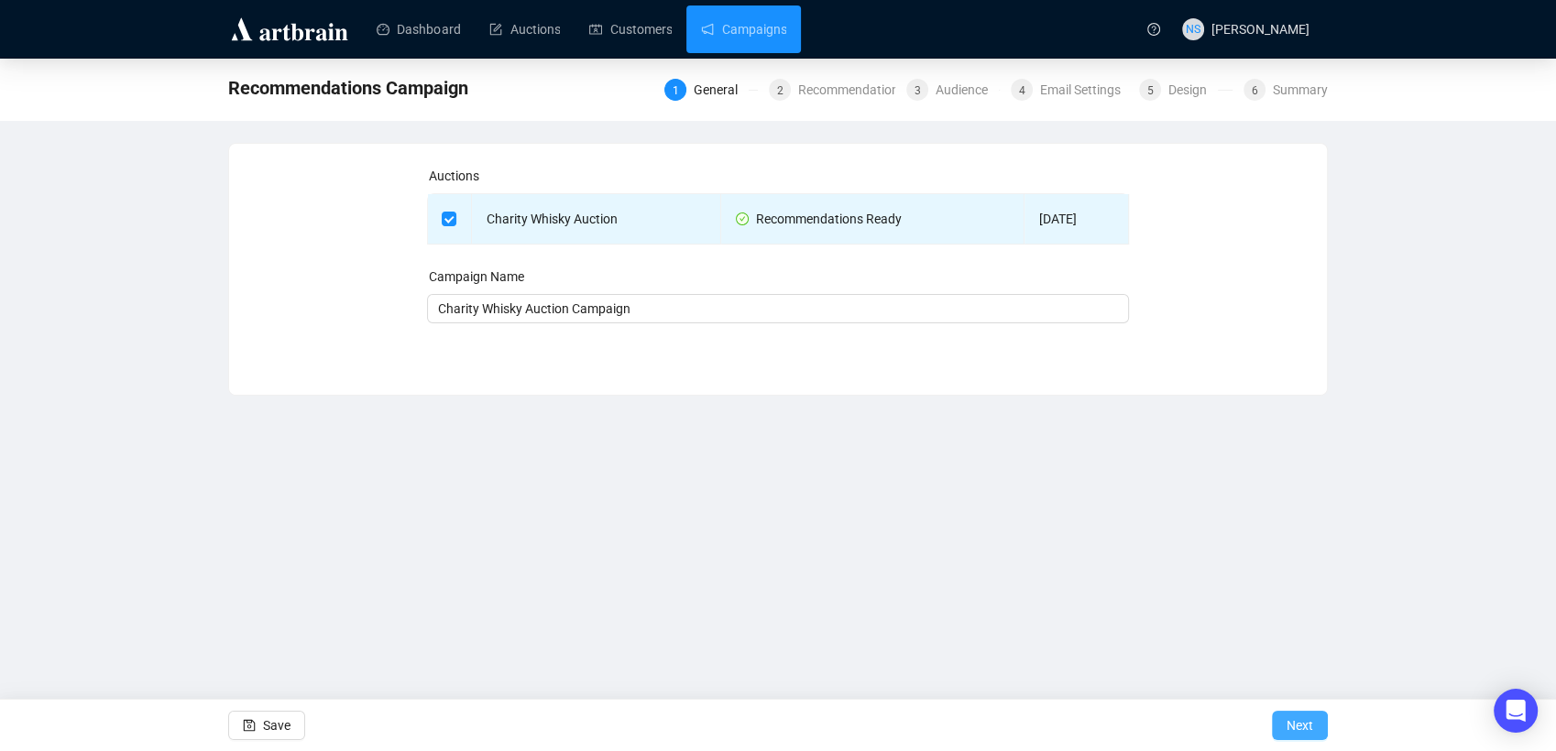
click at [1297, 728] on span "Next" at bounding box center [1299, 725] width 27 height 51
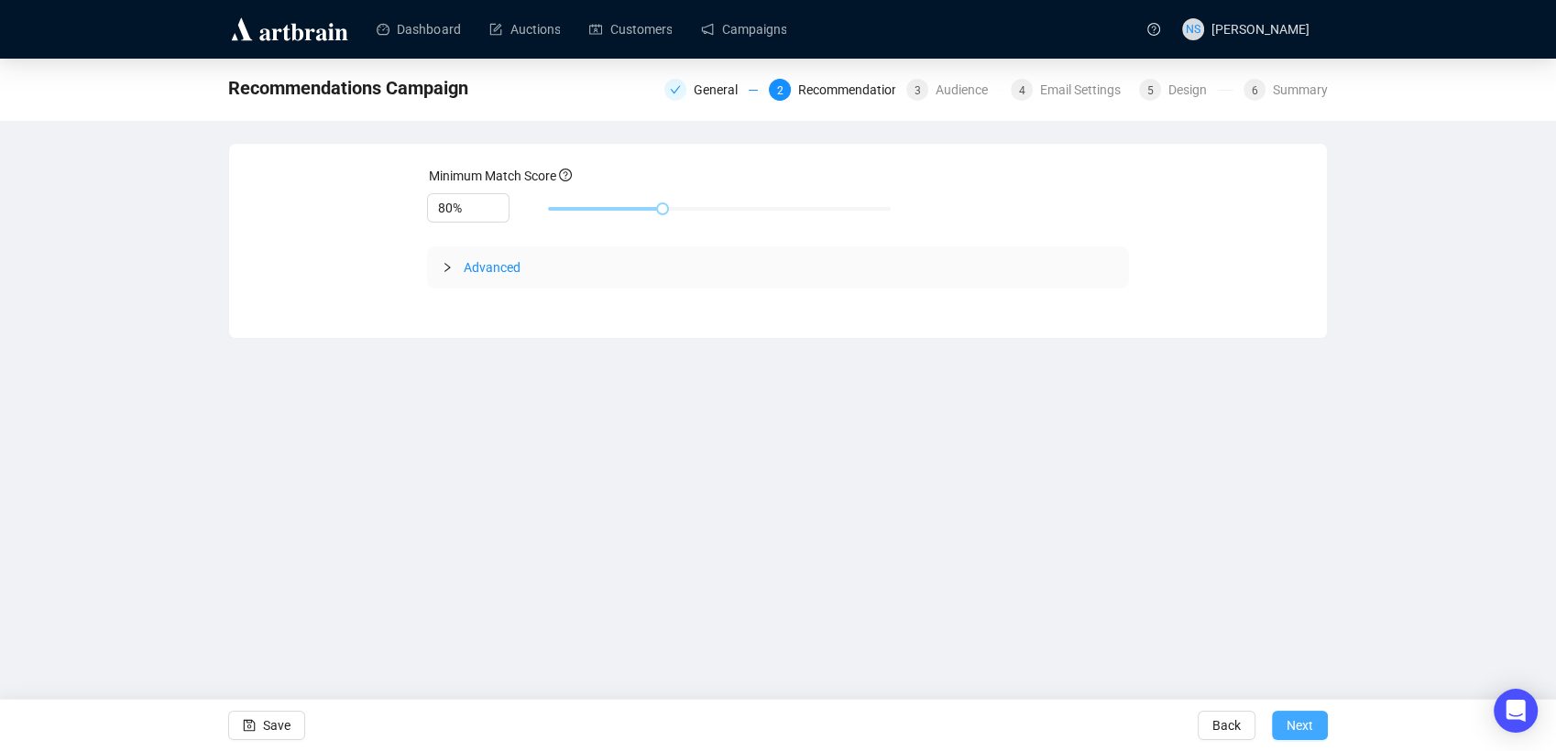
click at [1300, 737] on span "Next" at bounding box center [1299, 725] width 27 height 51
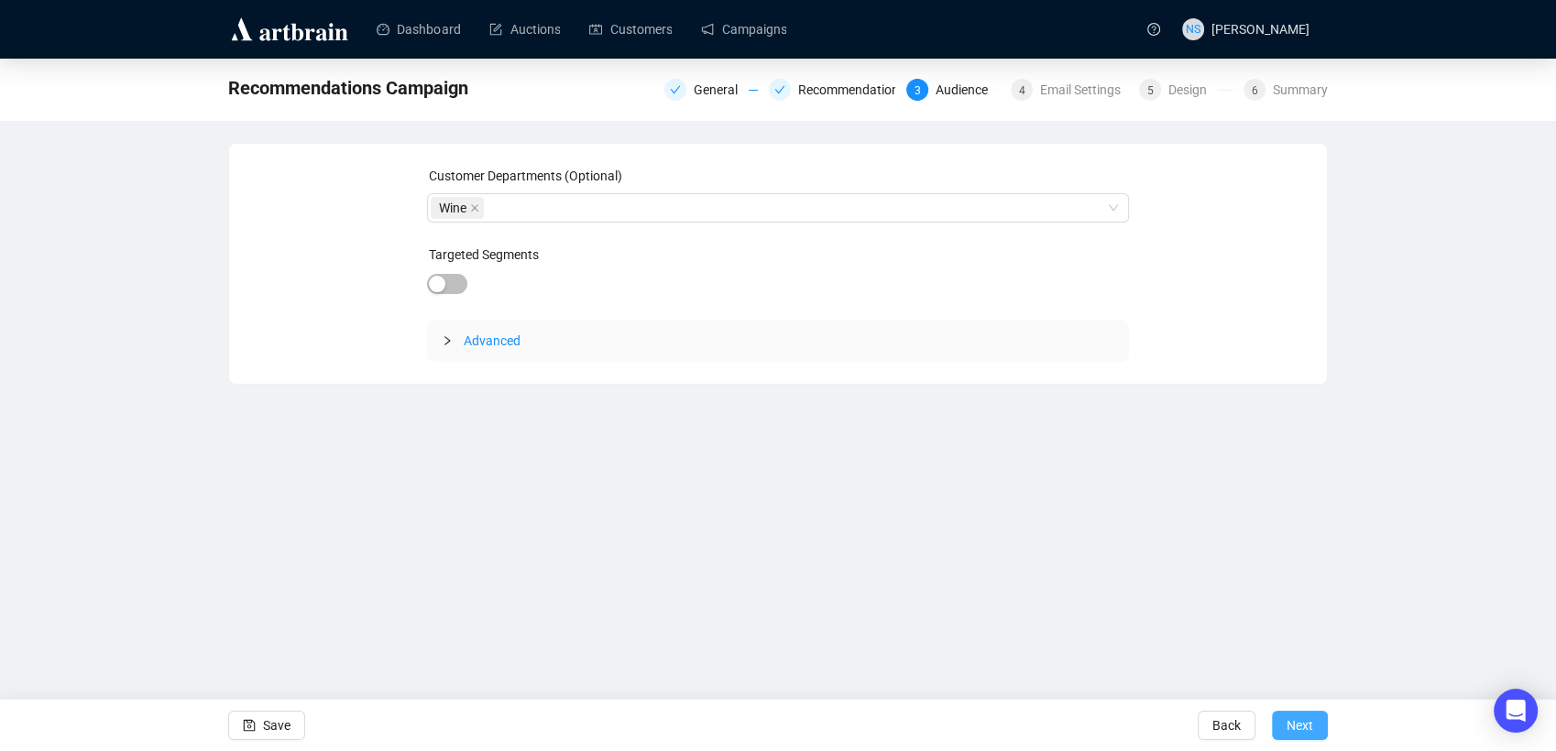
click at [1299, 721] on span "Next" at bounding box center [1299, 725] width 27 height 51
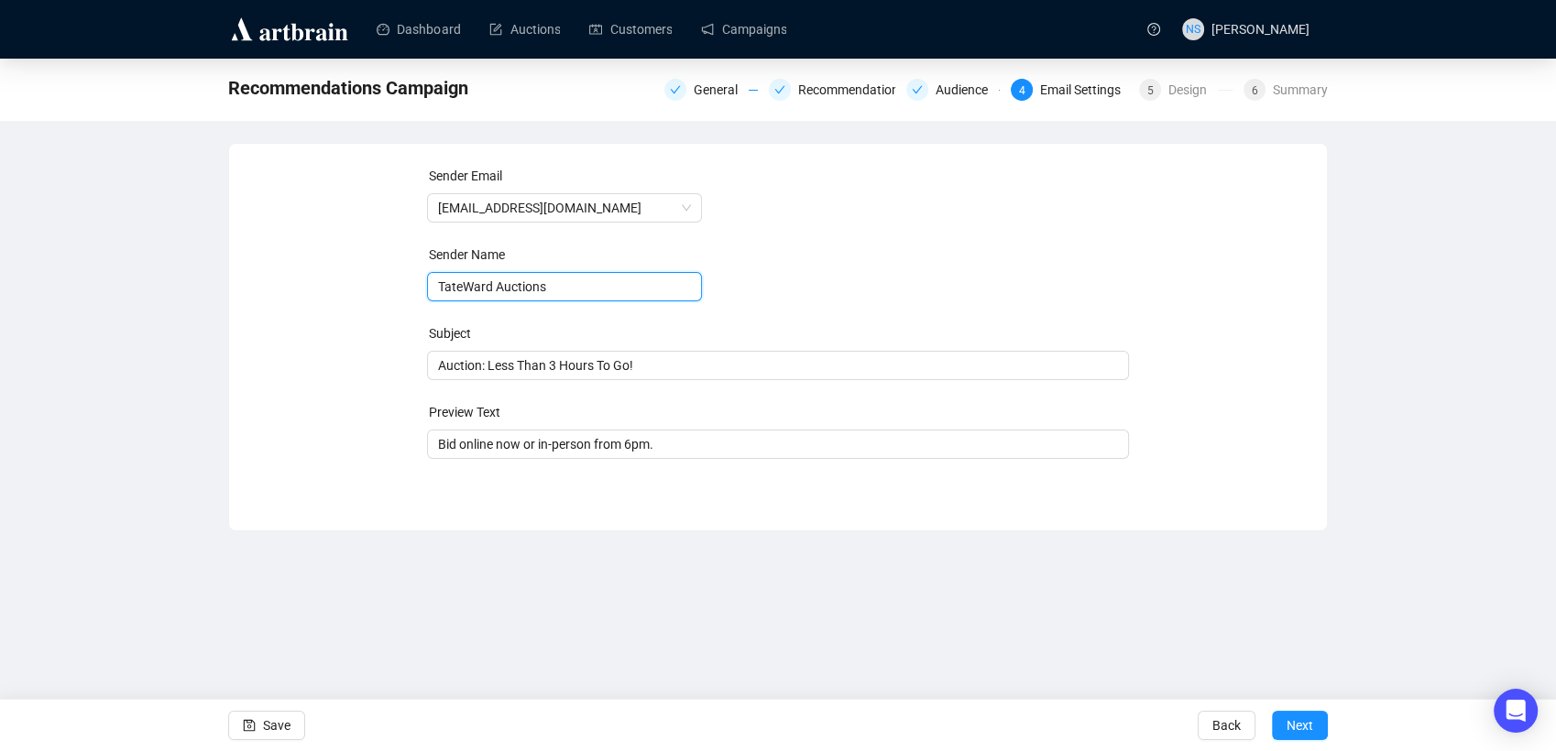
click at [460, 290] on input "TateWard Auctions" at bounding box center [564, 286] width 275 height 29
type input "Tate Ward Auctions"
click at [394, 410] on div "Sender Email info@tateward.com Sender Name Tate Ward Auctions Subject Auction: …" at bounding box center [778, 323] width 1054 height 315
click at [454, 372] on span "Auction: Less Than 3 Hours To Go!" at bounding box center [778, 365] width 703 height 15
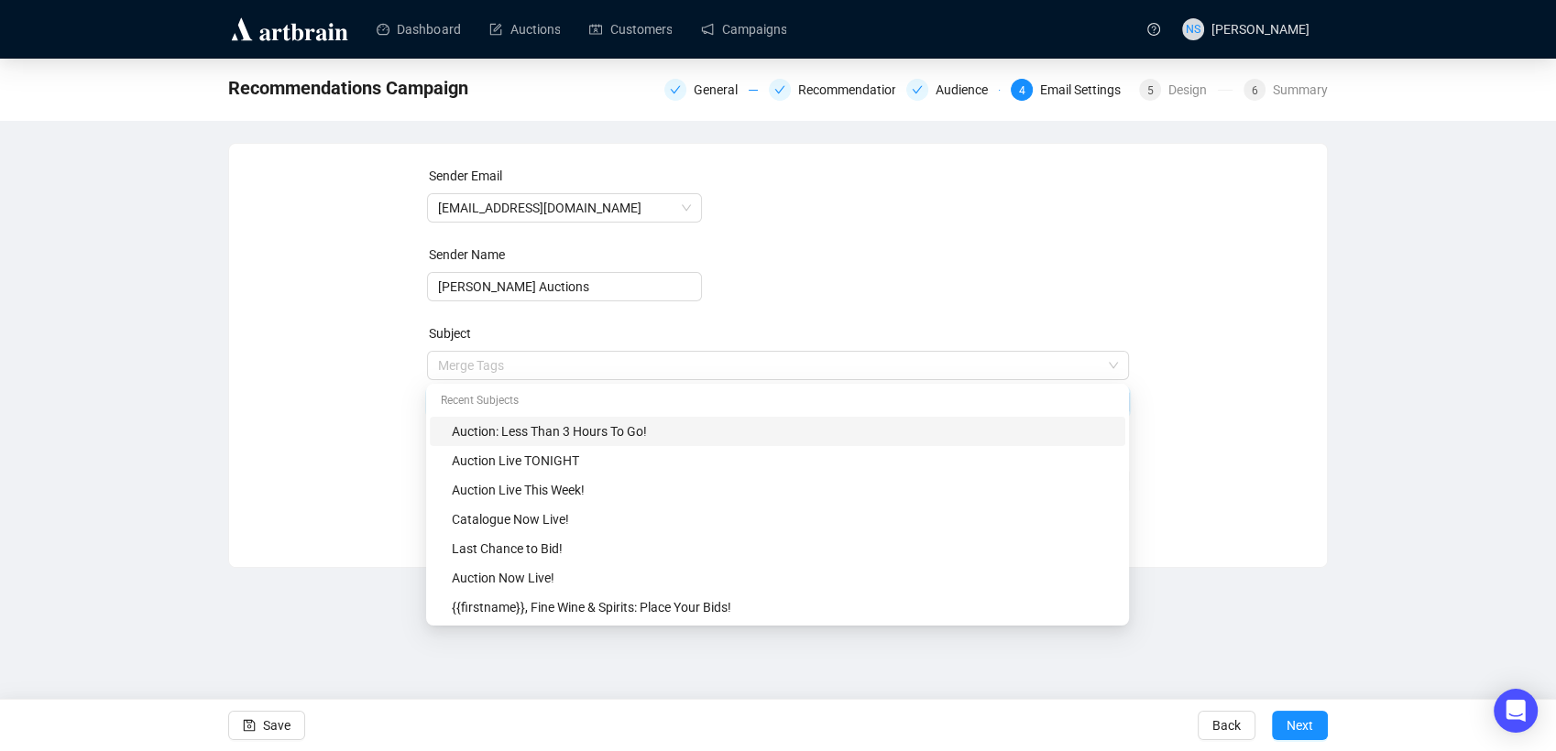
click at [454, 372] on input "search" at bounding box center [770, 365] width 664 height 27
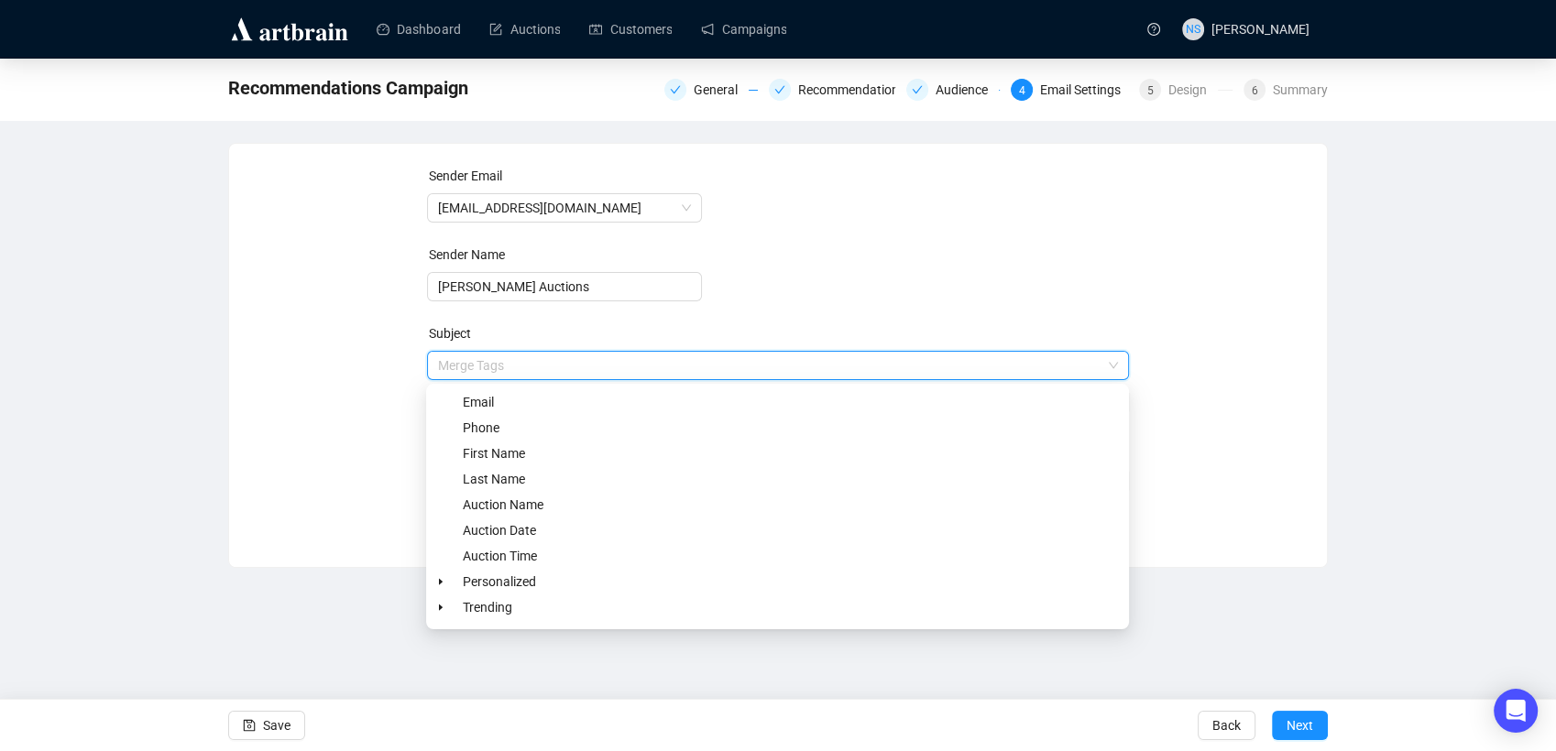
click at [388, 413] on div "Sender Email info@tateward.com Sender Name Tate Ward Auctions Subject Merge Tag…" at bounding box center [778, 342] width 1054 height 352
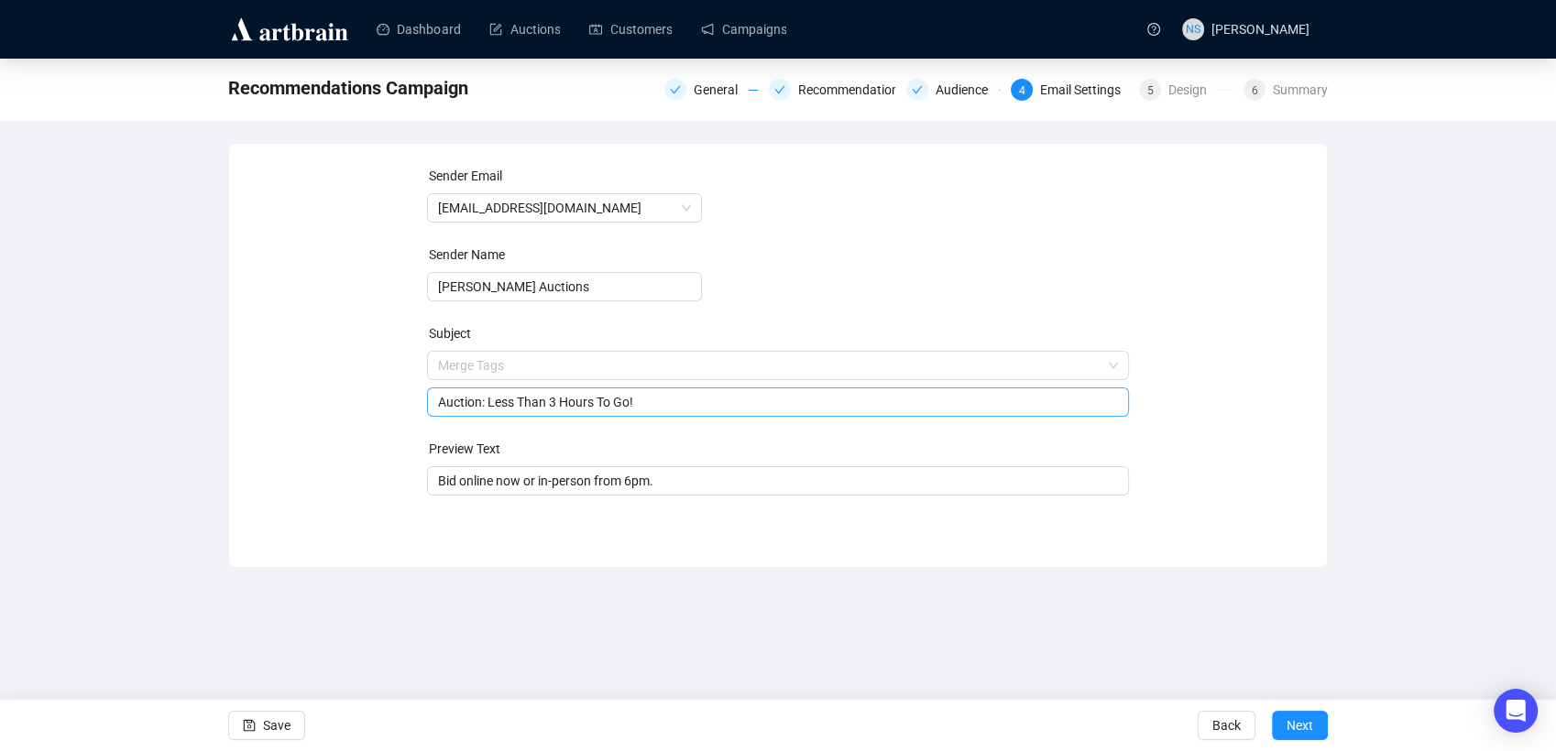
click at [470, 410] on input "Auction: Less Than 3 Hours To Go!" at bounding box center [778, 402] width 681 height 20
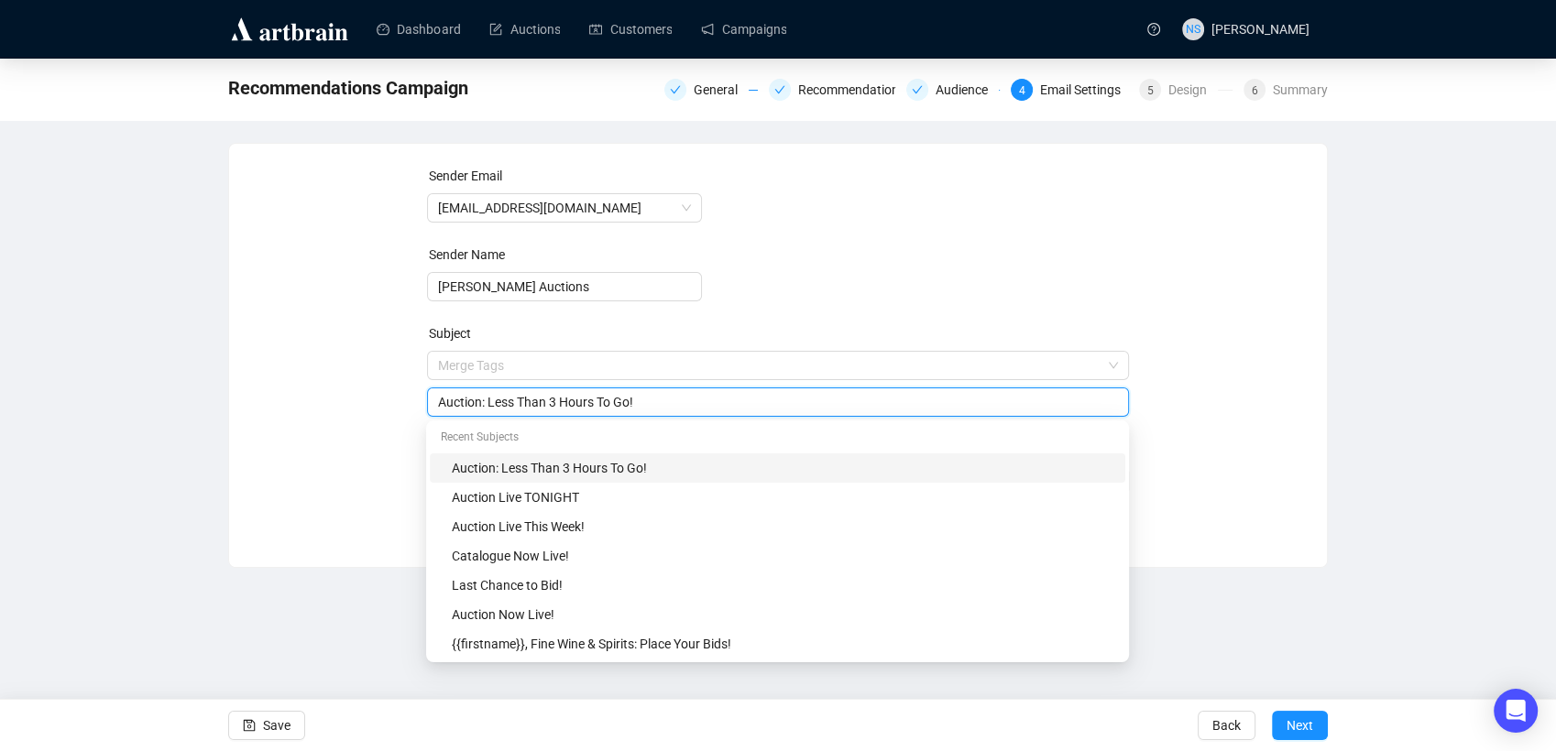
click at [470, 410] on input "Auction: Less Than 3 Hours To Go!" at bounding box center [778, 402] width 681 height 20
type input "Charity Whisky Sale"
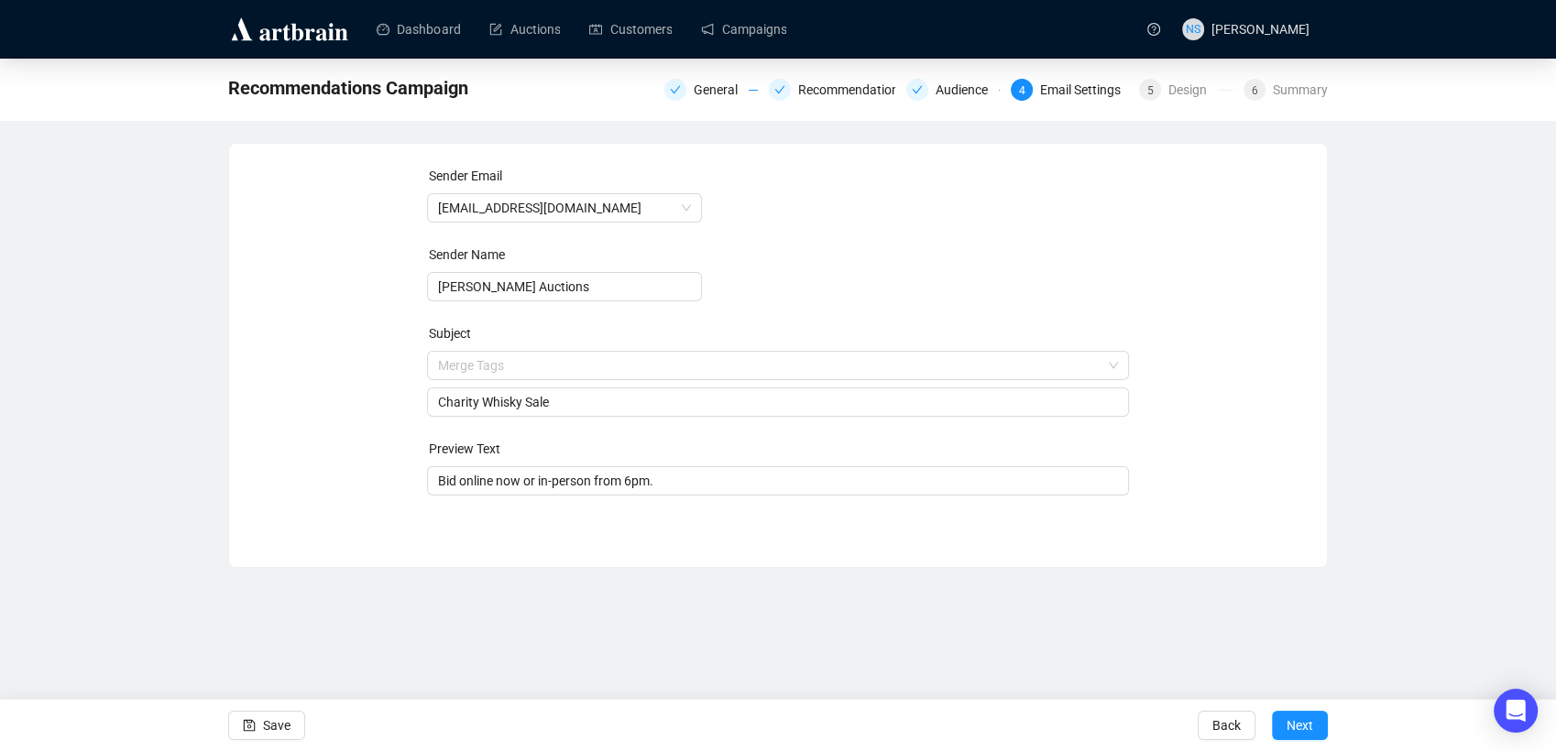
click at [345, 399] on div "Sender Email info@tateward.com Sender Name Tate Ward Auctions Subject Merge Tag…" at bounding box center [778, 342] width 1054 height 352
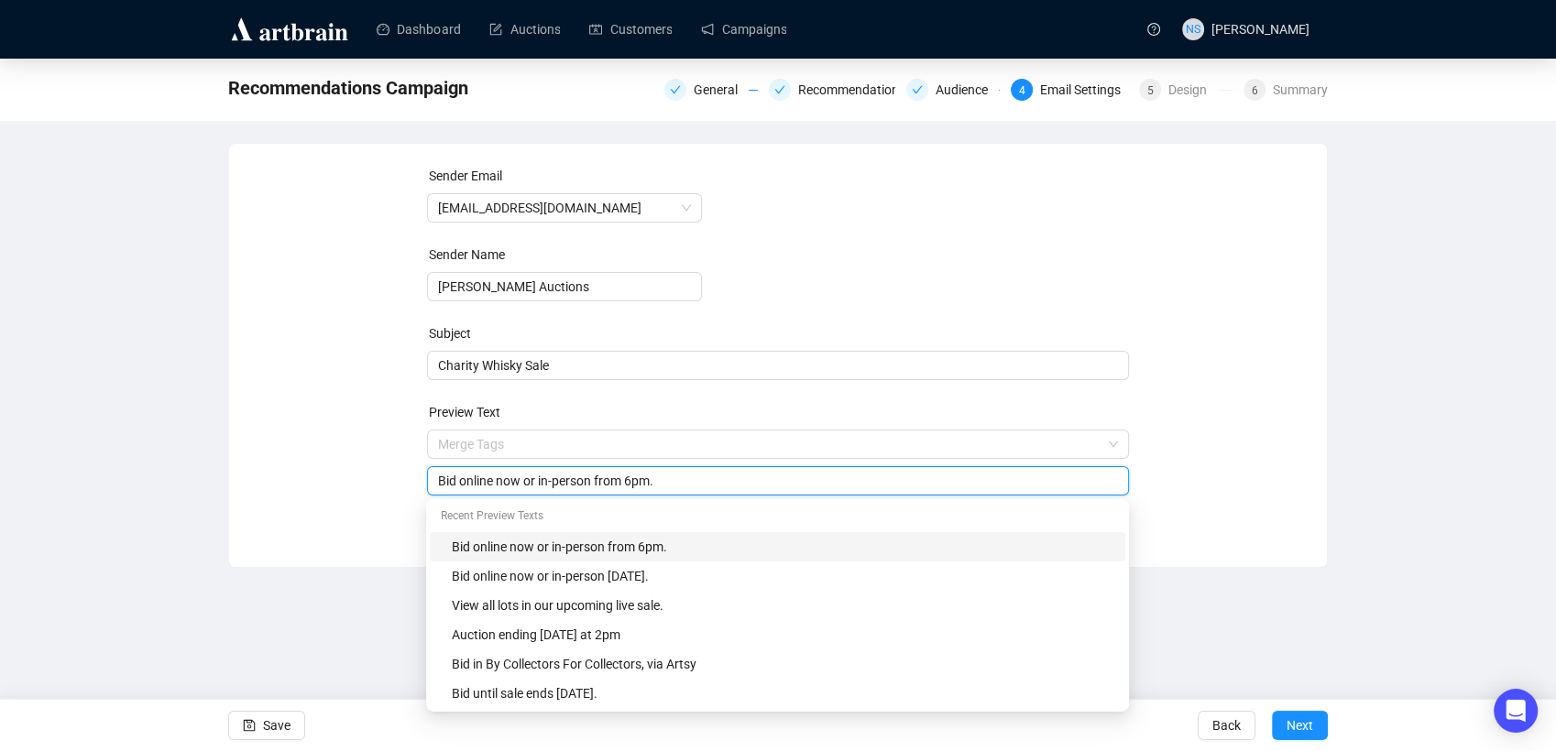
drag, startPoint x: 523, startPoint y: 485, endPoint x: 730, endPoint y: 480, distance: 207.1
click at [730, 480] on input "Bid online now or in-person from 6pm." at bounding box center [778, 481] width 681 height 20
type input "Bid online now."
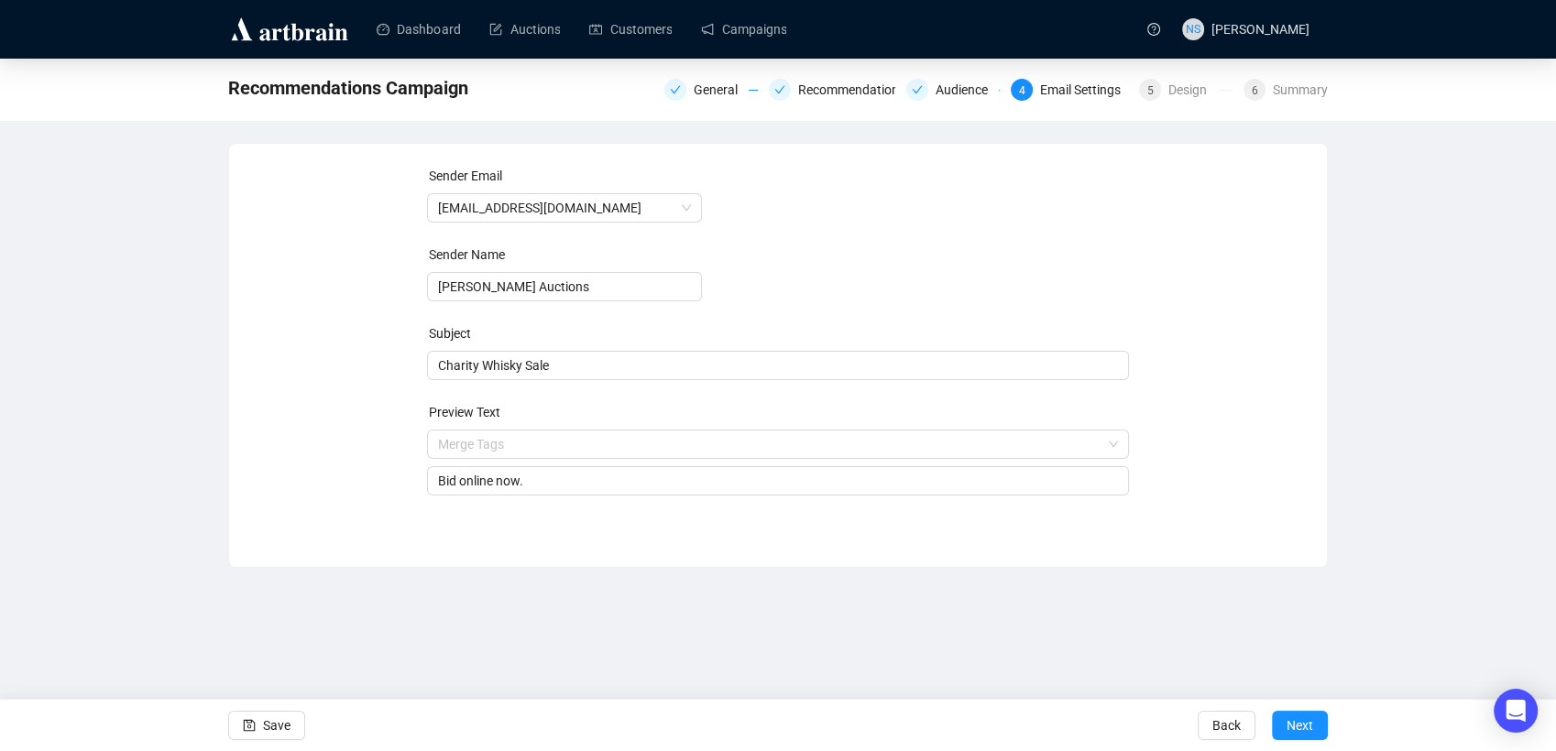
click at [1280, 410] on div "Sender Email info@tateward.com Sender Name Tate Ward Auctions Subject Charity W…" at bounding box center [778, 342] width 1054 height 352
click at [1309, 729] on span "Next" at bounding box center [1299, 725] width 27 height 51
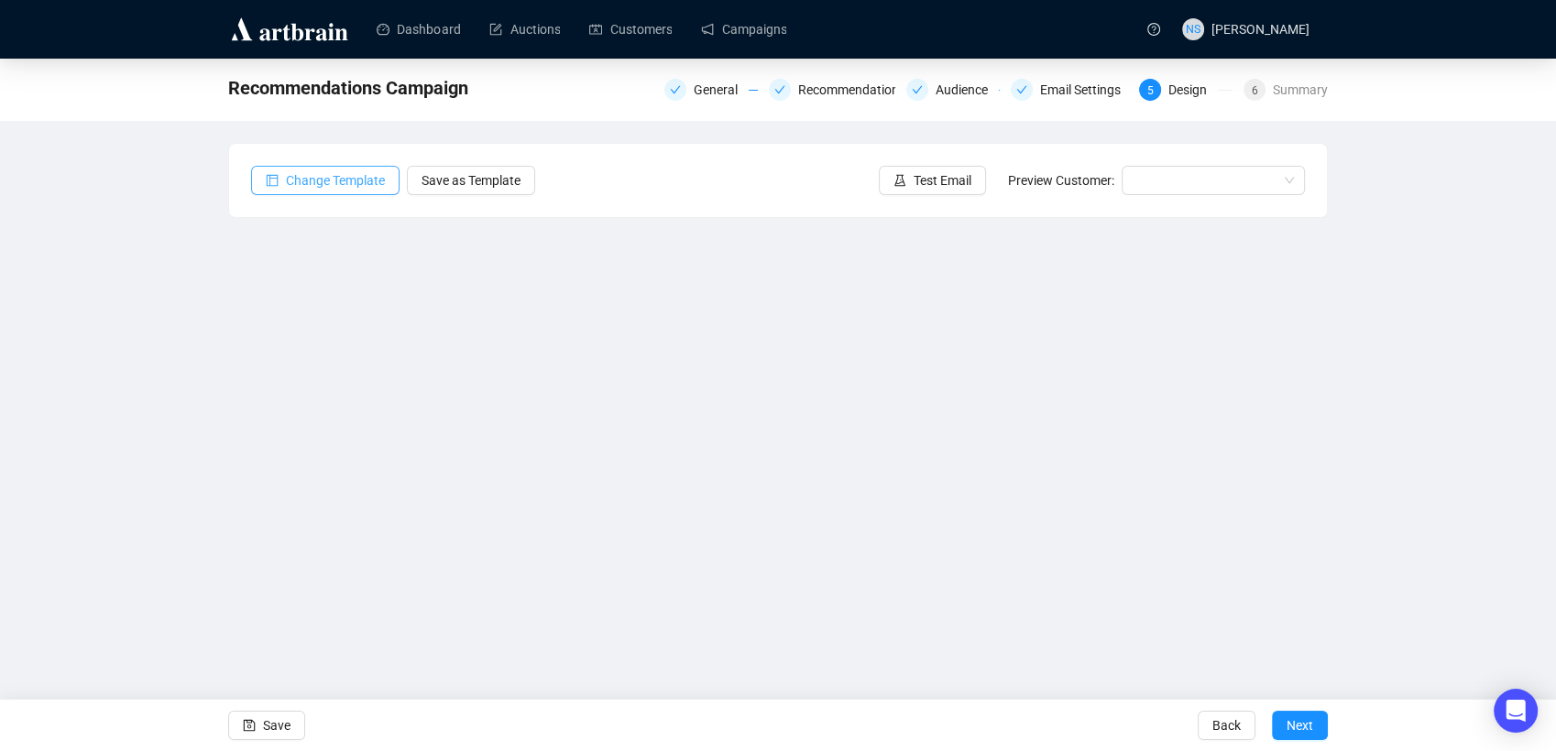
click at [319, 172] on span "Change Template" at bounding box center [335, 180] width 99 height 20
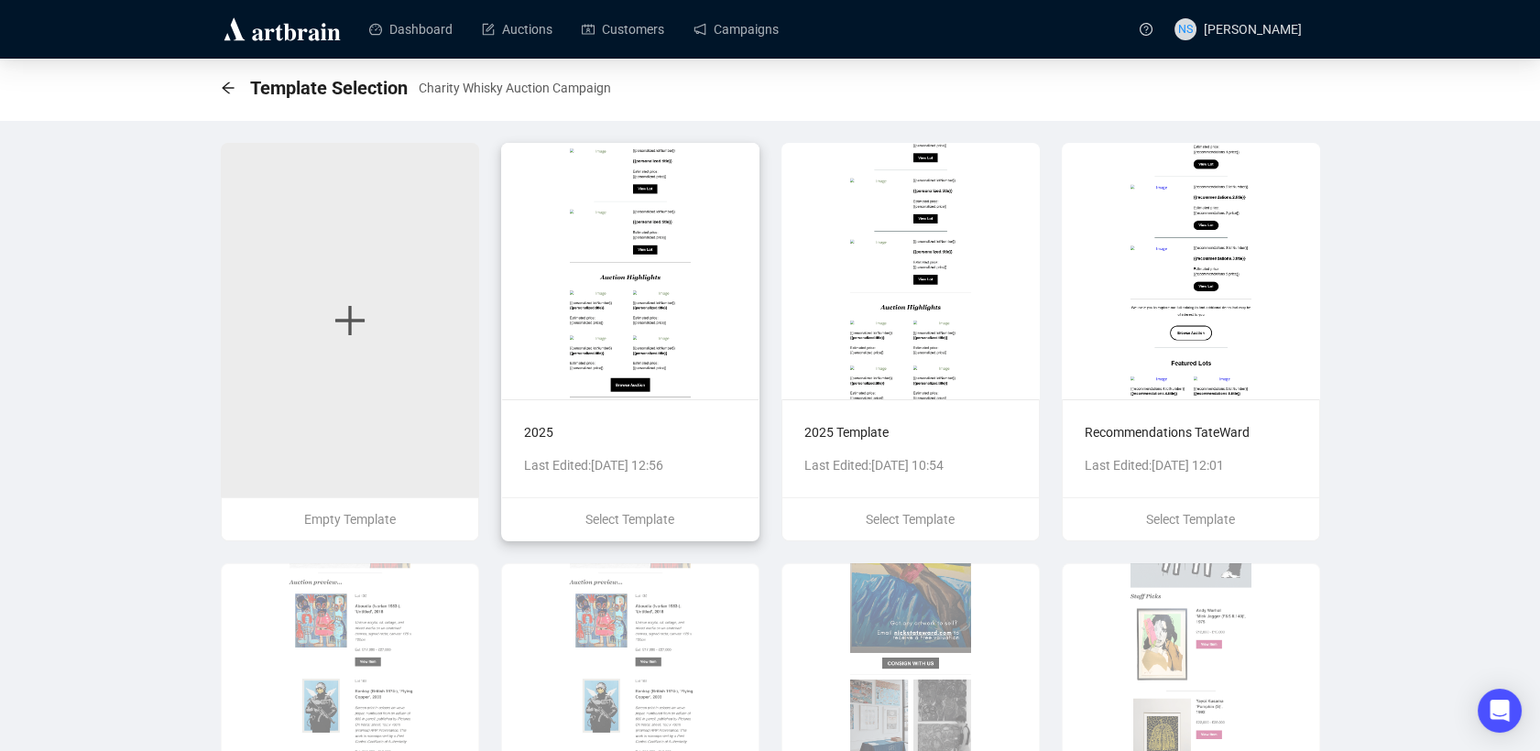
click at [616, 274] on img at bounding box center [630, 271] width 258 height 257
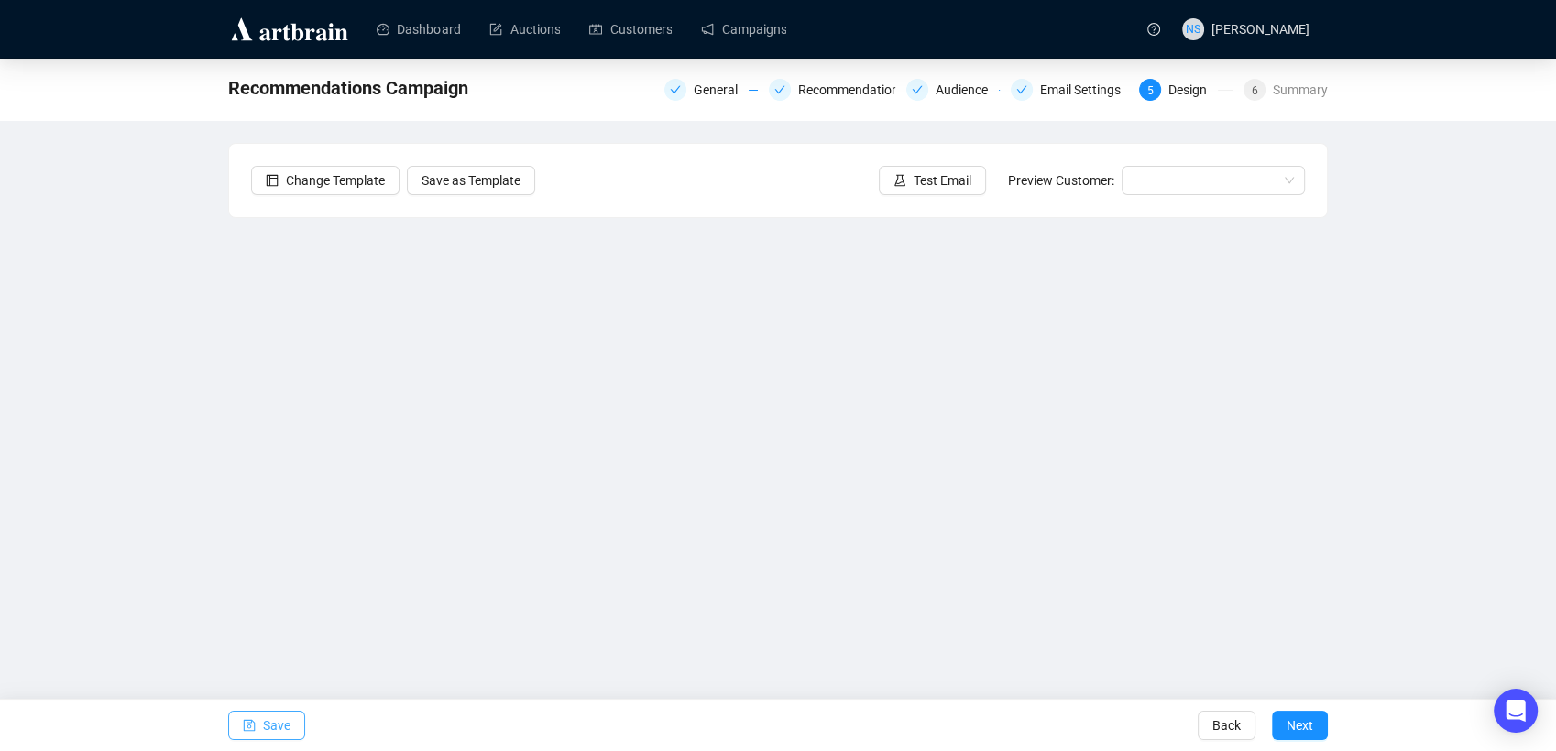
click at [268, 727] on span "Save" at bounding box center [276, 725] width 27 height 51
